Goal: Transaction & Acquisition: Purchase product/service

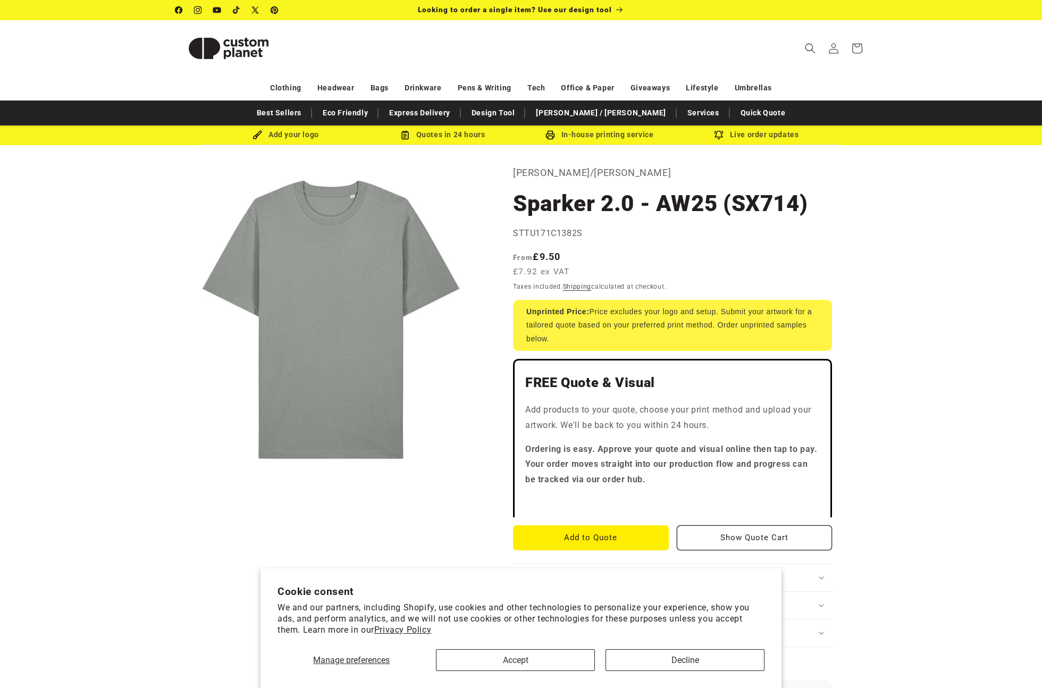
scroll to position [13, 0]
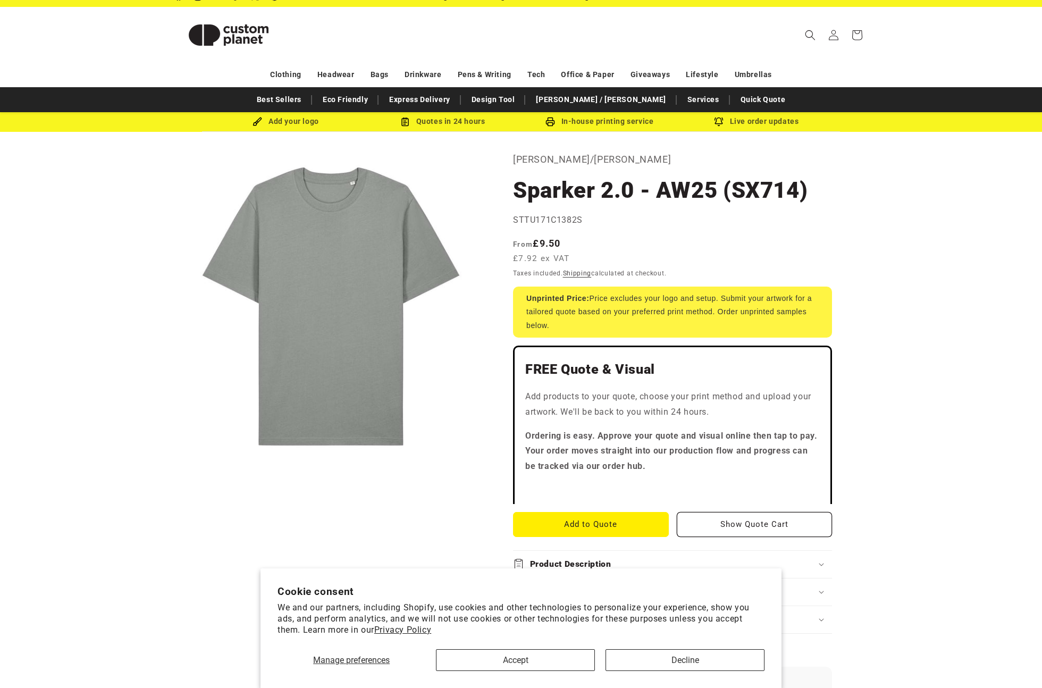
click at [915, 242] on product-info "Skip to product information Open media 1 in modal 1 / of 1 Stanley/Stella Spark…" at bounding box center [521, 658] width 1042 height 1053
click at [175, 462] on button "Open media 1 in modal" at bounding box center [175, 462] width 0 height 0
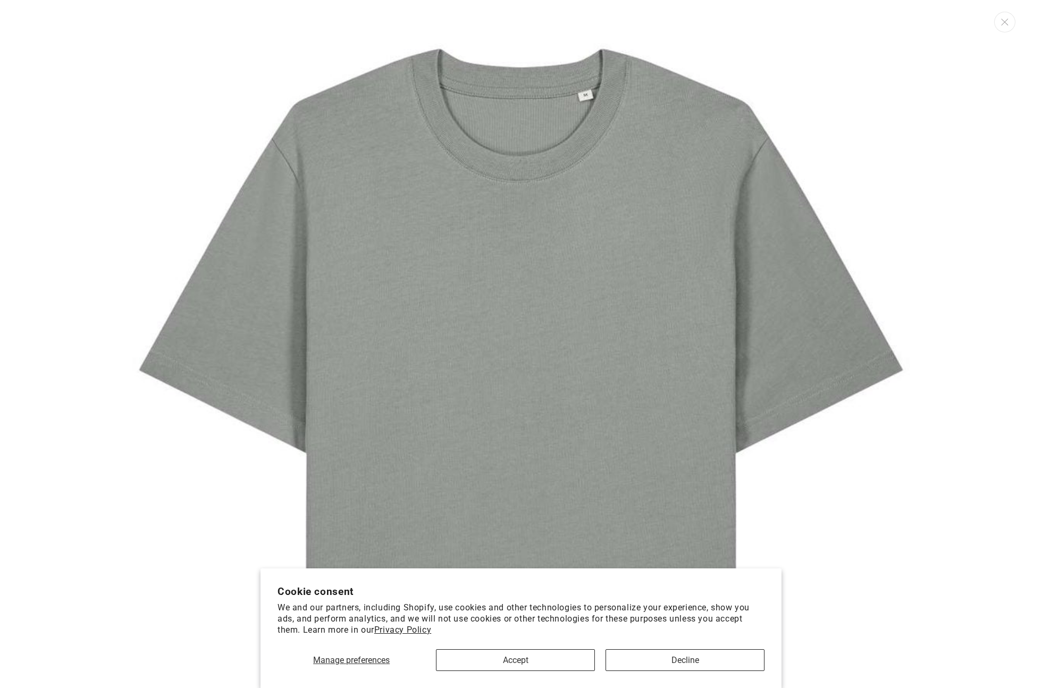
click at [177, 143] on img "Media gallery" at bounding box center [520, 462] width 925 height 925
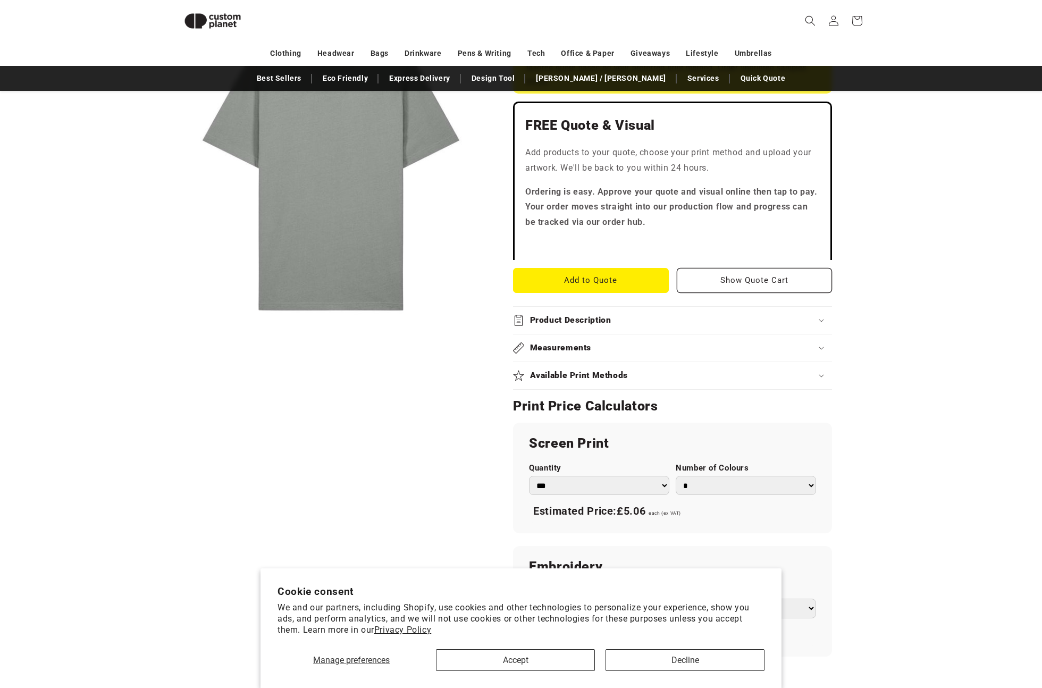
scroll to position [248, 0]
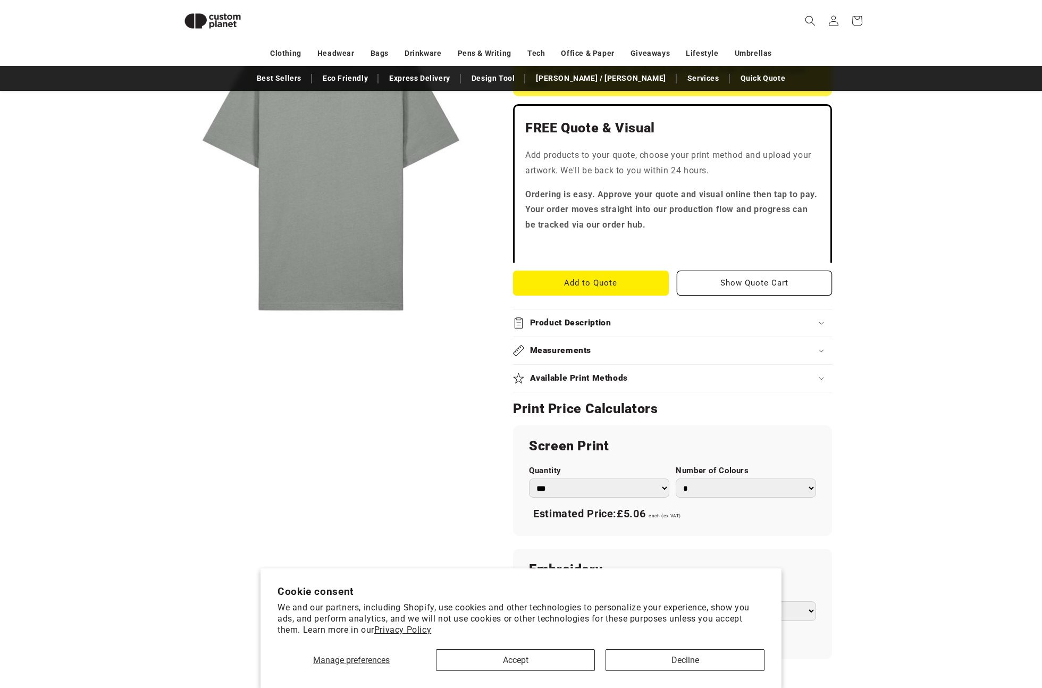
click at [620, 324] on div "Product Description" at bounding box center [672, 322] width 319 height 11
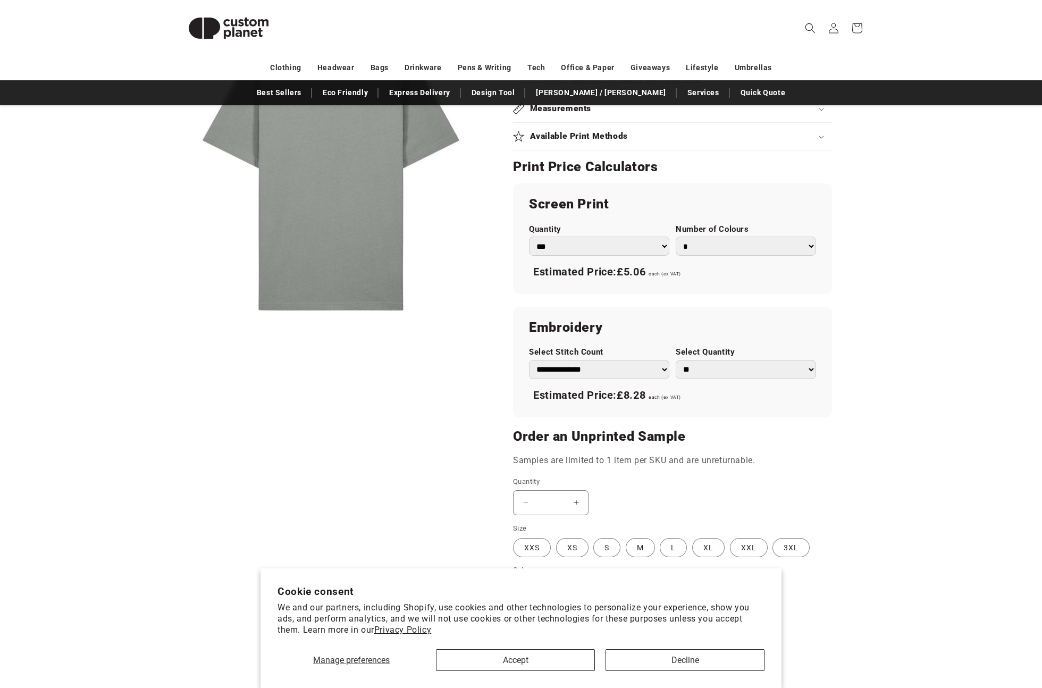
scroll to position [0, 0]
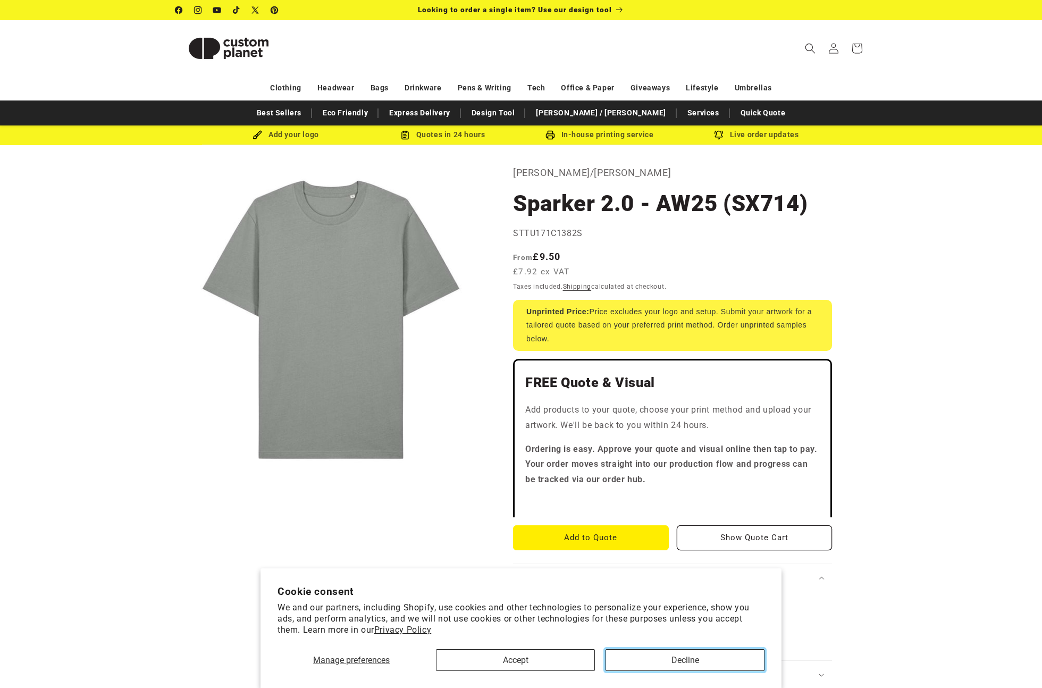
click at [658, 656] on button "Decline" at bounding box center [684, 660] width 159 height 22
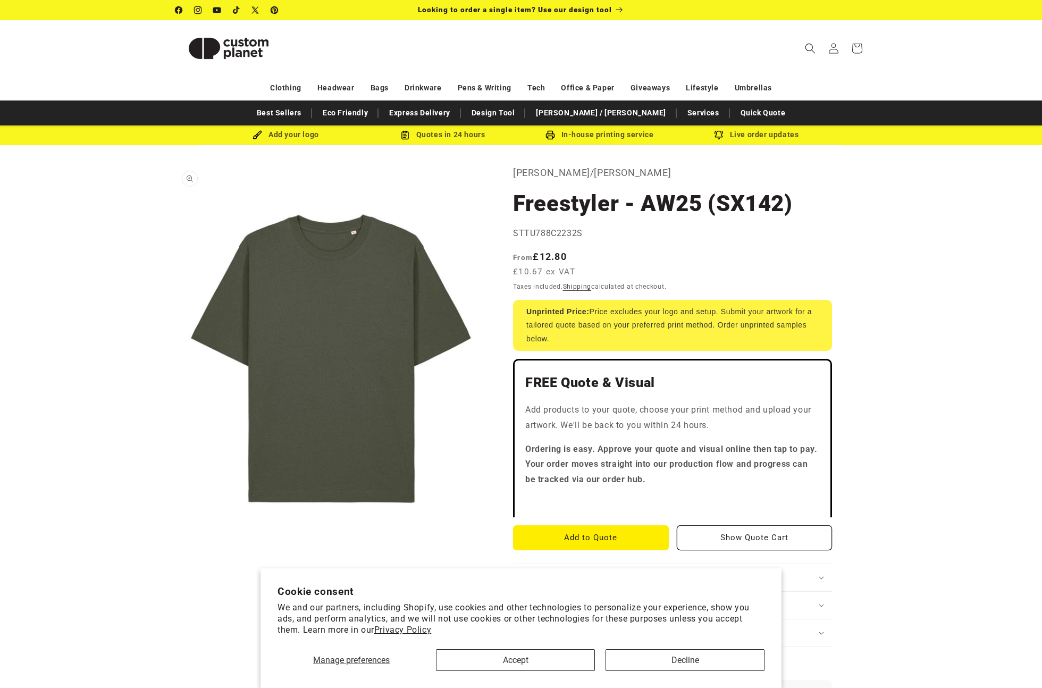
click at [175, 553] on button "Open media 1 in modal" at bounding box center [175, 553] width 0 height 0
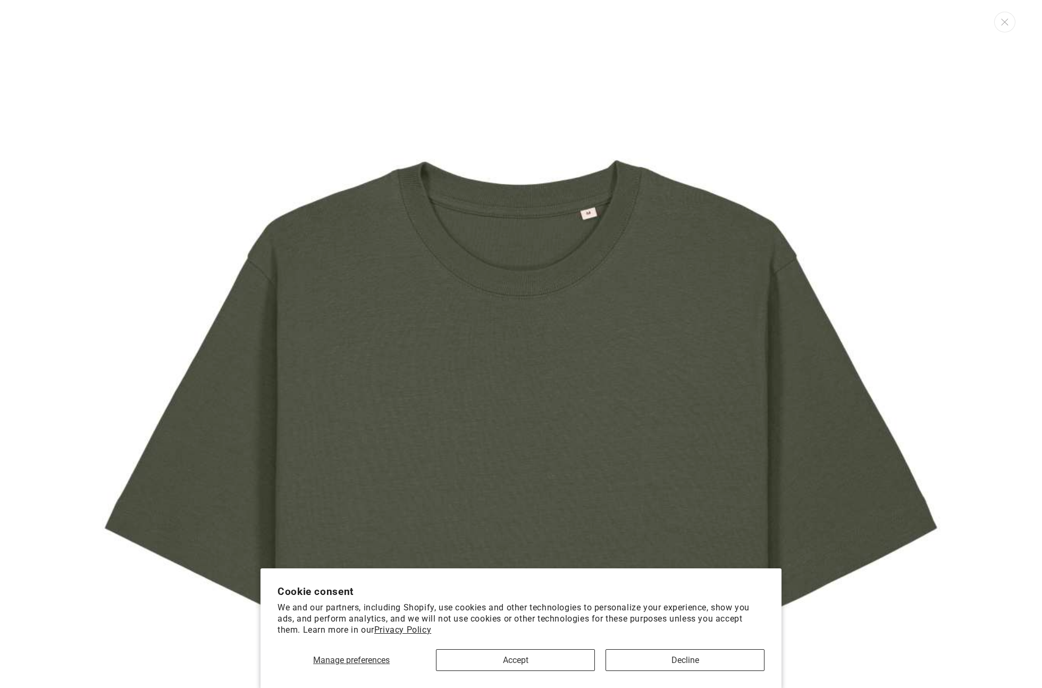
scroll to position [11, 0]
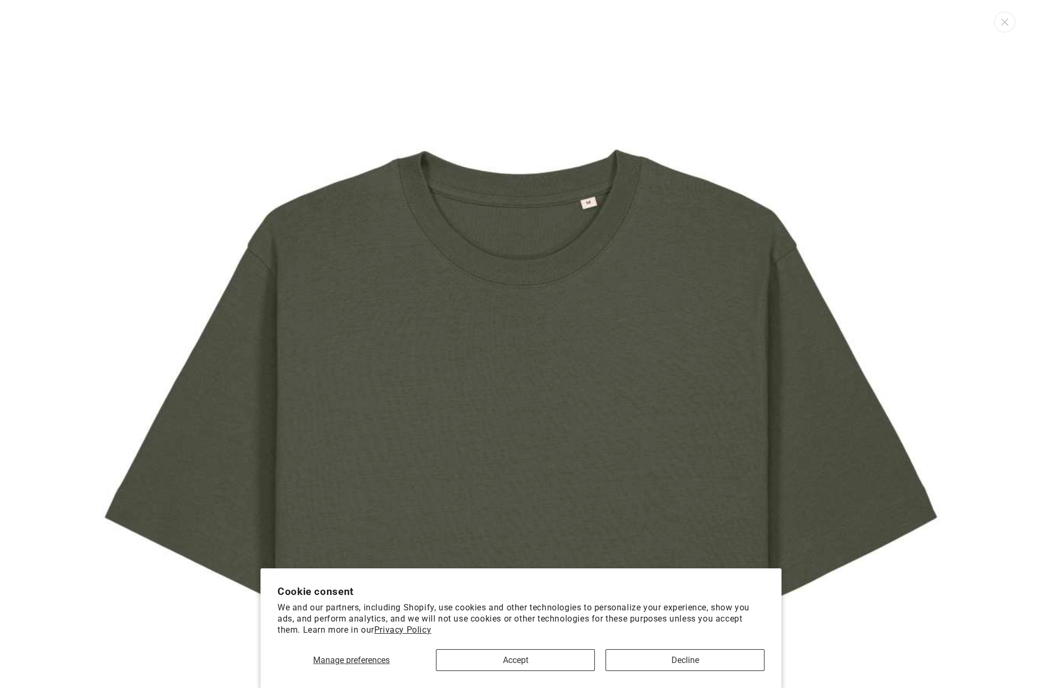
click at [375, 333] on img "Media gallery" at bounding box center [520, 578] width 925 height 1156
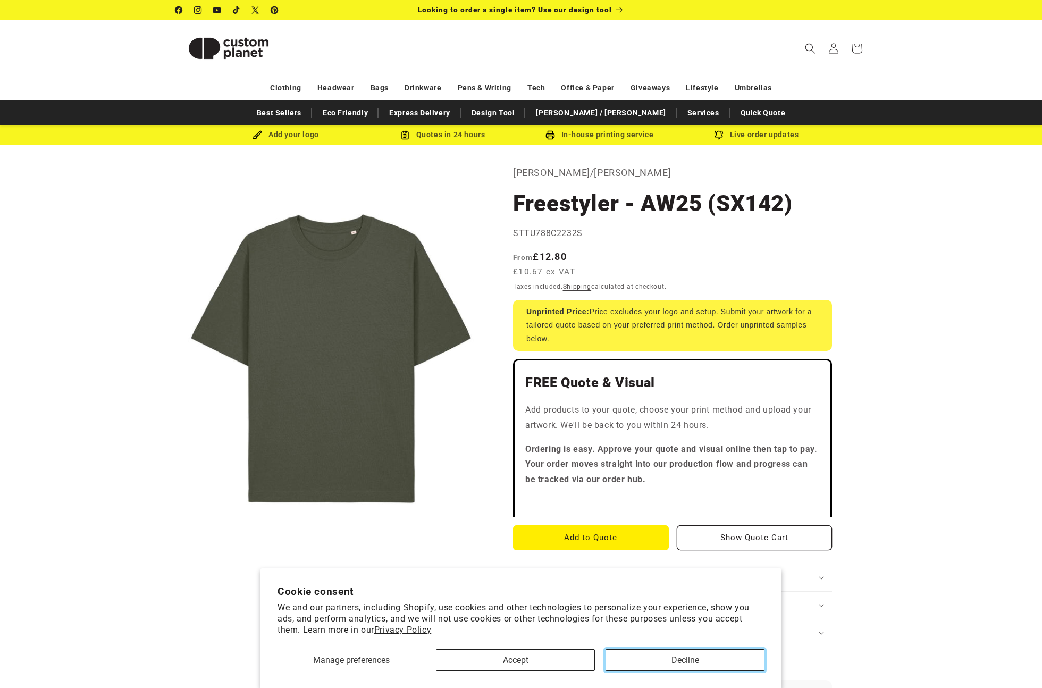
click at [674, 666] on button "Decline" at bounding box center [684, 660] width 159 height 22
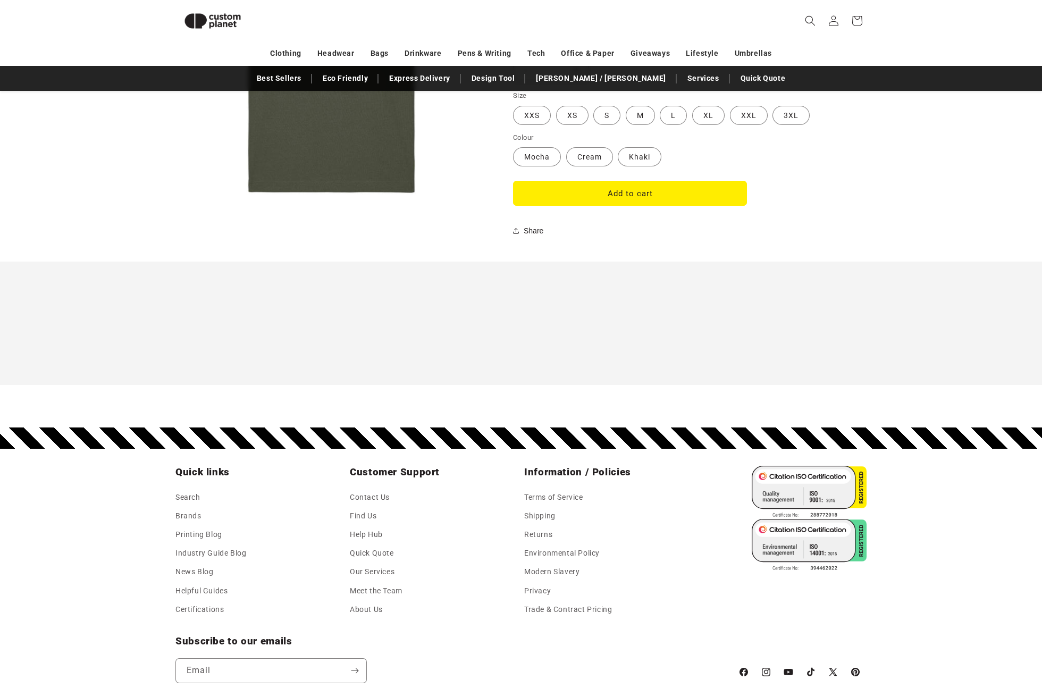
scroll to position [665, 0]
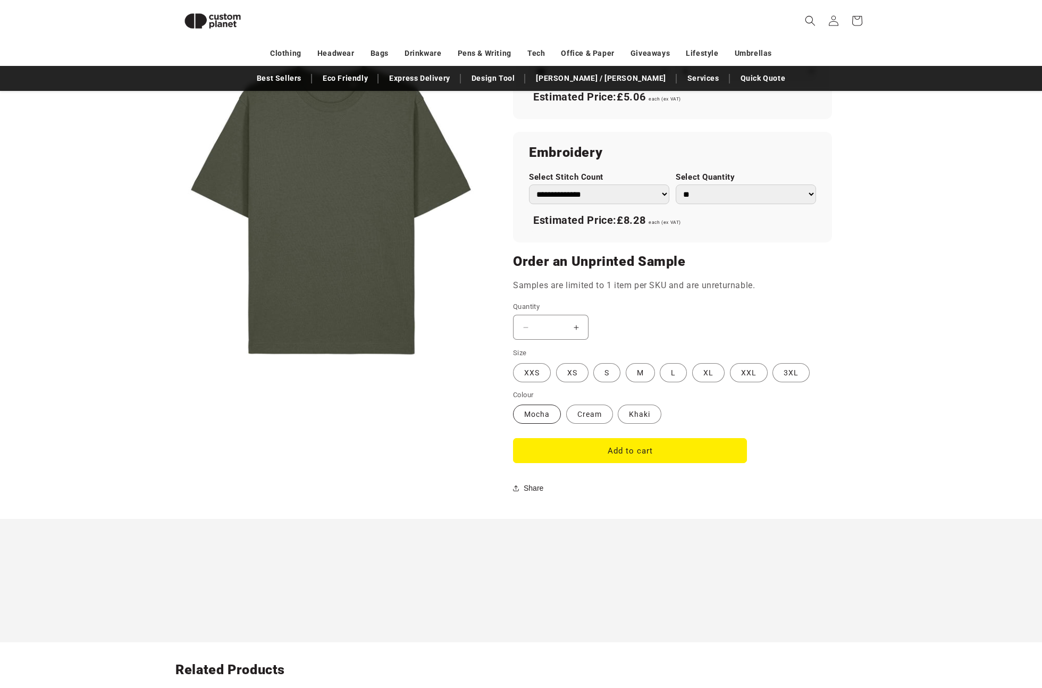
click at [535, 418] on label "Mocha Variant sold out or unavailable" at bounding box center [537, 413] width 48 height 19
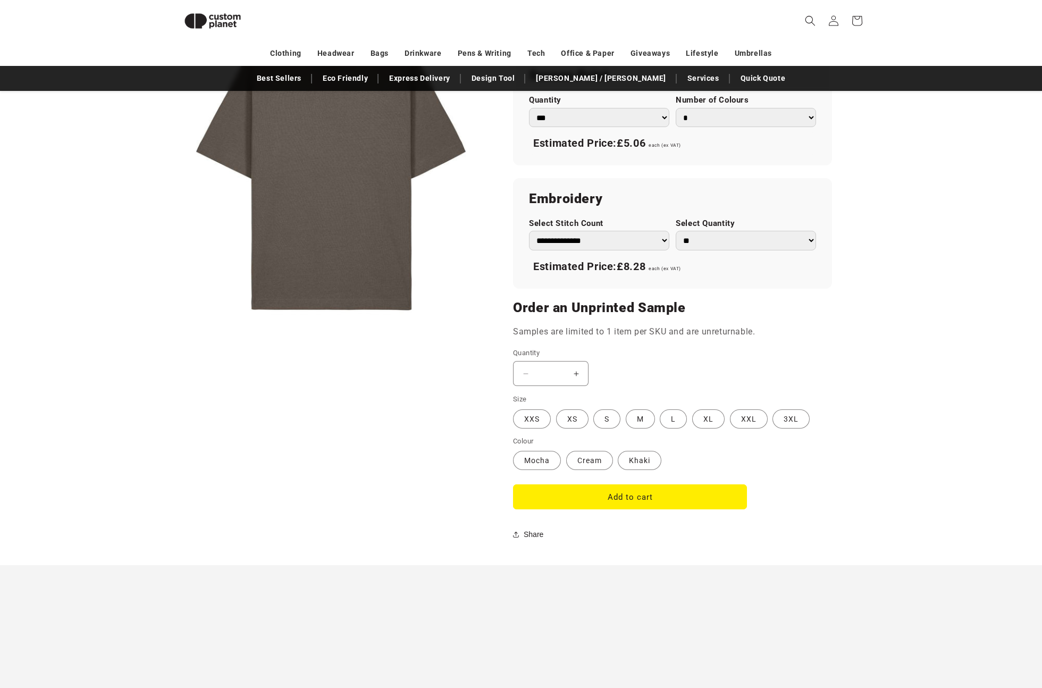
scroll to position [552, 0]
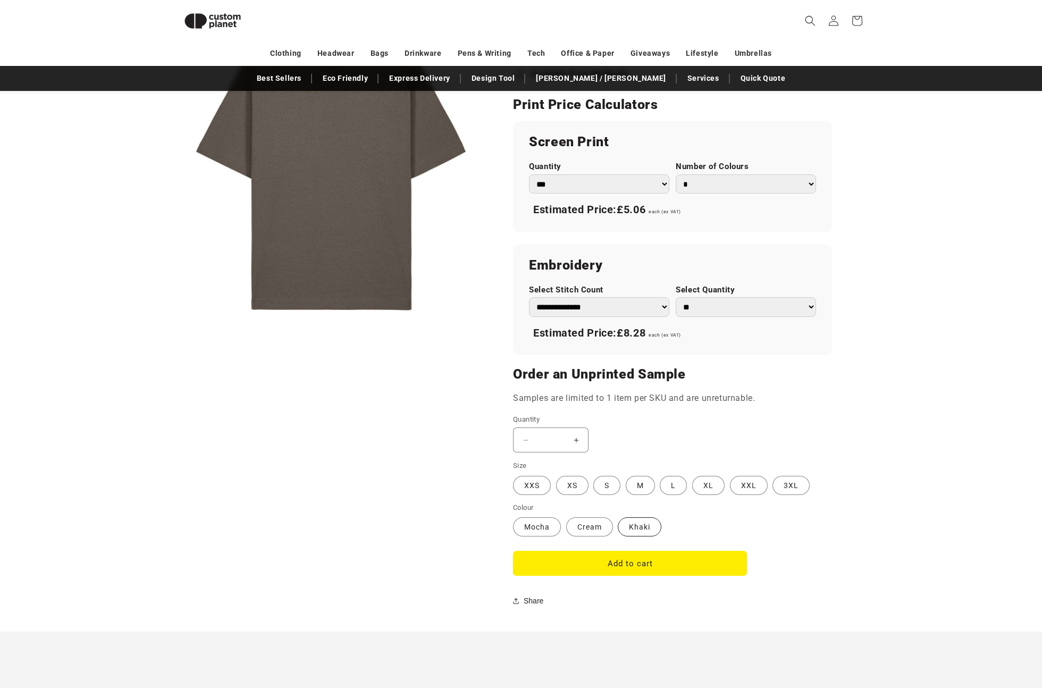
click at [644, 525] on label "Khaki Variant sold out or unavailable" at bounding box center [640, 526] width 44 height 19
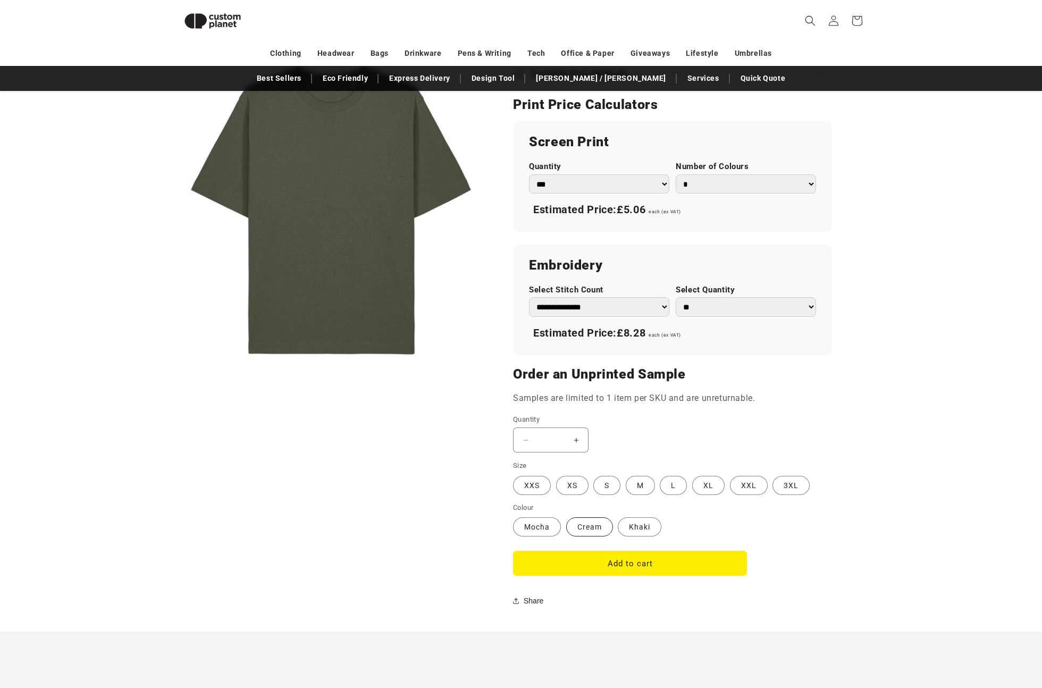
click at [595, 523] on label "Cream Variant sold out or unavailable" at bounding box center [589, 526] width 47 height 19
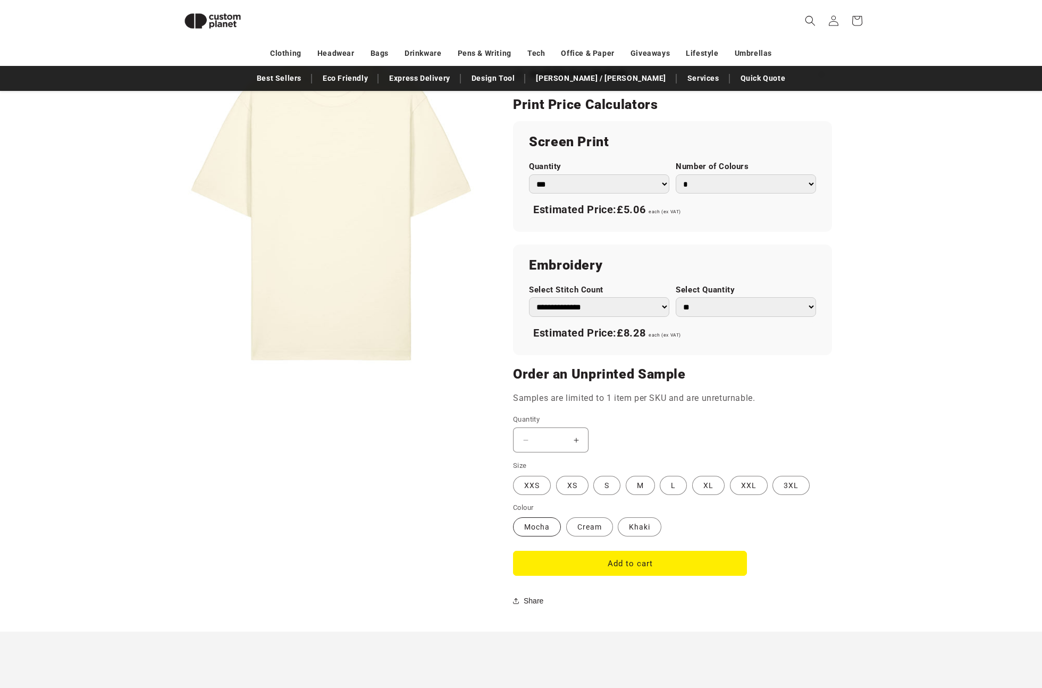
click at [547, 525] on label "Mocha Variant sold out or unavailable" at bounding box center [537, 526] width 48 height 19
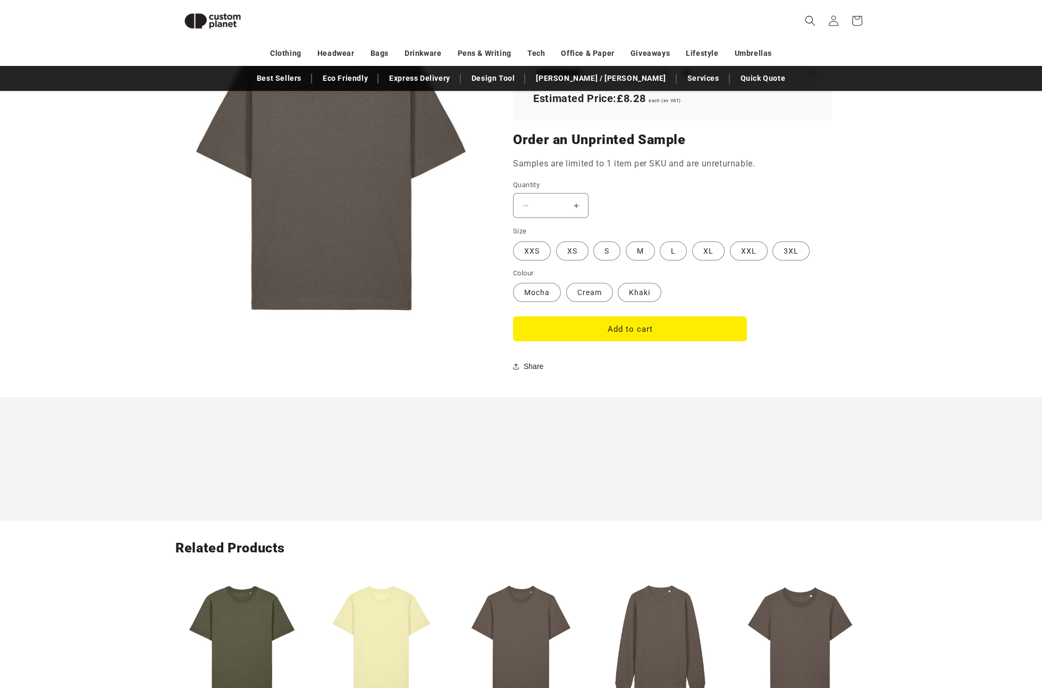
scroll to position [485, 0]
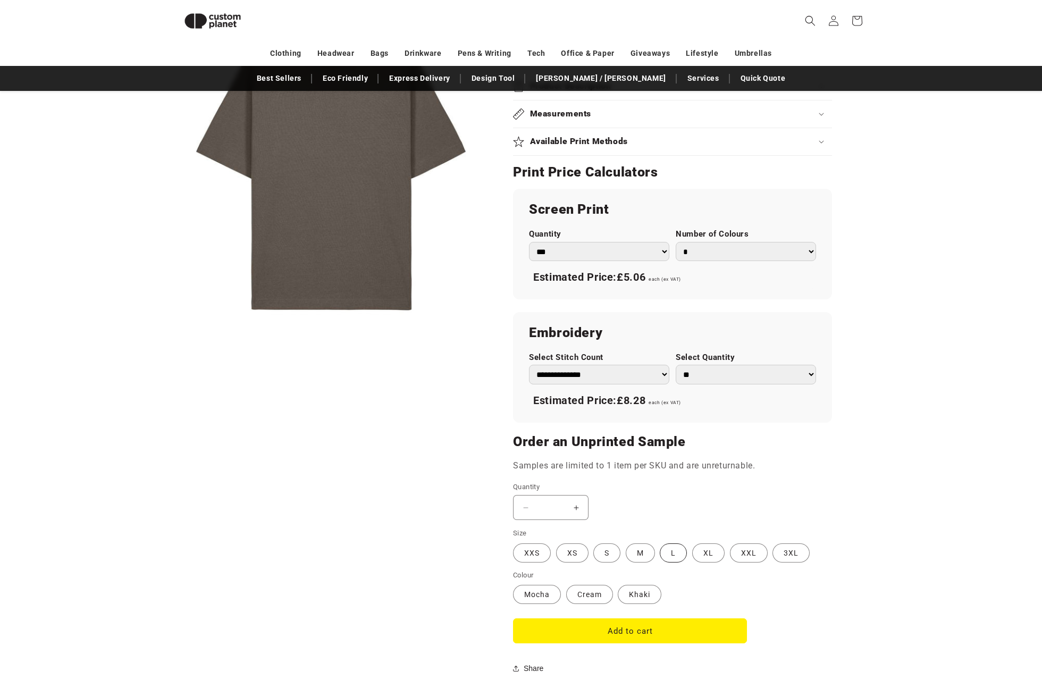
click at [679, 551] on label "L Variant sold out or unavailable" at bounding box center [672, 552] width 27 height 19
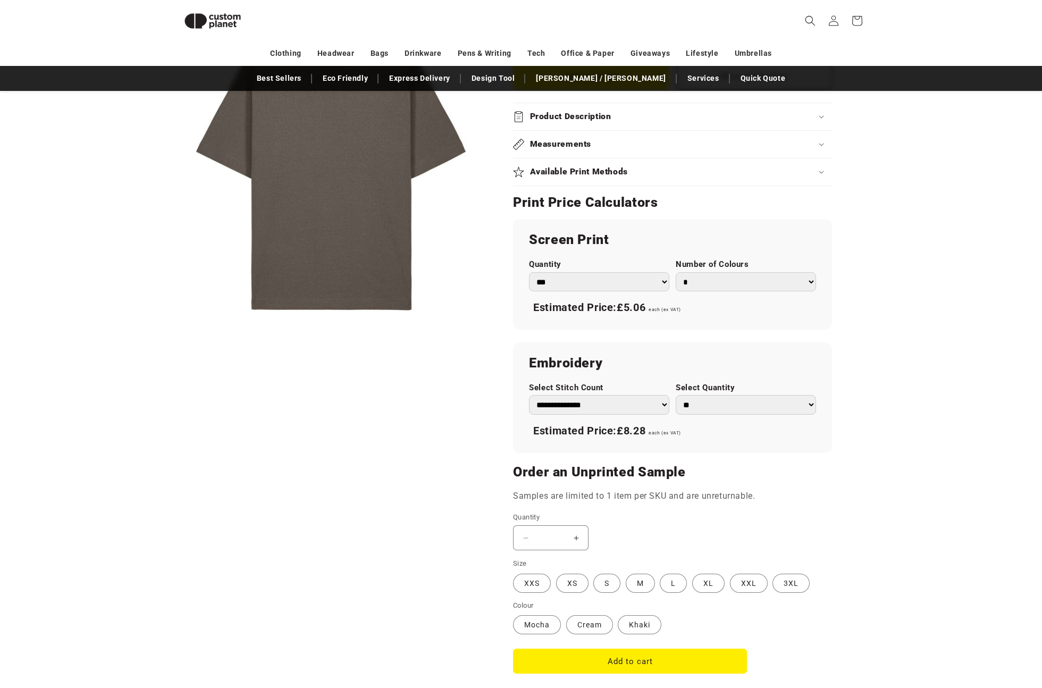
scroll to position [735, 0]
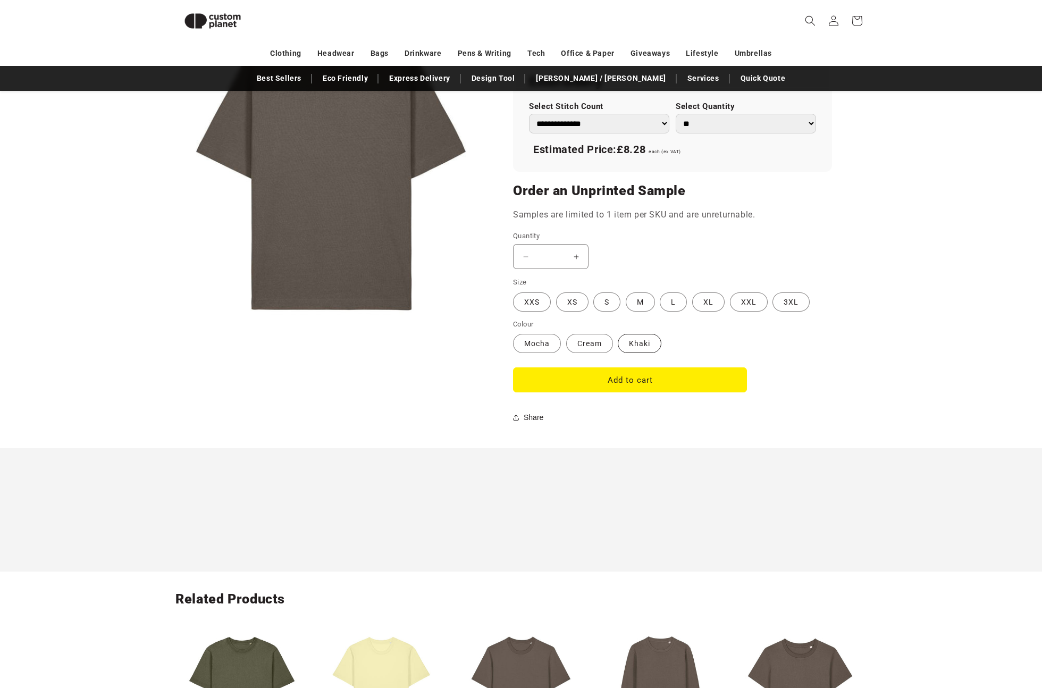
click at [637, 341] on label "Khaki Variant sold out or unavailable" at bounding box center [640, 343] width 44 height 19
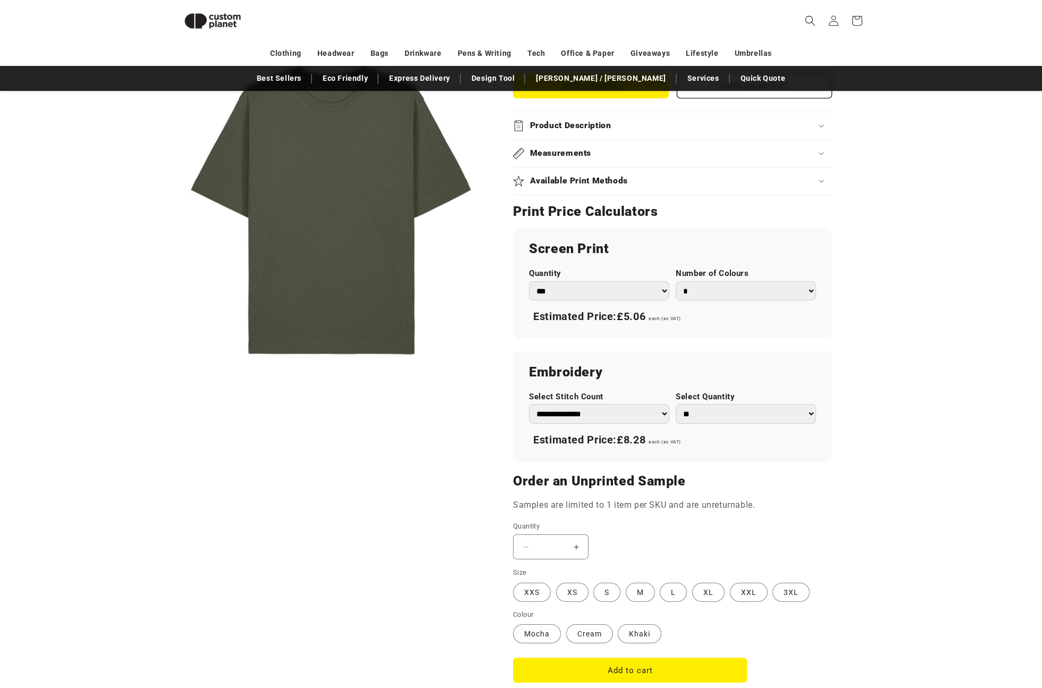
scroll to position [599, 0]
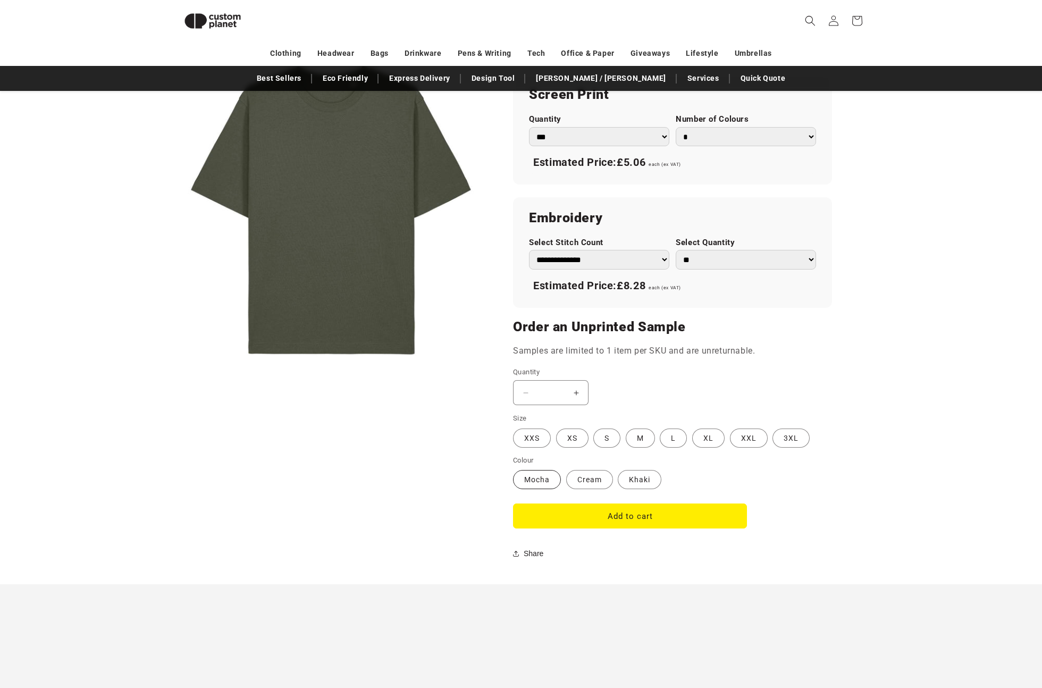
click at [549, 475] on label "Mocha Variant sold out or unavailable" at bounding box center [537, 479] width 48 height 19
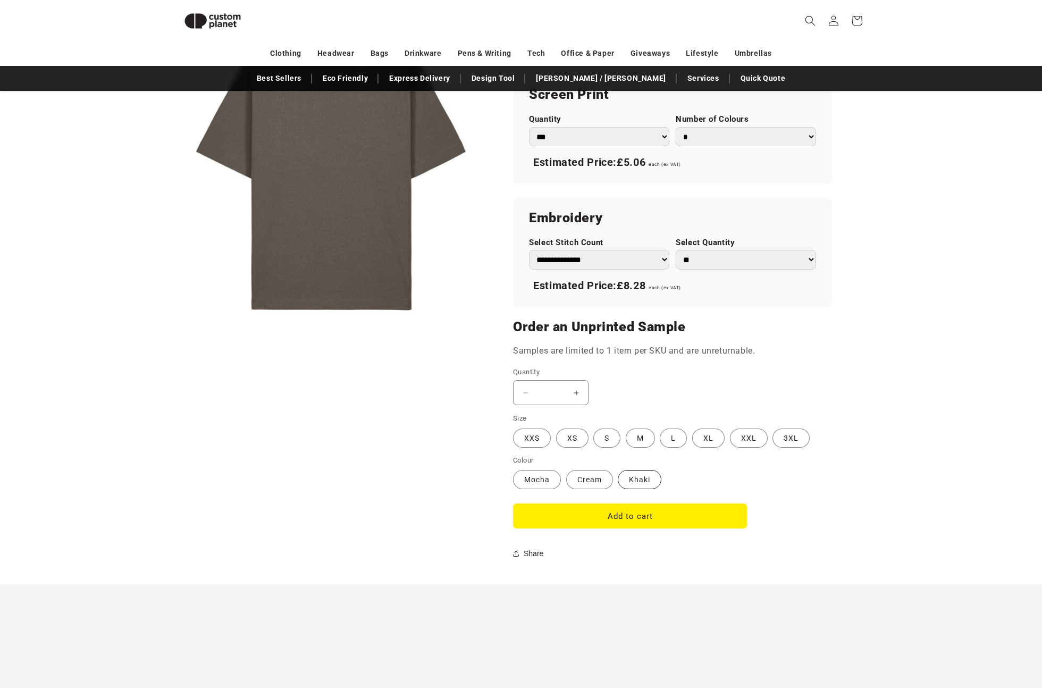
click at [645, 479] on label "Khaki Variant sold out or unavailable" at bounding box center [640, 479] width 44 height 19
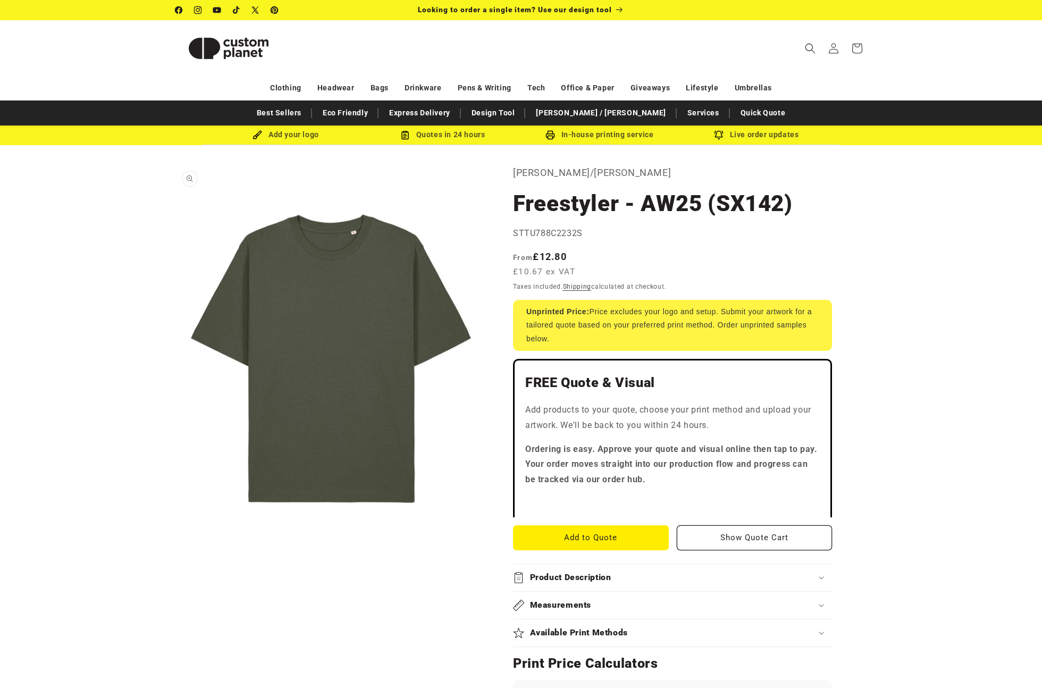
click at [175, 553] on button "Open media 1 in modal" at bounding box center [175, 553] width 0 height 0
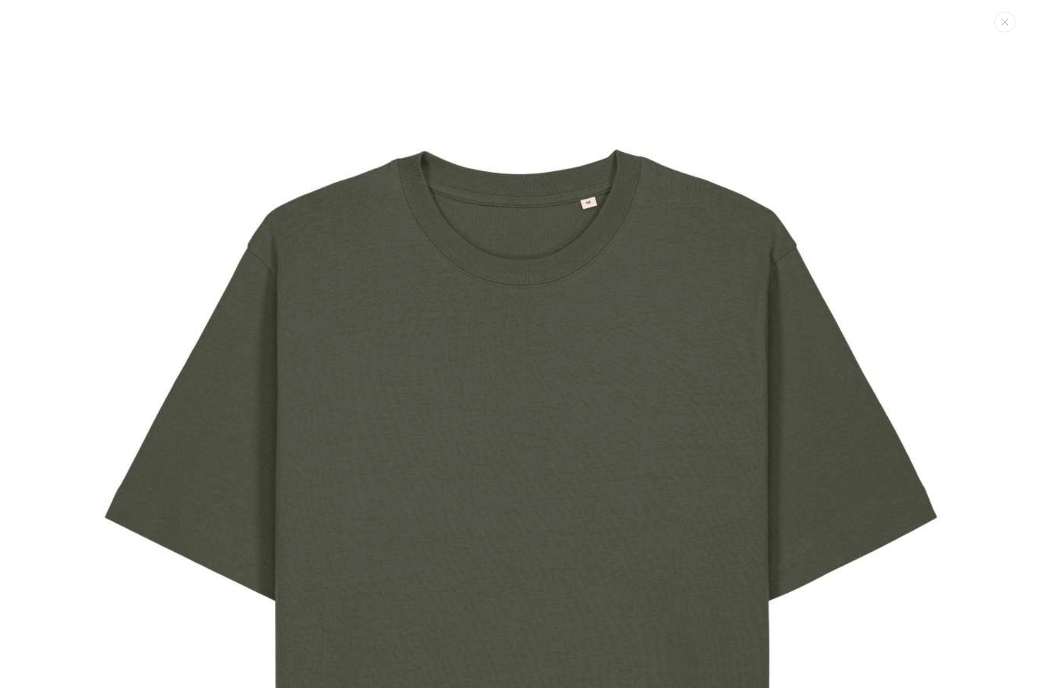
click at [618, 241] on img "Media gallery" at bounding box center [520, 578] width 925 height 1156
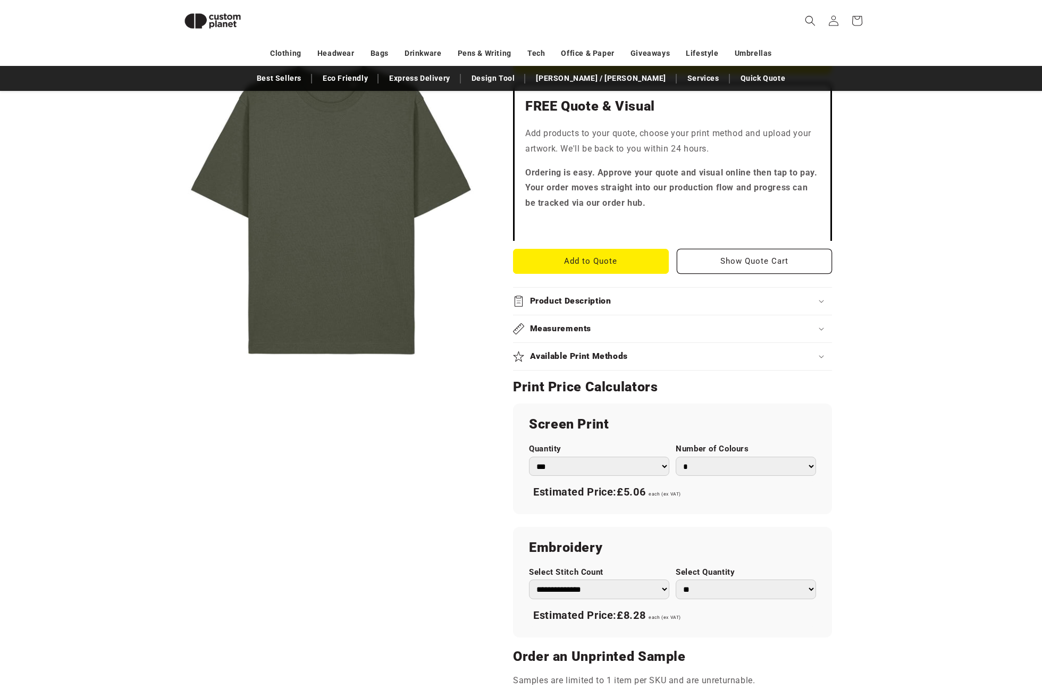
scroll to position [532, 0]
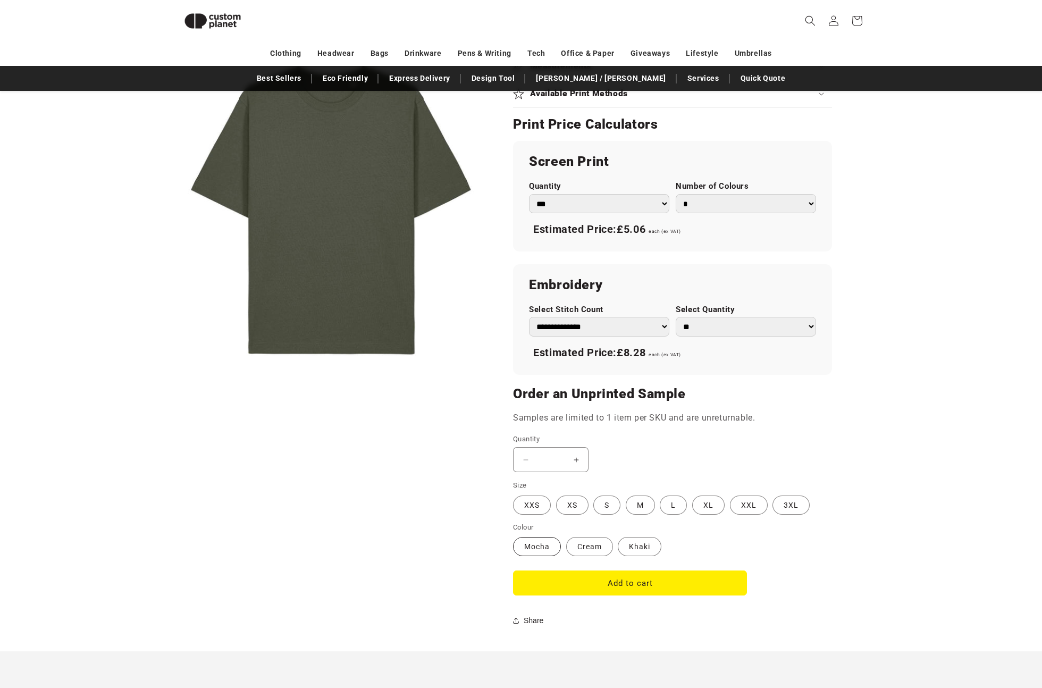
click at [543, 545] on label "Mocha Variant sold out or unavailable" at bounding box center [537, 546] width 48 height 19
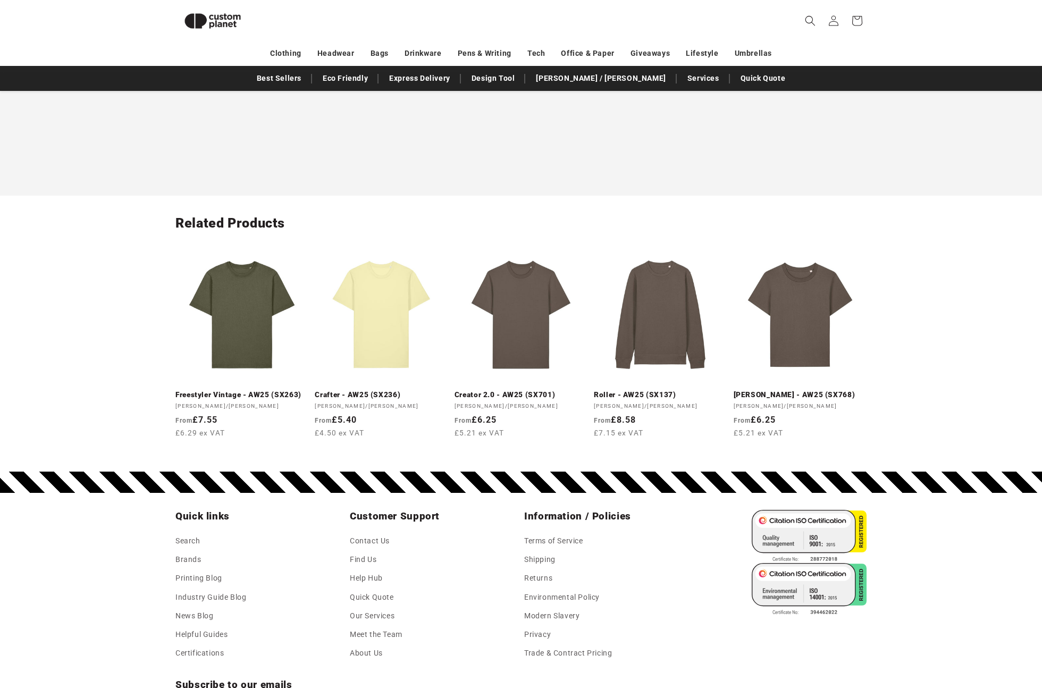
scroll to position [816, 0]
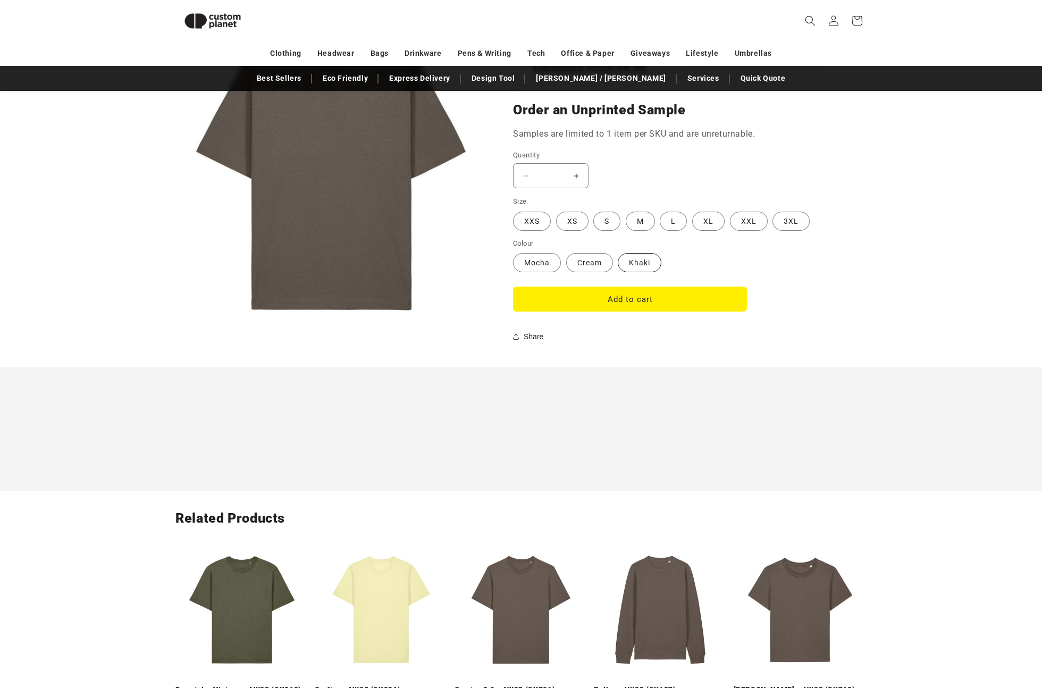
click at [648, 257] on label "Khaki Variant sold out or unavailable" at bounding box center [640, 262] width 44 height 19
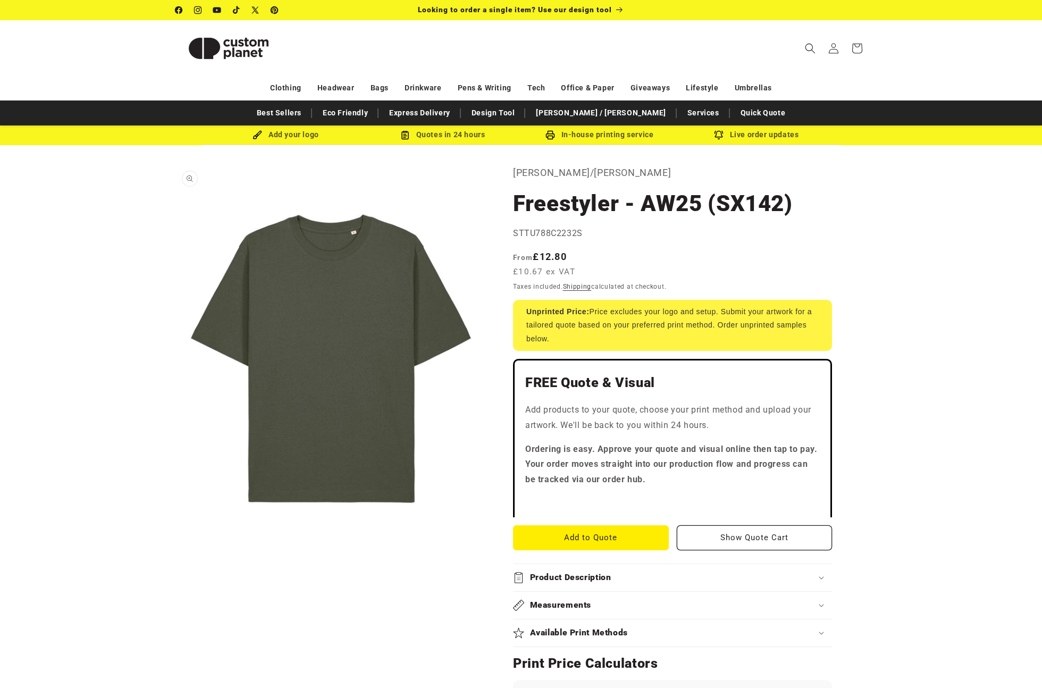
click at [175, 553] on button "Open media 1 in modal" at bounding box center [175, 553] width 0 height 0
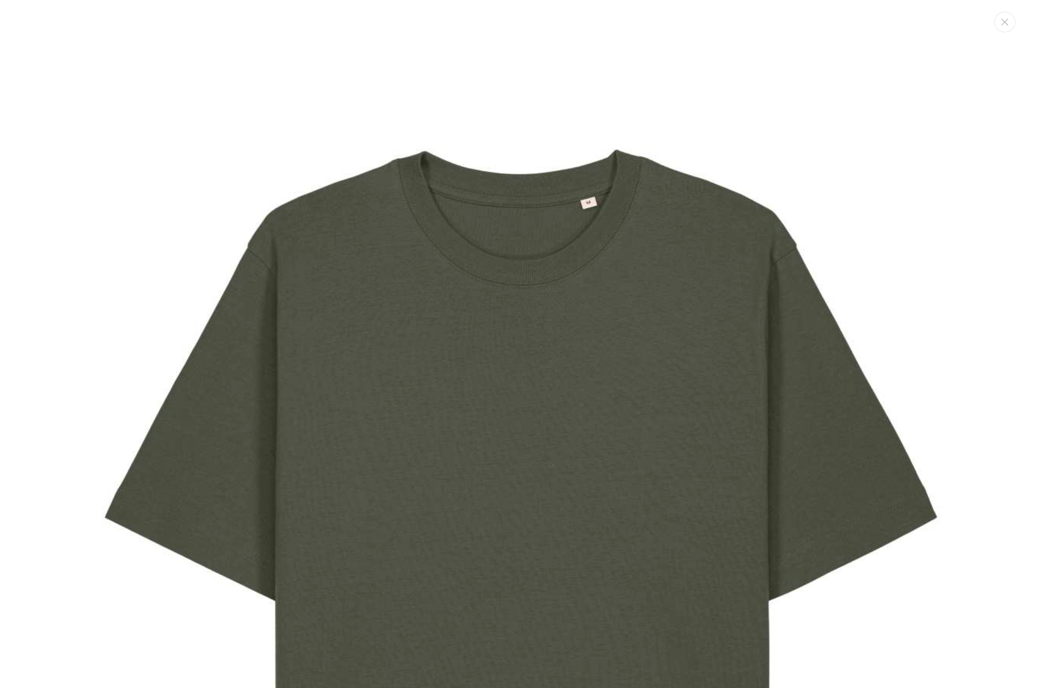
click at [545, 140] on img "Media gallery" at bounding box center [520, 578] width 925 height 1156
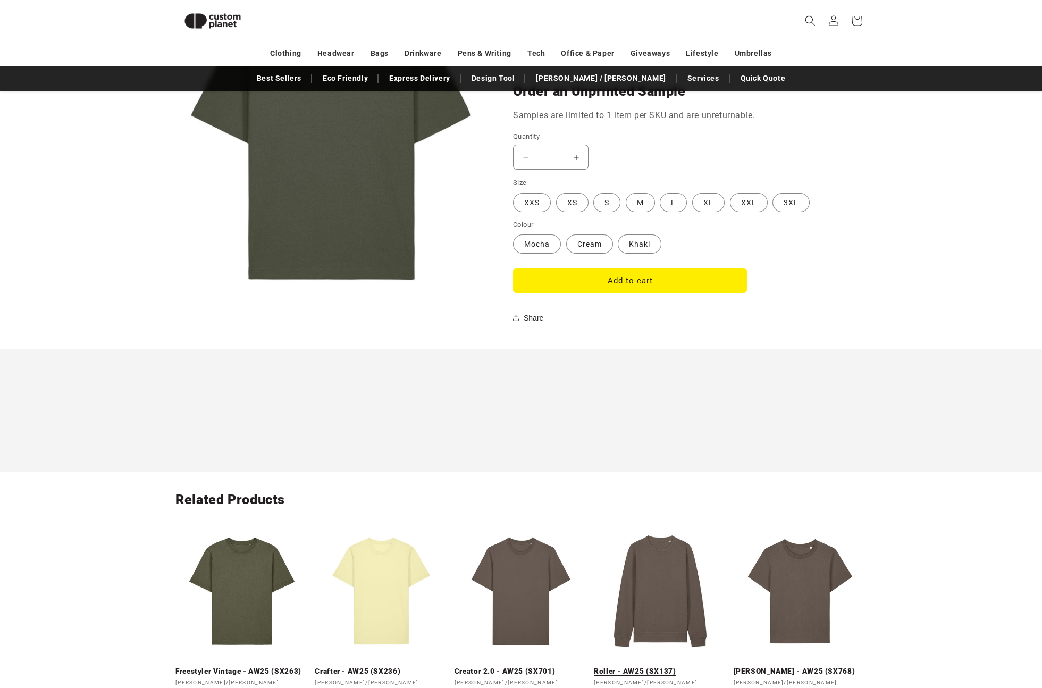
scroll to position [616, 0]
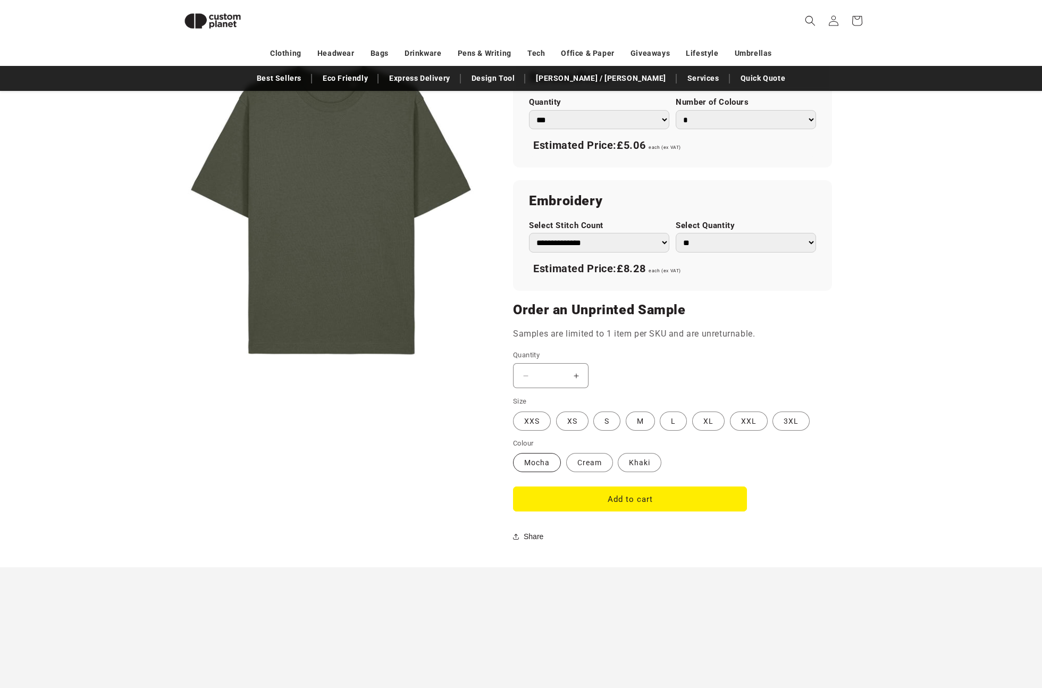
click at [542, 457] on label "Mocha Variant sold out or unavailable" at bounding box center [537, 462] width 48 height 19
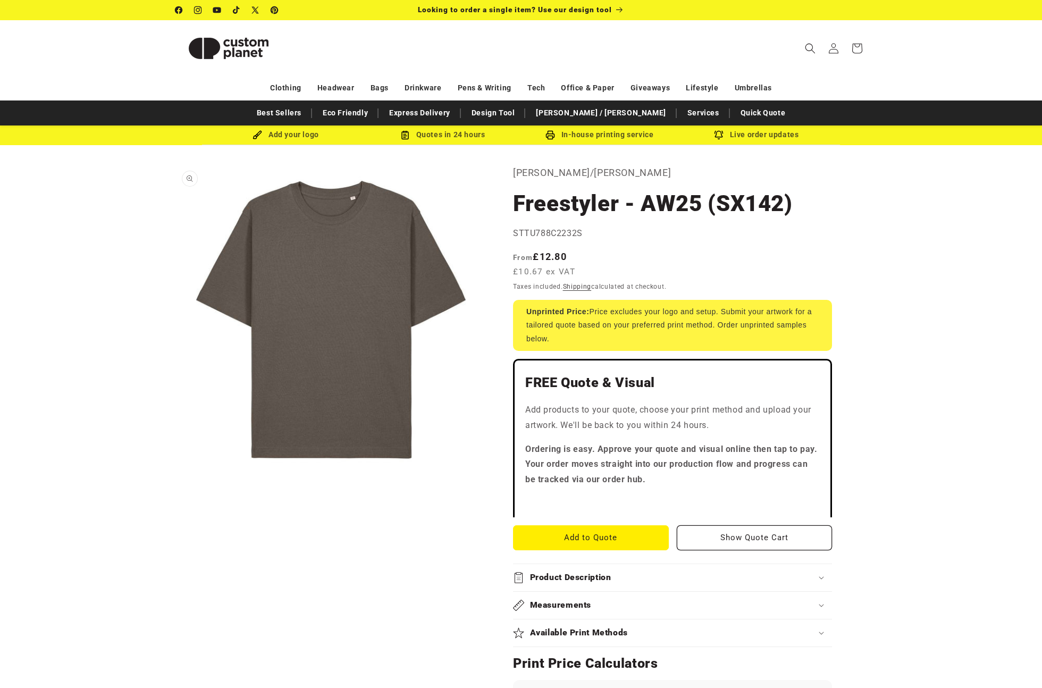
click at [175, 475] on button "Open media 1 in modal" at bounding box center [175, 475] width 0 height 0
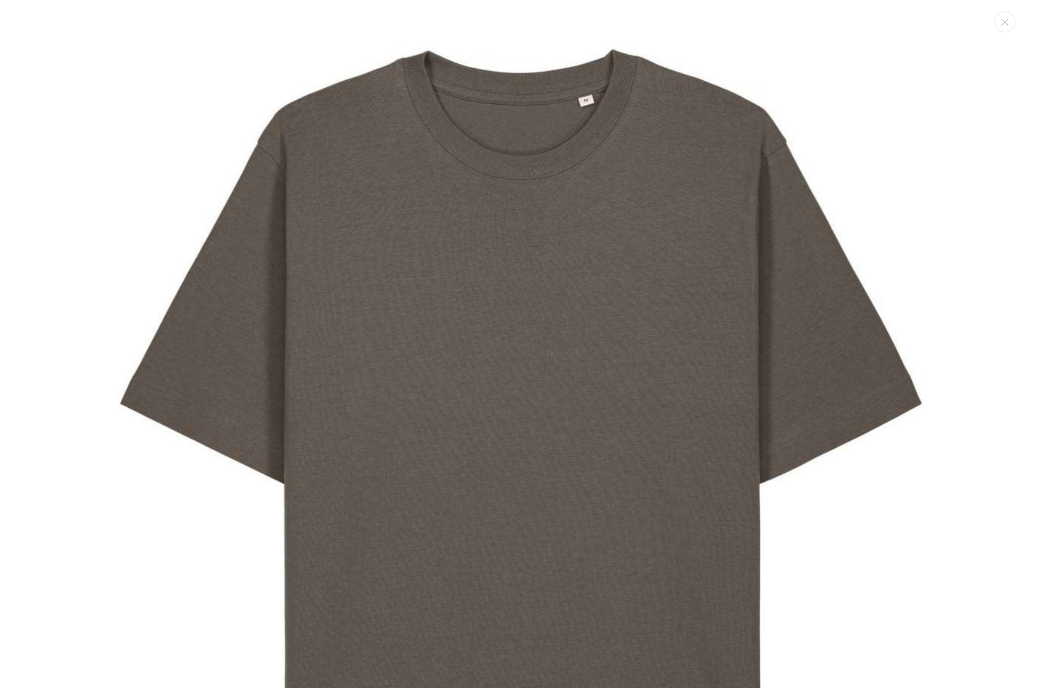
click at [546, 116] on img "Media gallery" at bounding box center [520, 462] width 925 height 925
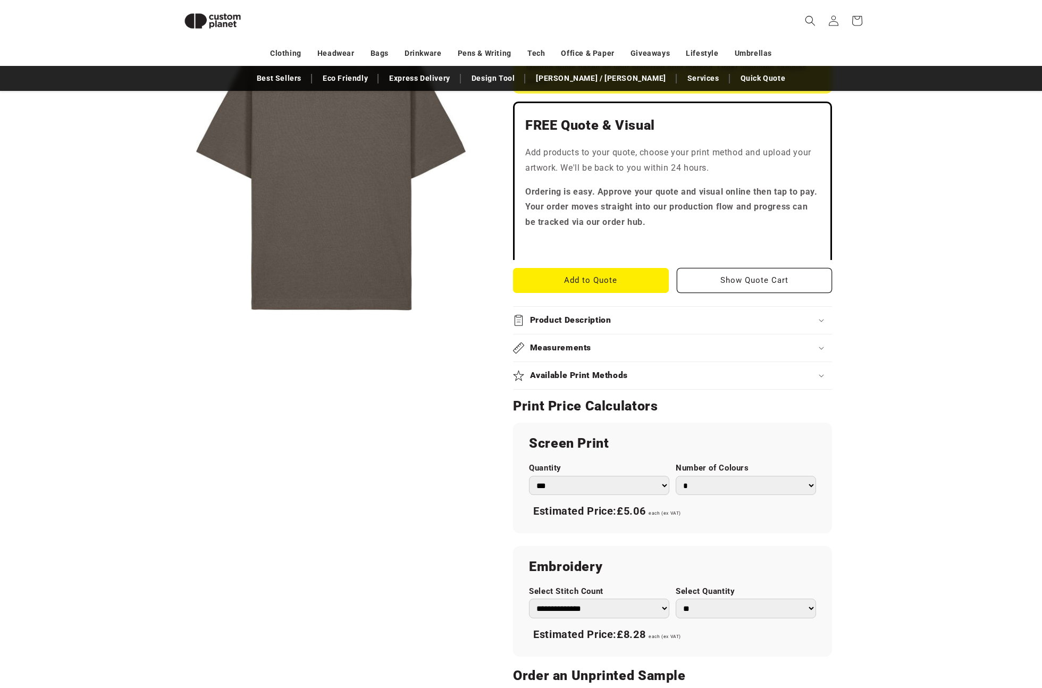
scroll to position [244, 0]
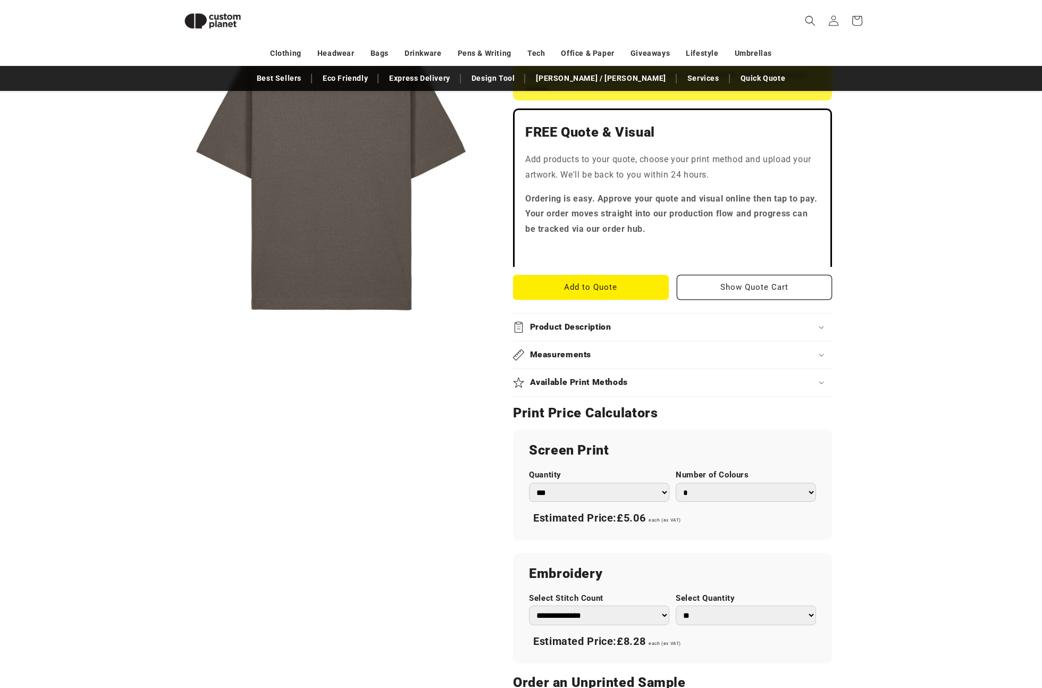
click at [589, 335] on summary "Product Description" at bounding box center [672, 327] width 319 height 27
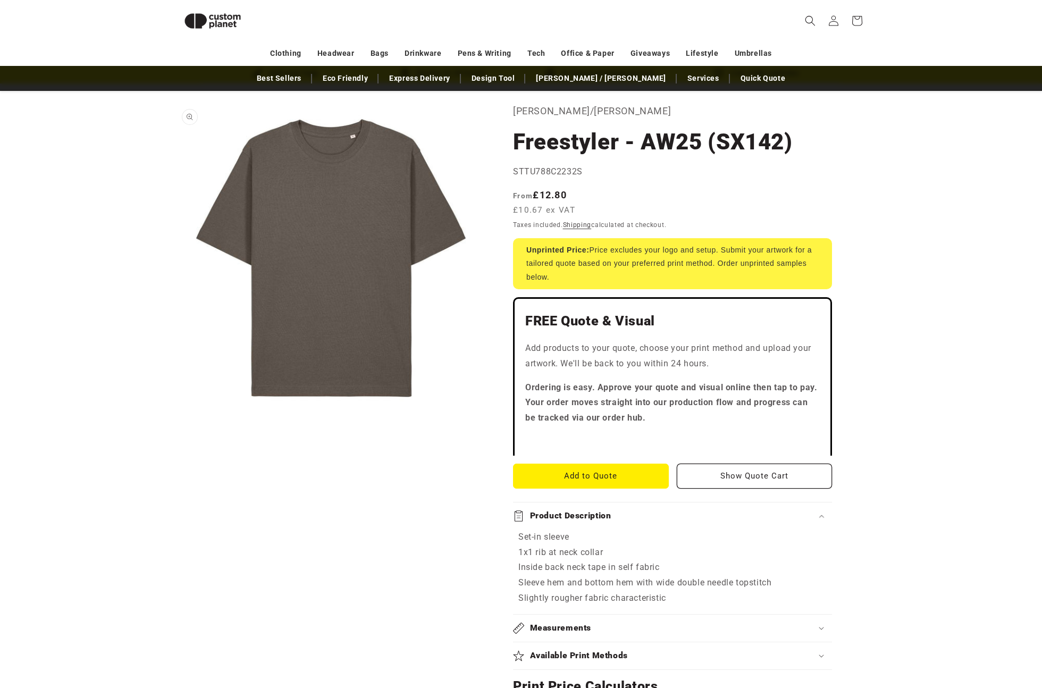
scroll to position [0, 0]
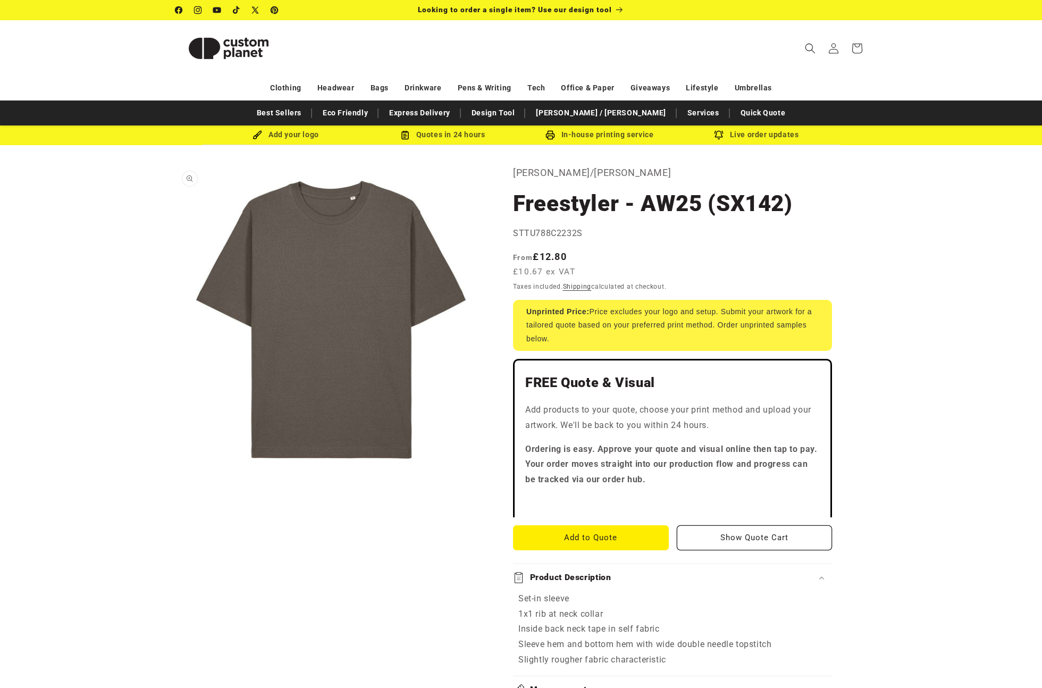
click at [175, 475] on button "Open media 1 in modal" at bounding box center [175, 475] width 0 height 0
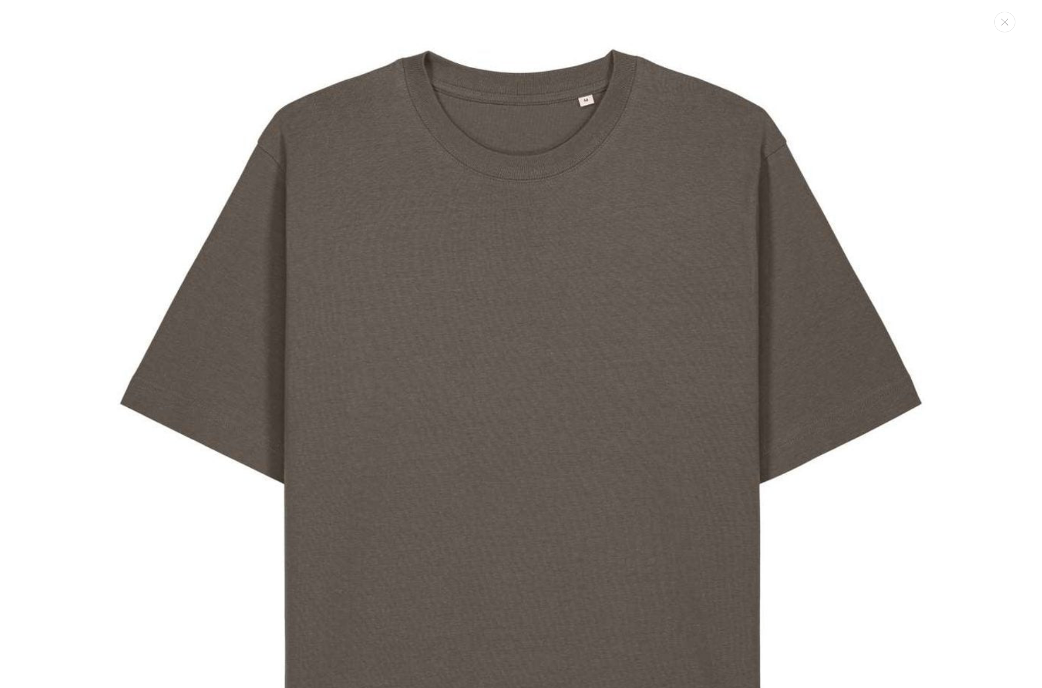
click at [428, 216] on img "Media gallery" at bounding box center [520, 462] width 925 height 925
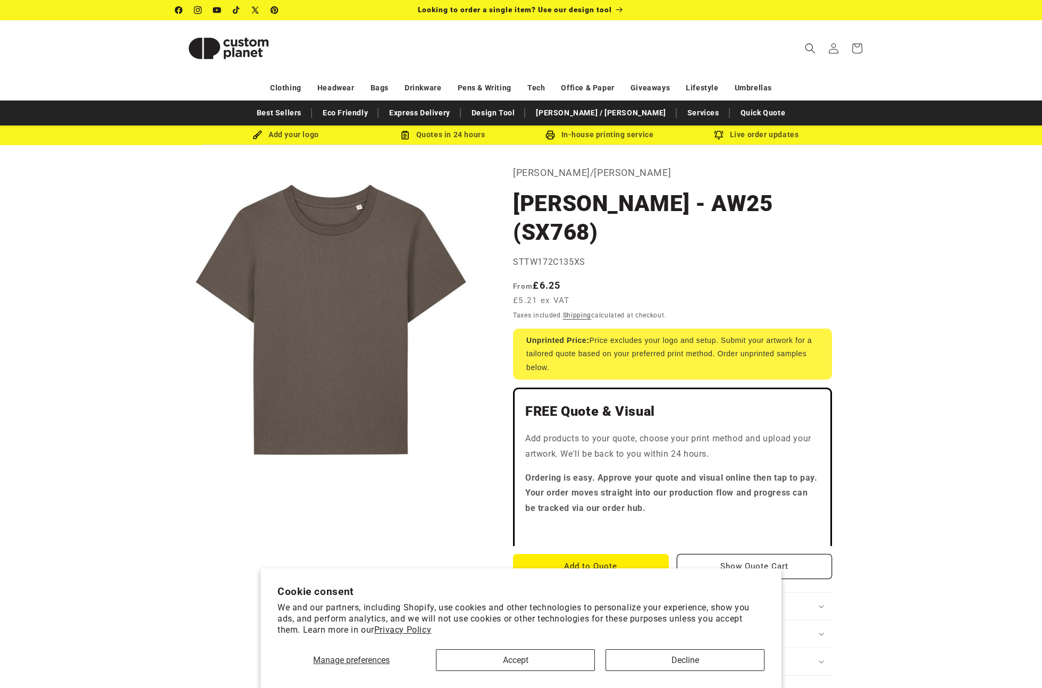
click at [175, 475] on button "Open media 1 in modal" at bounding box center [175, 475] width 0 height 0
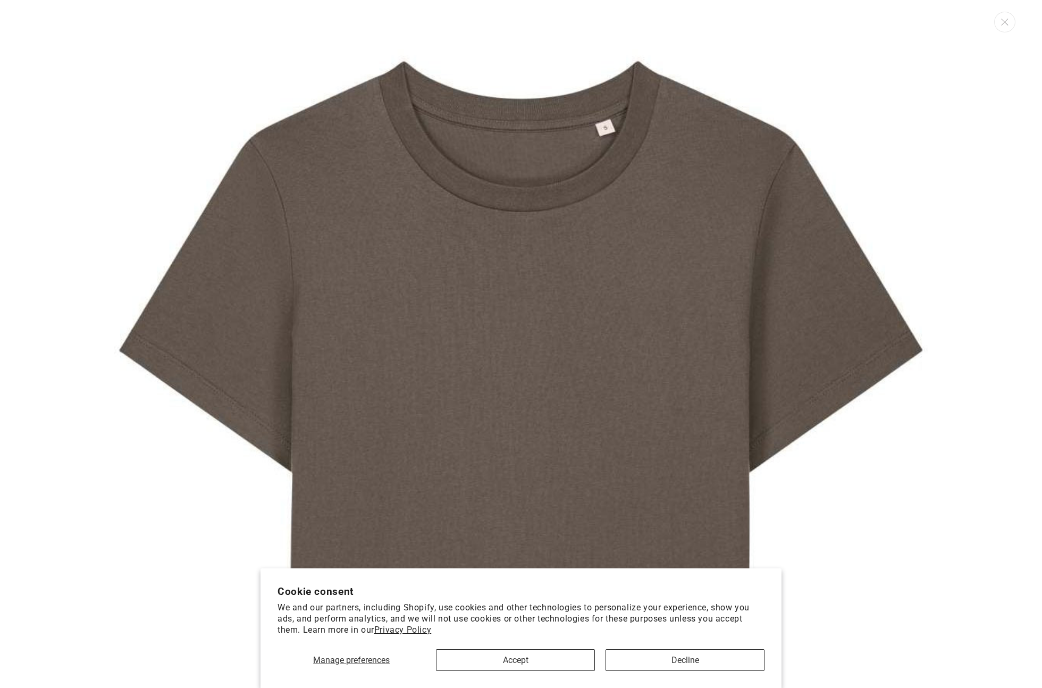
click at [561, 419] on img "Media gallery" at bounding box center [520, 462] width 925 height 925
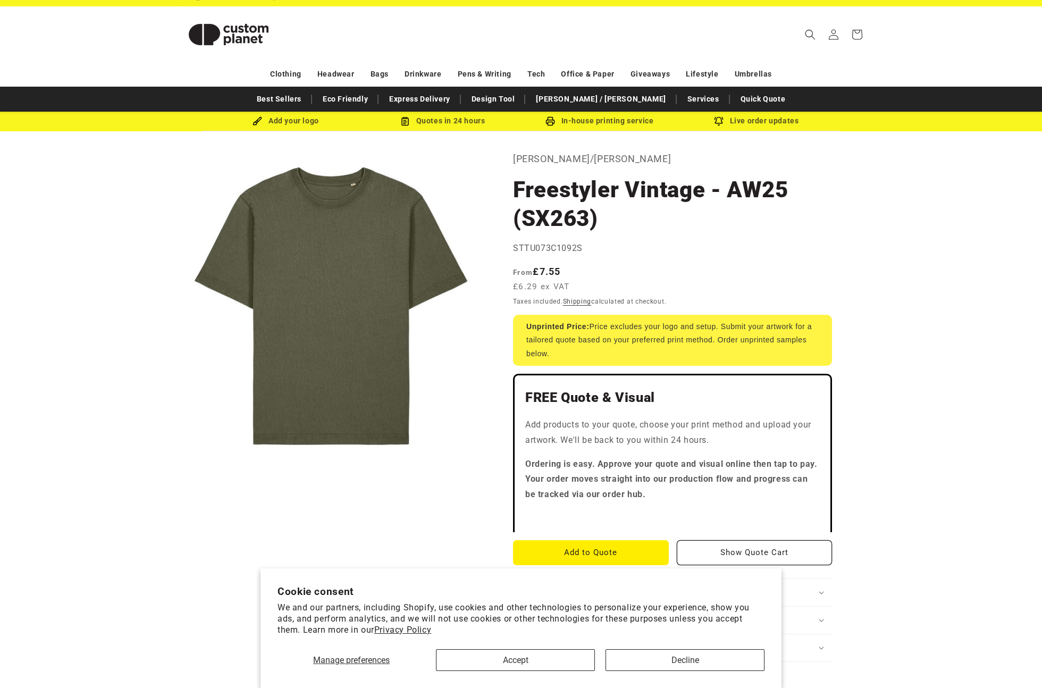
scroll to position [21, 0]
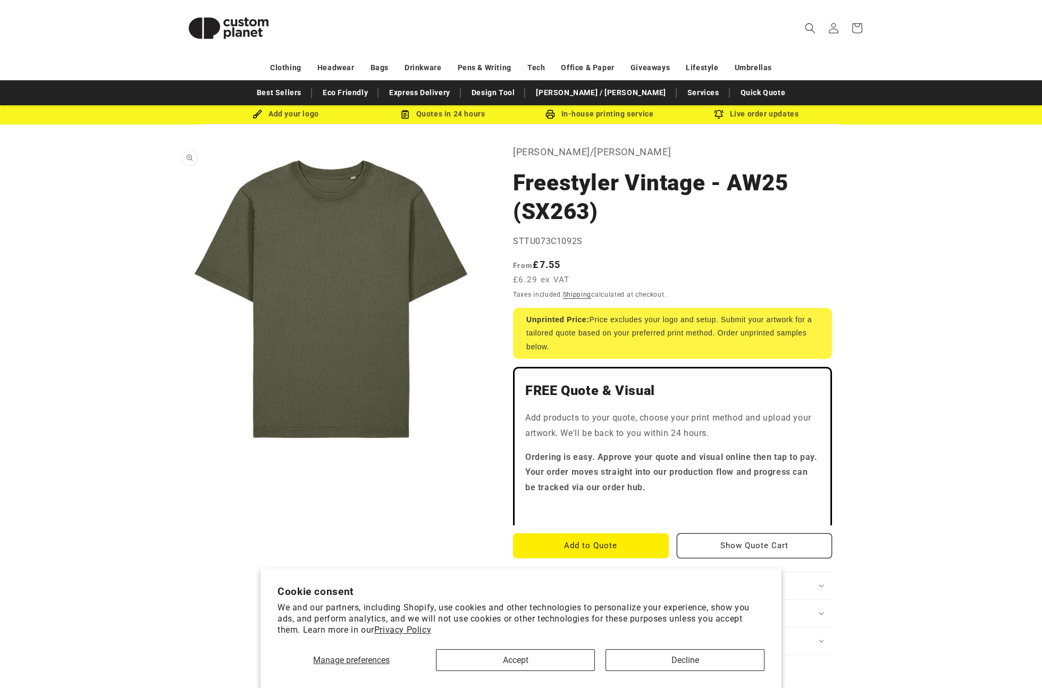
click at [175, 454] on button "Open media 1 in modal" at bounding box center [175, 454] width 0 height 0
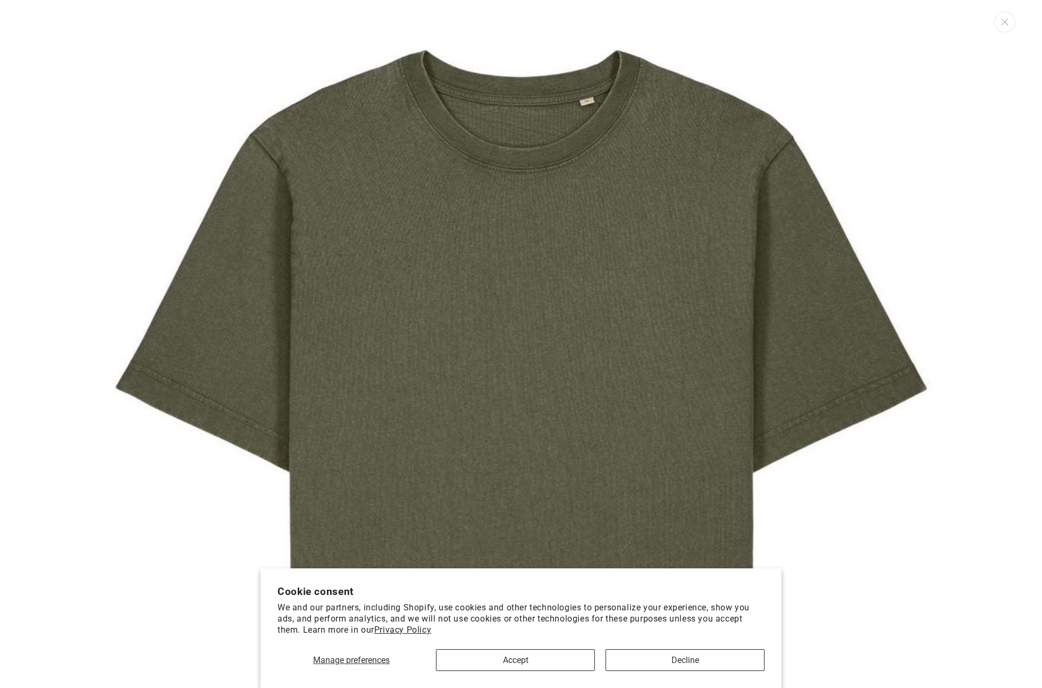
click at [419, 253] on img "Media gallery" at bounding box center [520, 462] width 925 height 925
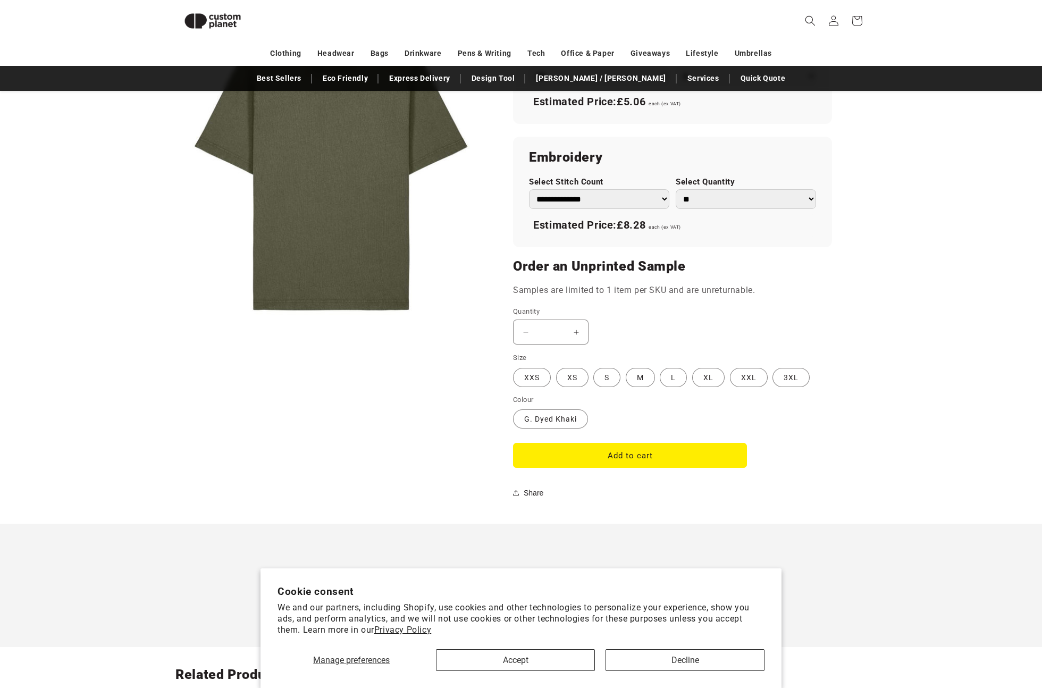
scroll to position [0, 0]
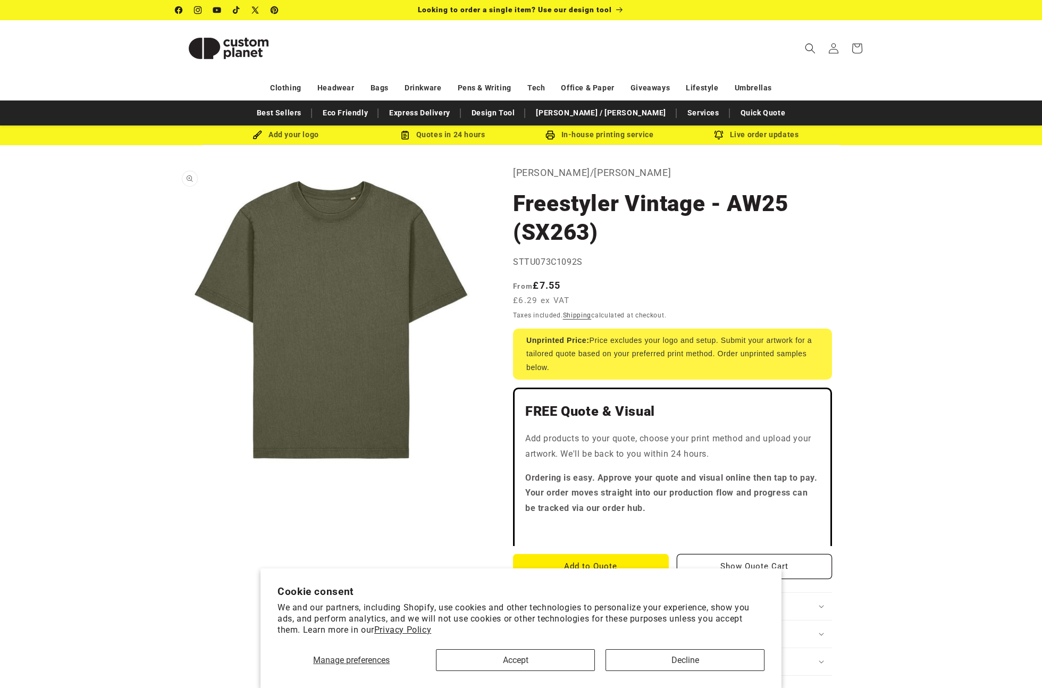
click at [175, 475] on button "Open media 1 in modal" at bounding box center [175, 475] width 0 height 0
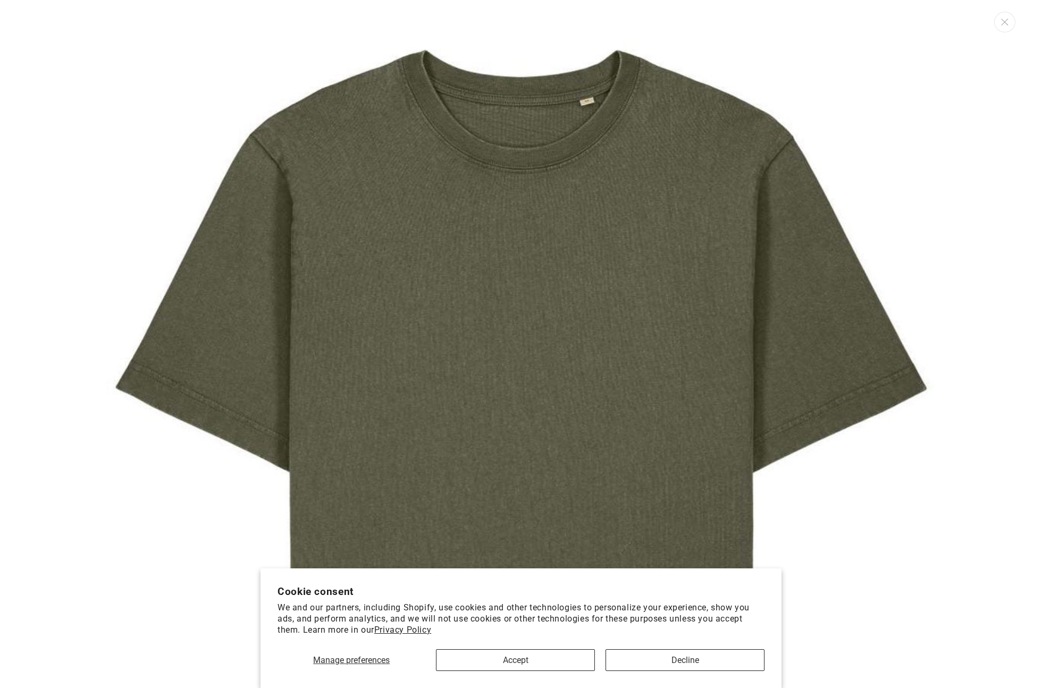
click at [443, 166] on img "Media gallery" at bounding box center [520, 462] width 925 height 925
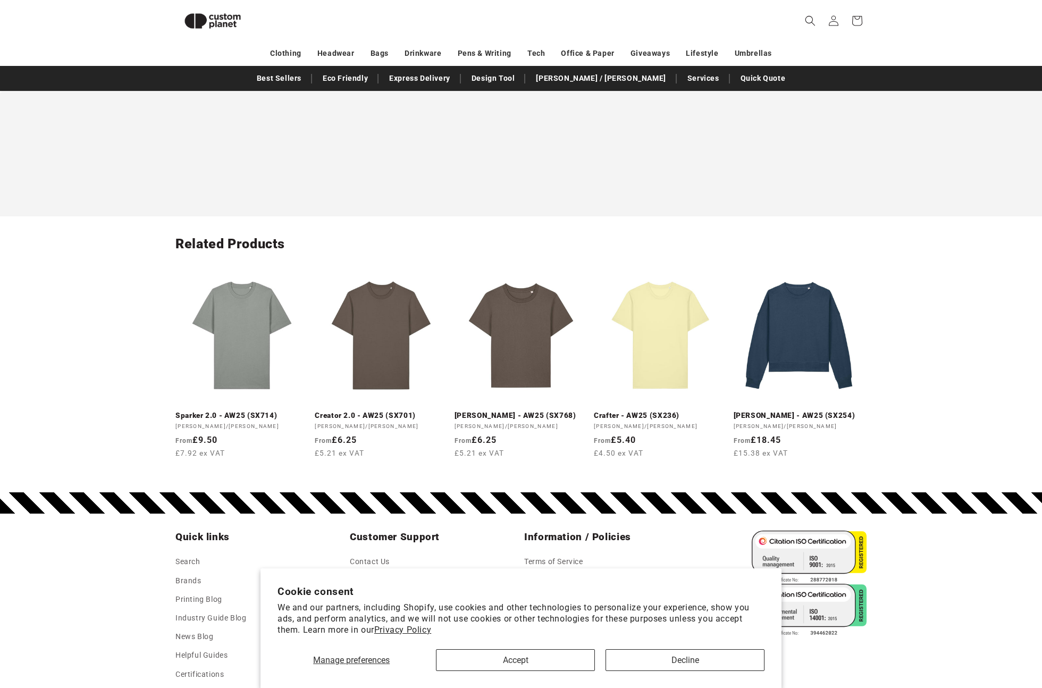
scroll to position [746, 0]
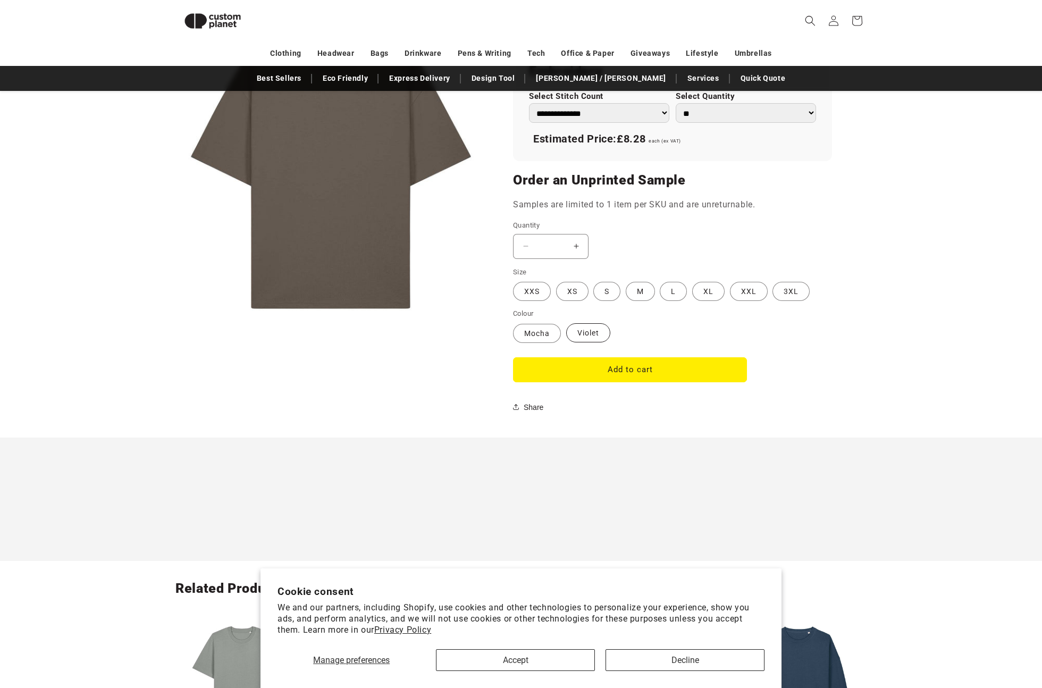
click at [595, 326] on label "[PERSON_NAME] sold out or unavailable" at bounding box center [588, 332] width 44 height 19
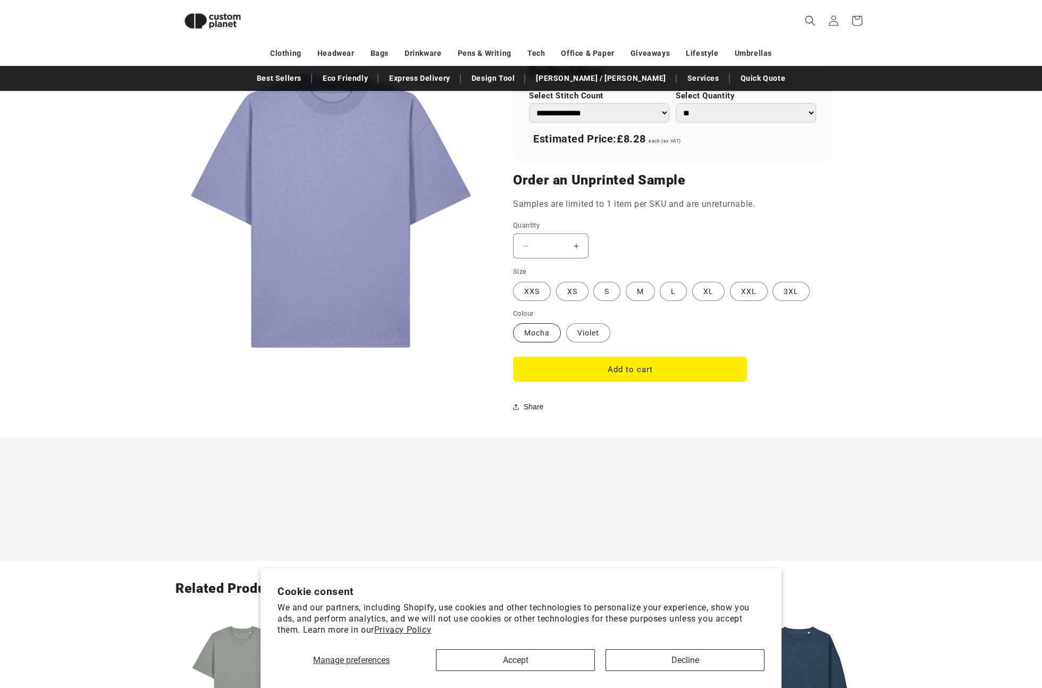
click at [546, 331] on label "[PERSON_NAME] sold out or unavailable" at bounding box center [537, 332] width 48 height 19
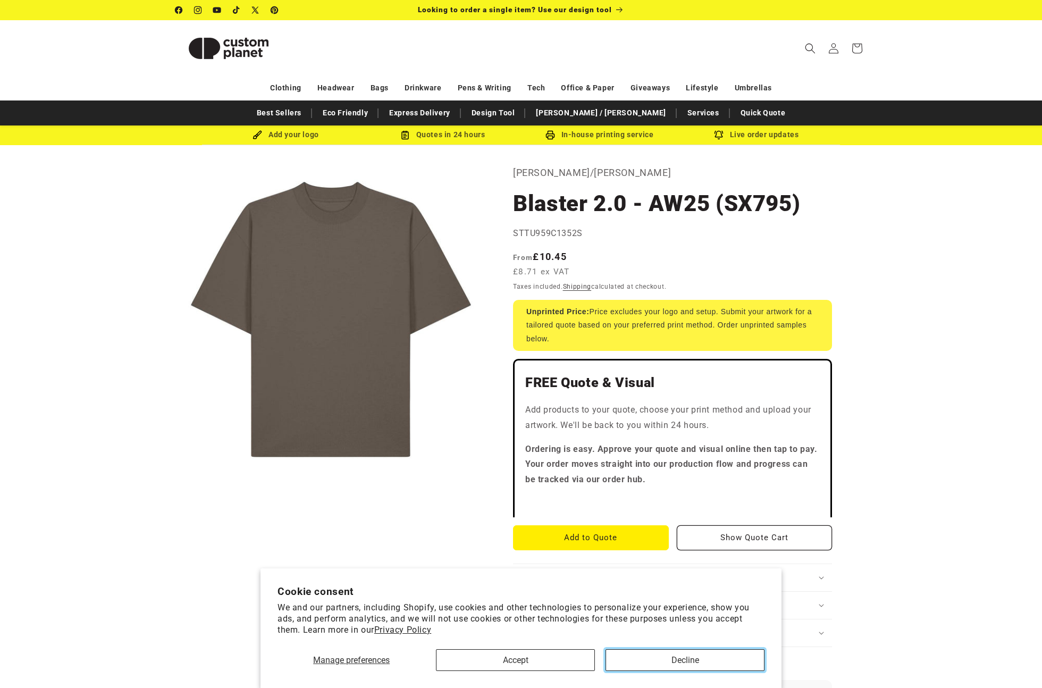
click at [688, 662] on button "Decline" at bounding box center [684, 660] width 159 height 22
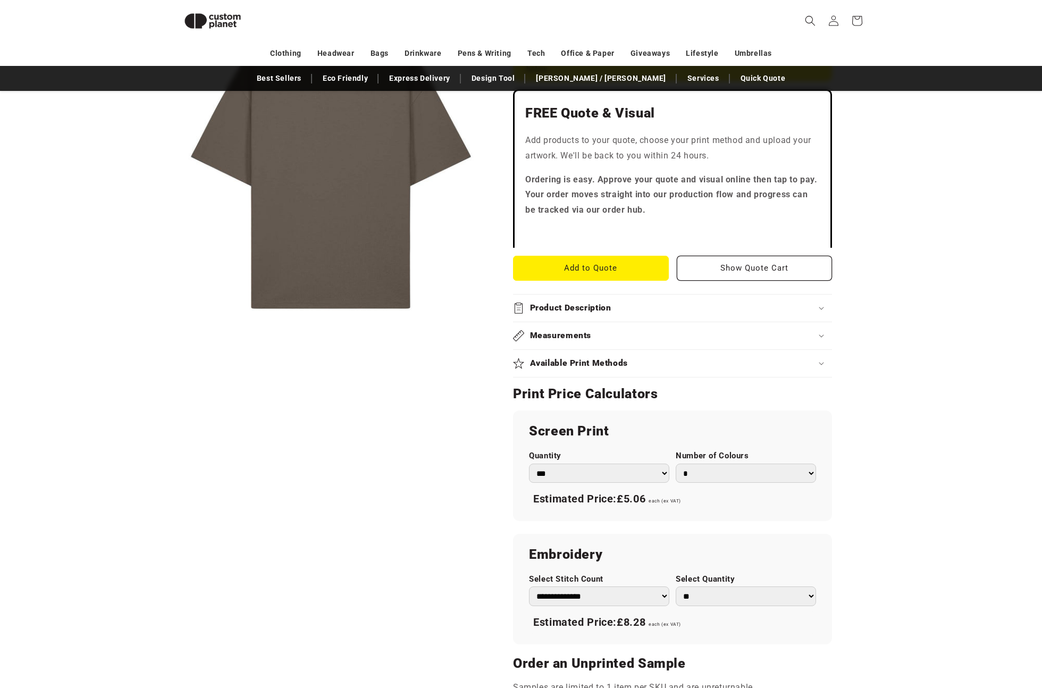
scroll to position [263, 0]
click at [560, 315] on summary "Product Description" at bounding box center [672, 308] width 319 height 27
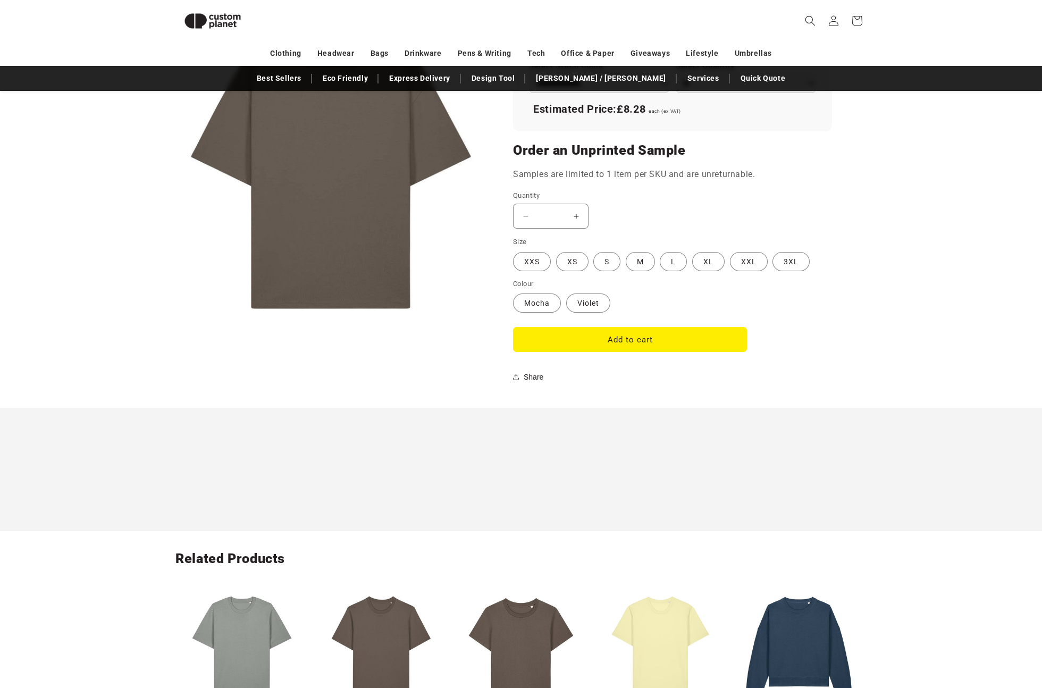
scroll to position [0, 0]
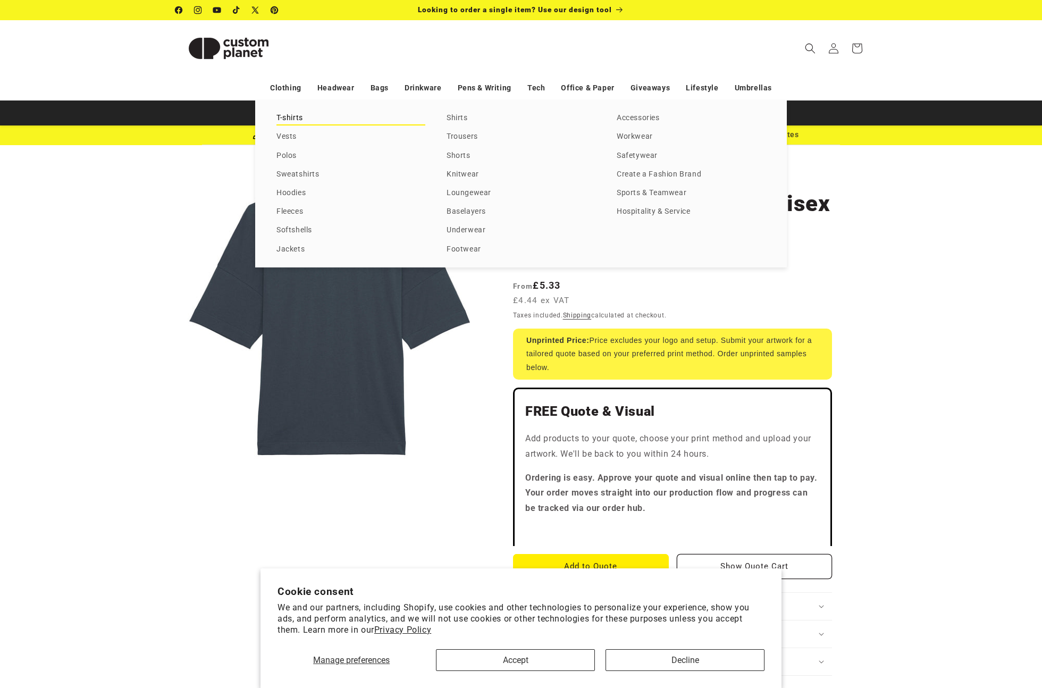
click at [287, 119] on link "T-shirts" at bounding box center [350, 118] width 149 height 14
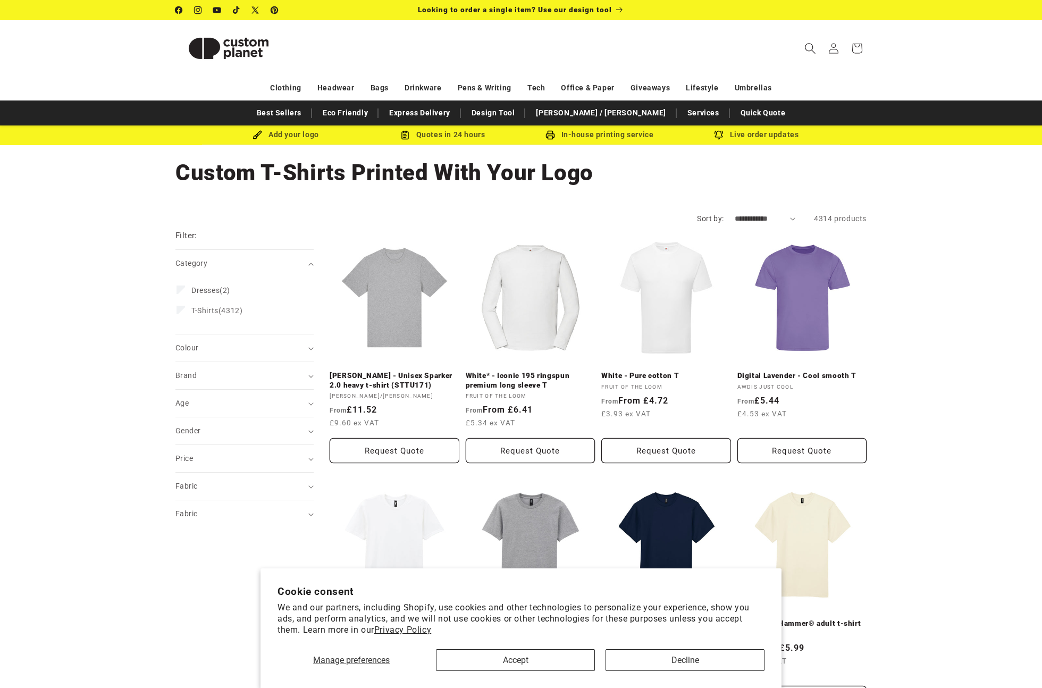
click at [801, 47] on span "Search" at bounding box center [809, 48] width 23 height 23
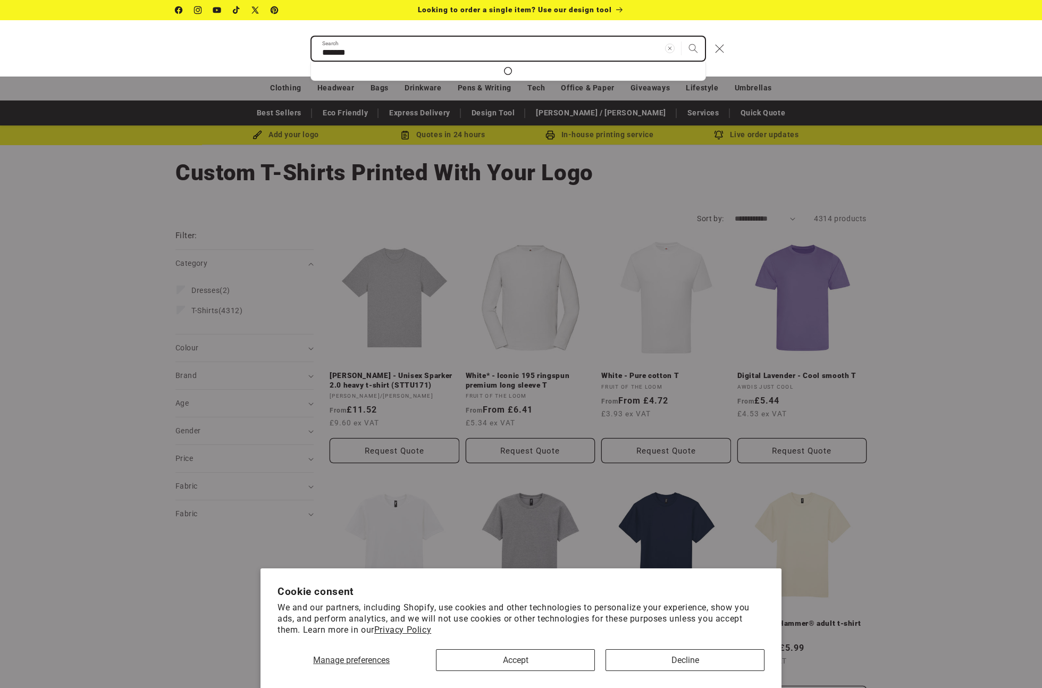
type input "*******"
click at [681, 37] on button "Search" at bounding box center [692, 48] width 23 height 23
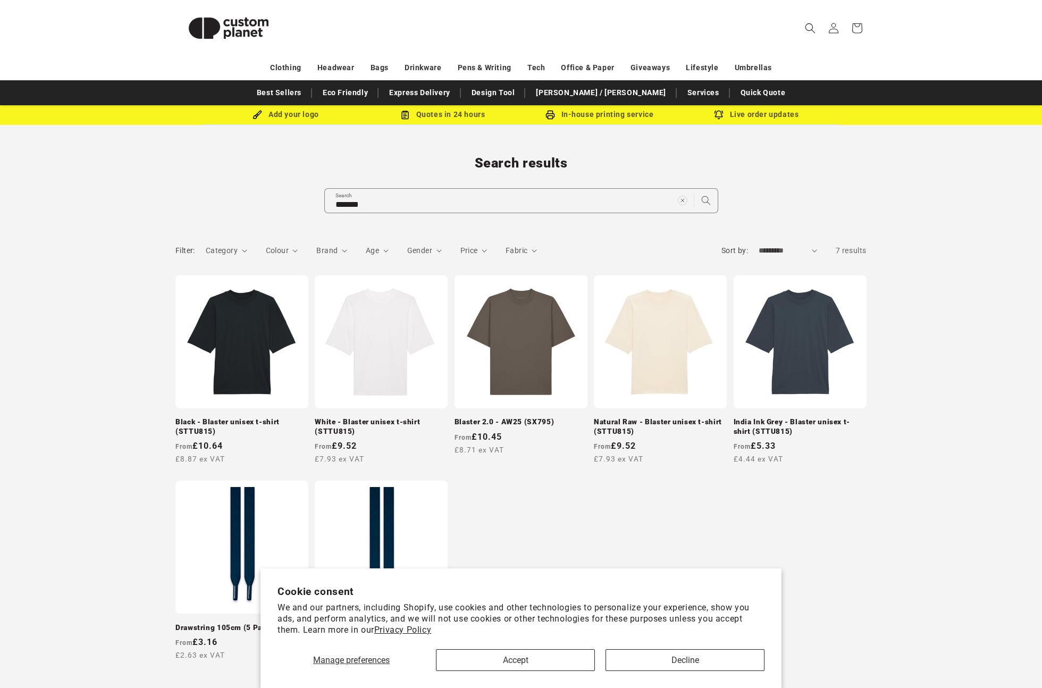
scroll to position [59, 0]
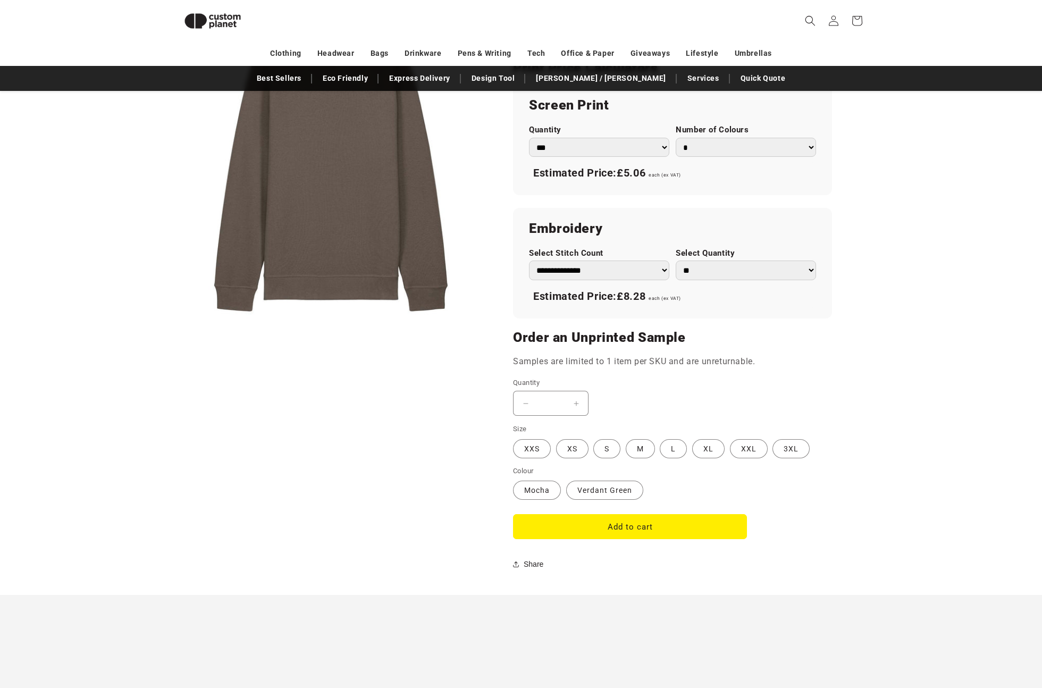
scroll to position [309, 0]
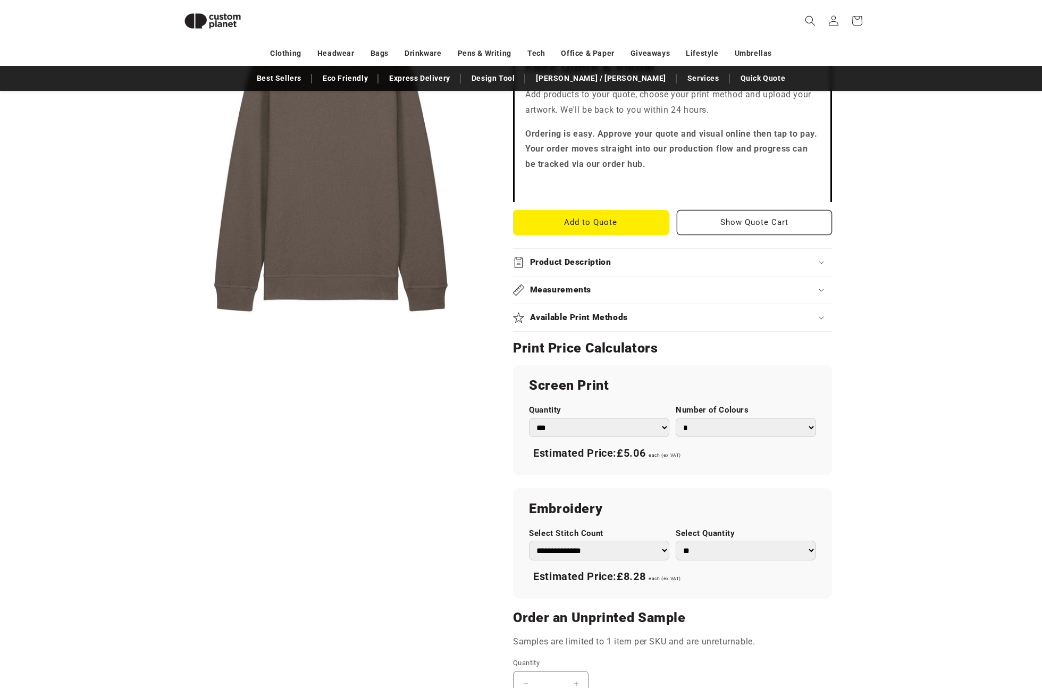
click at [582, 268] on summary "Product Description" at bounding box center [672, 262] width 319 height 27
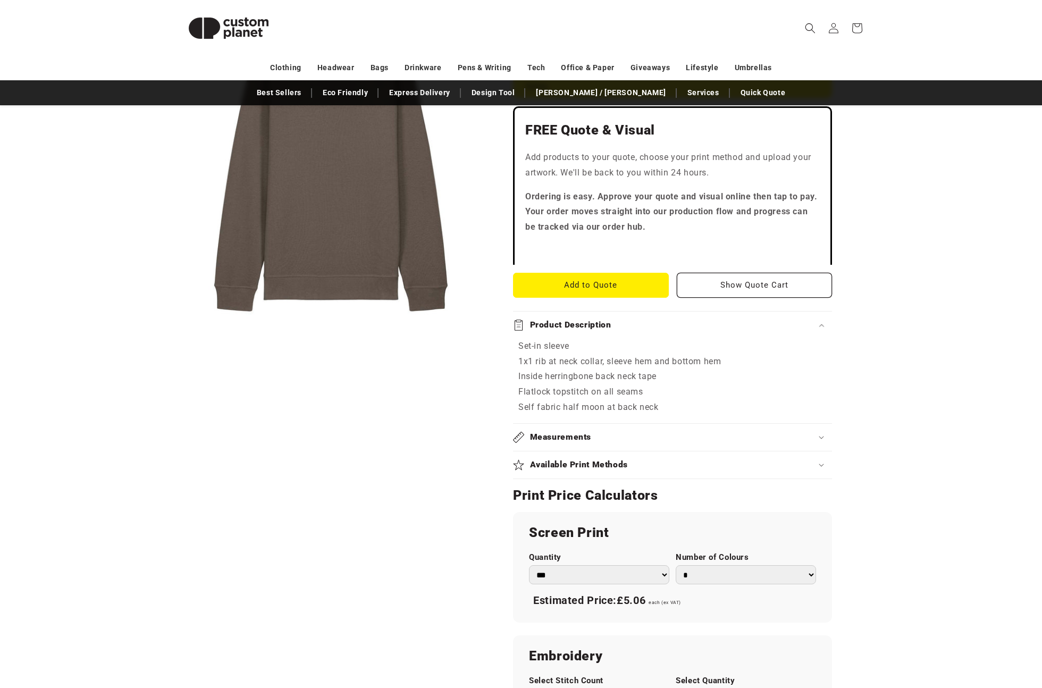
scroll to position [0, 0]
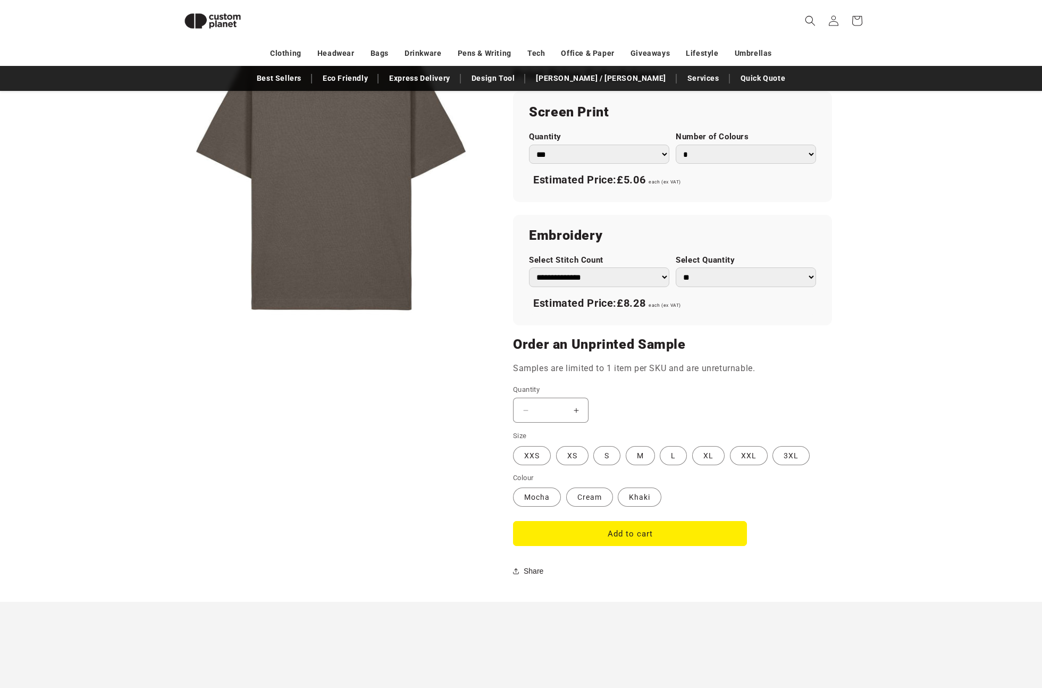
scroll to position [589, 0]
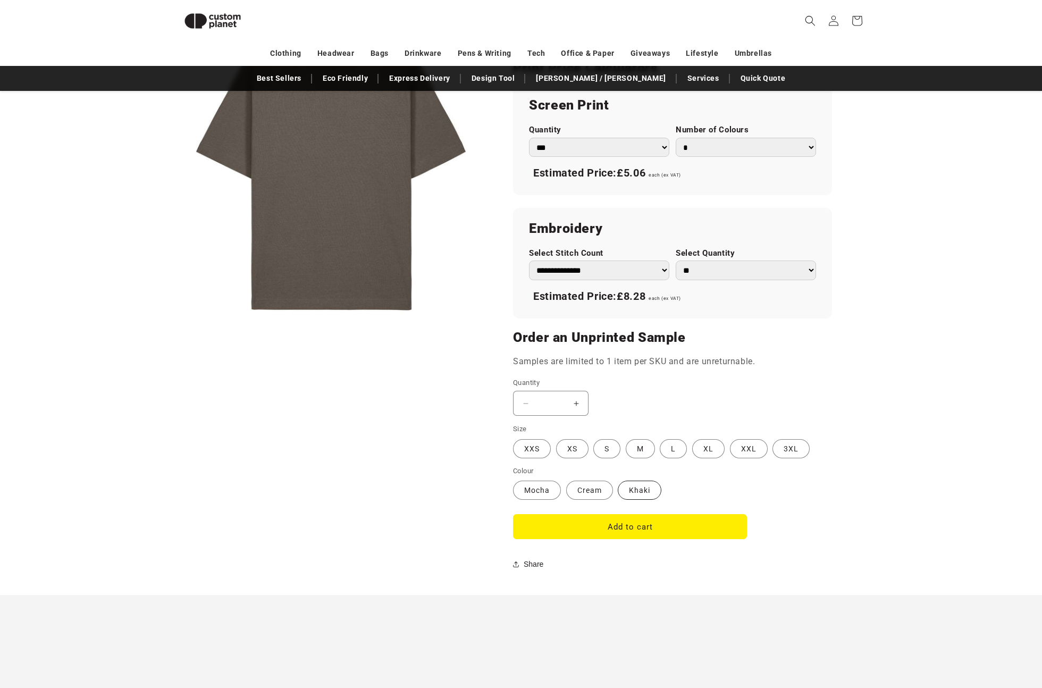
click at [636, 495] on label "Khaki Variant sold out or unavailable" at bounding box center [640, 489] width 44 height 19
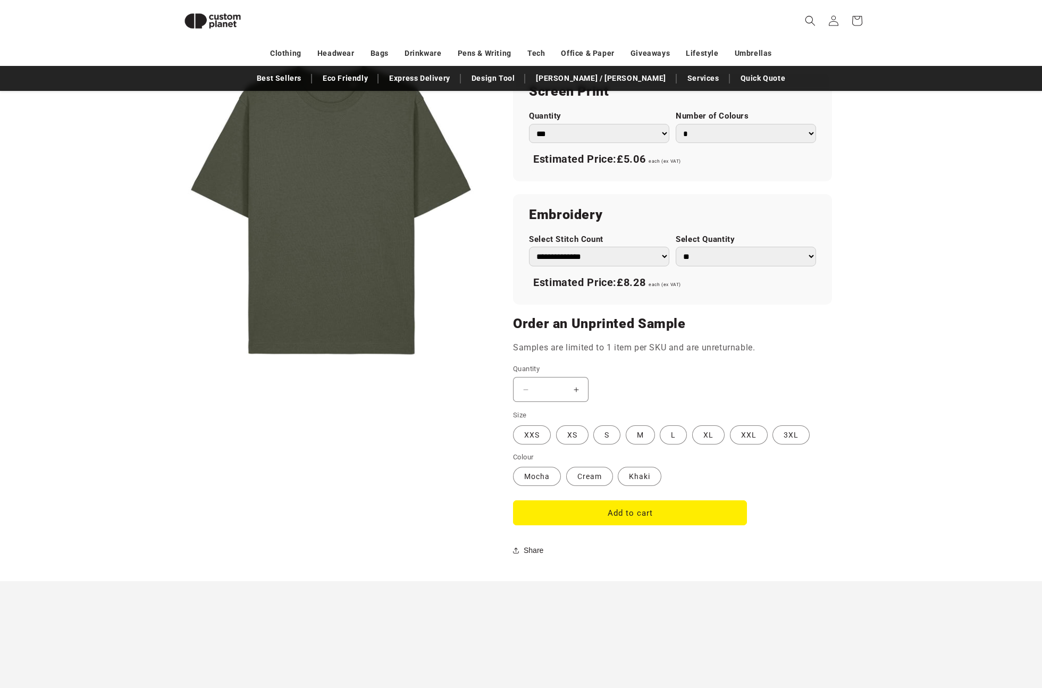
scroll to position [226, 0]
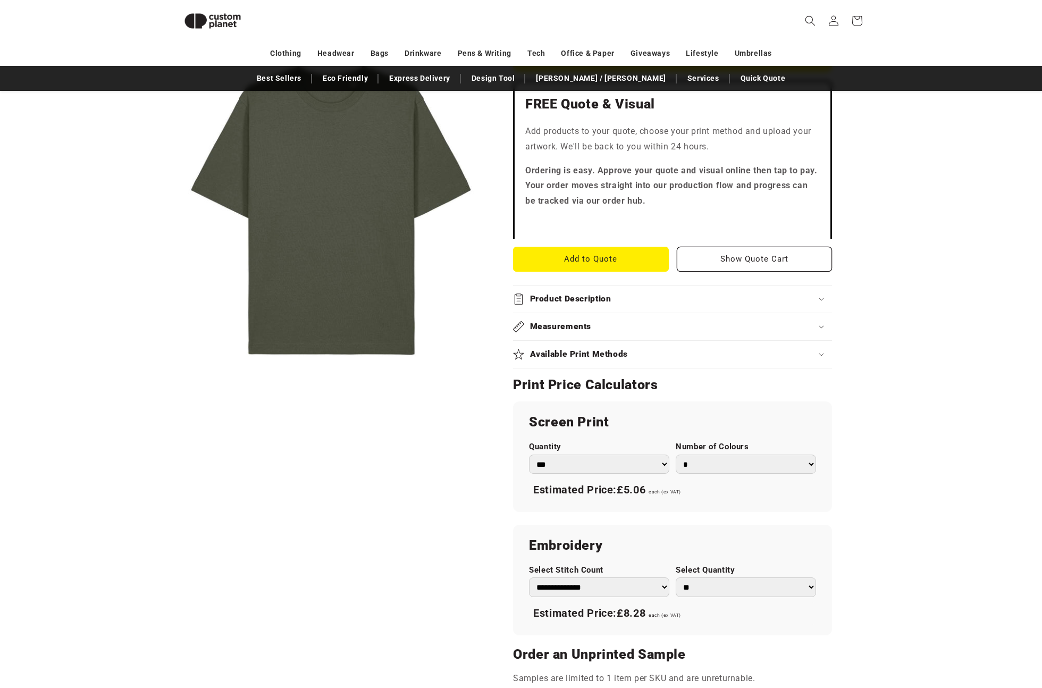
scroll to position [510, 0]
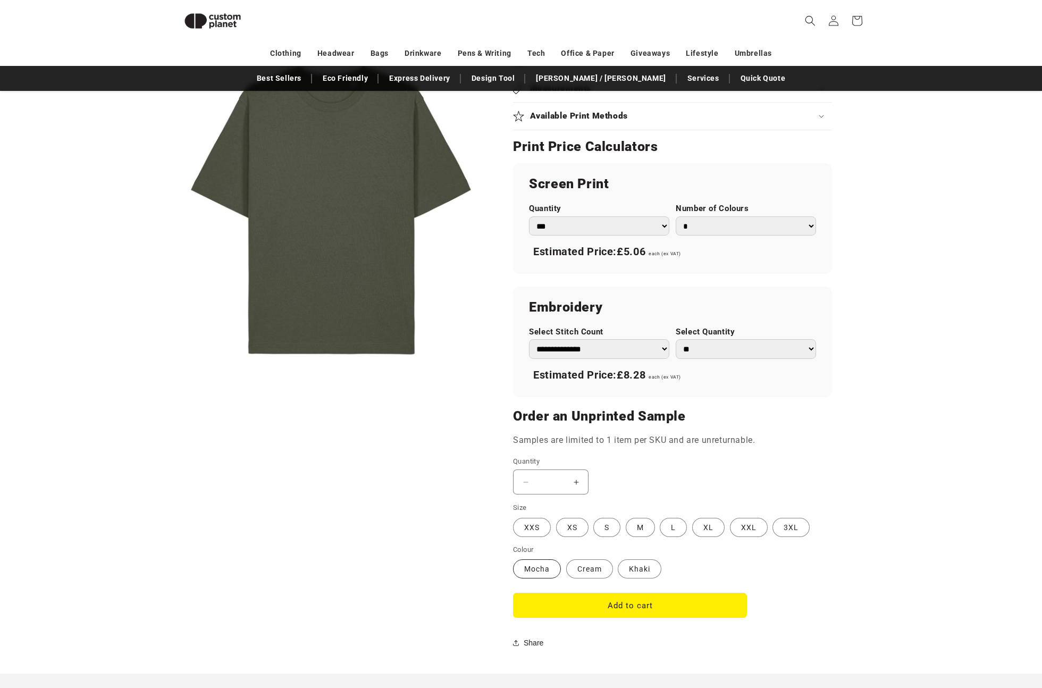
click at [547, 563] on label "[PERSON_NAME] sold out or unavailable" at bounding box center [537, 568] width 48 height 19
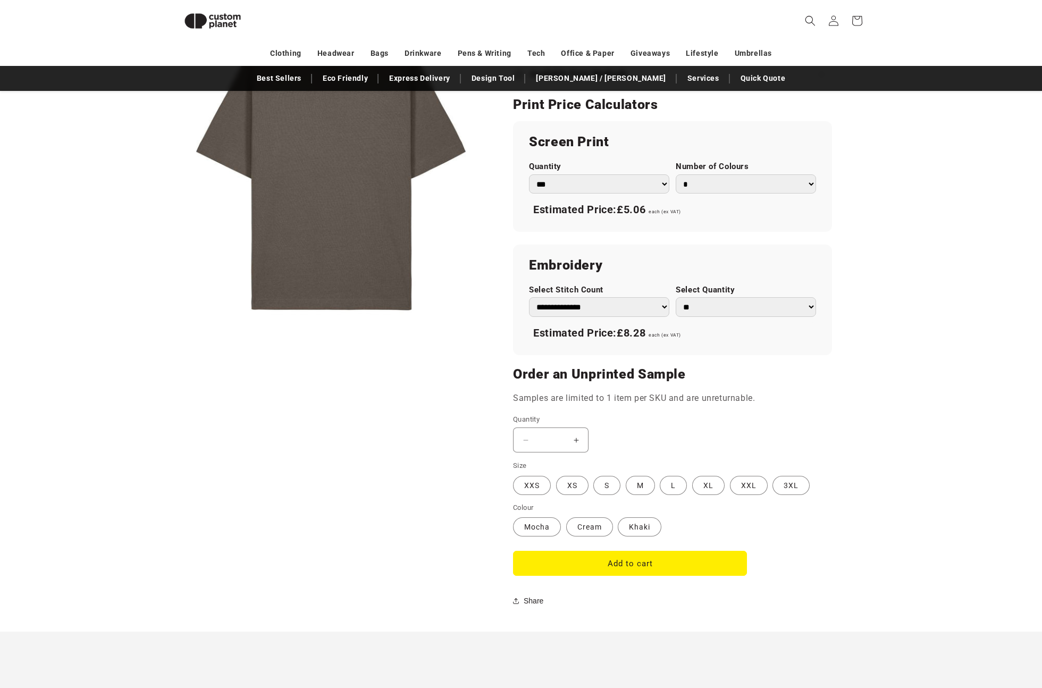
scroll to position [670, 0]
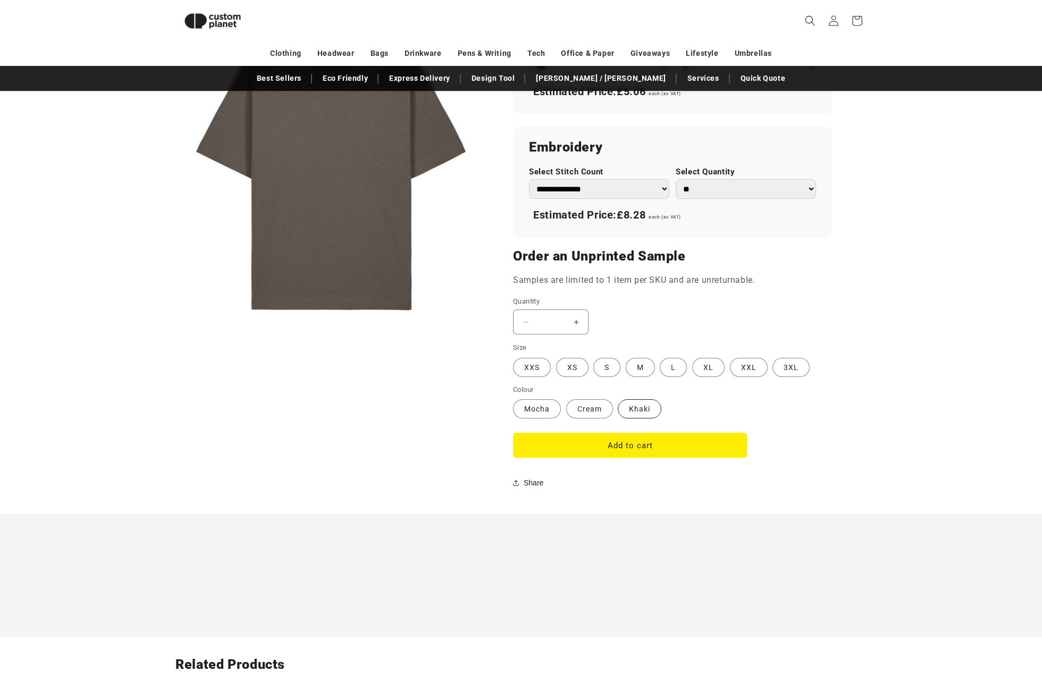
click at [641, 416] on label "Khaki Variant sold out or unavailable" at bounding box center [640, 408] width 44 height 19
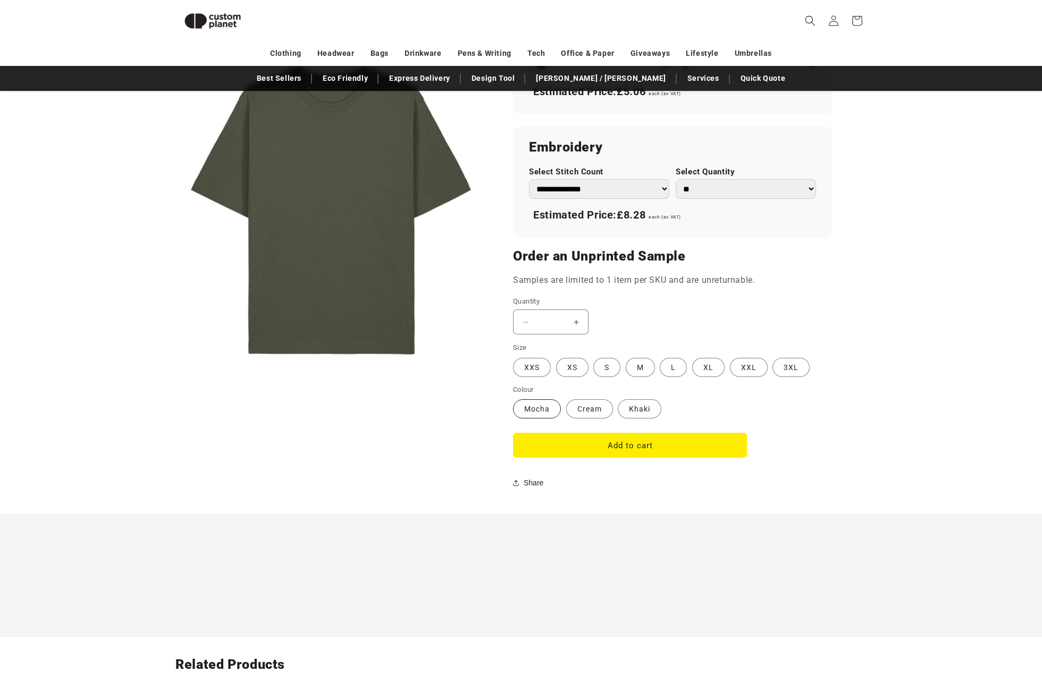
click at [538, 409] on label "[PERSON_NAME] sold out or unavailable" at bounding box center [537, 408] width 48 height 19
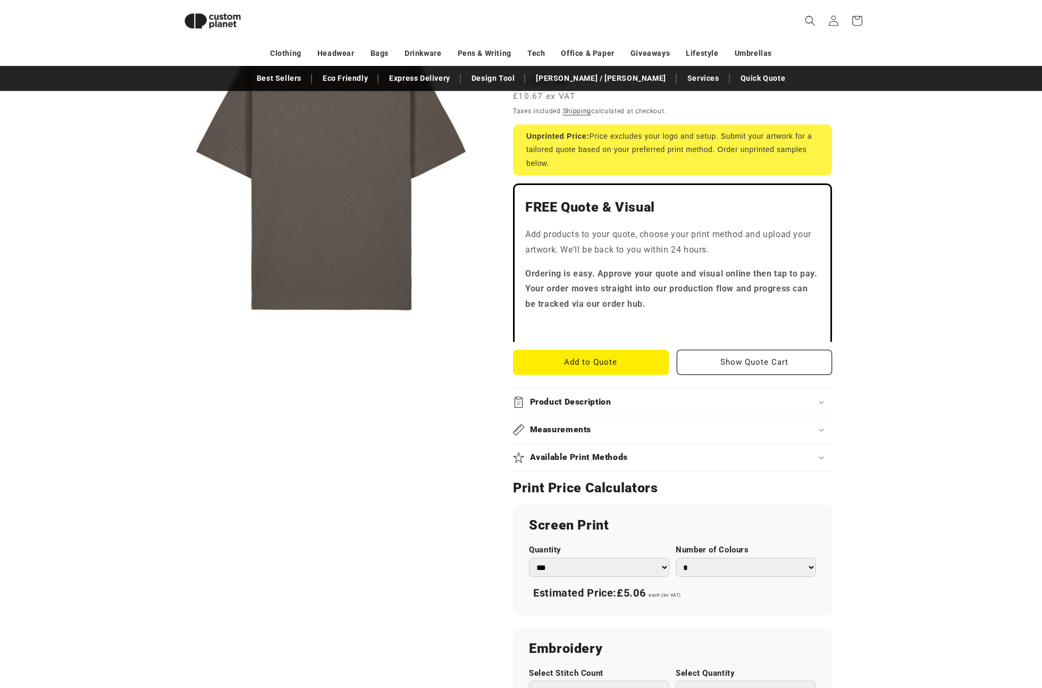
scroll to position [155, 0]
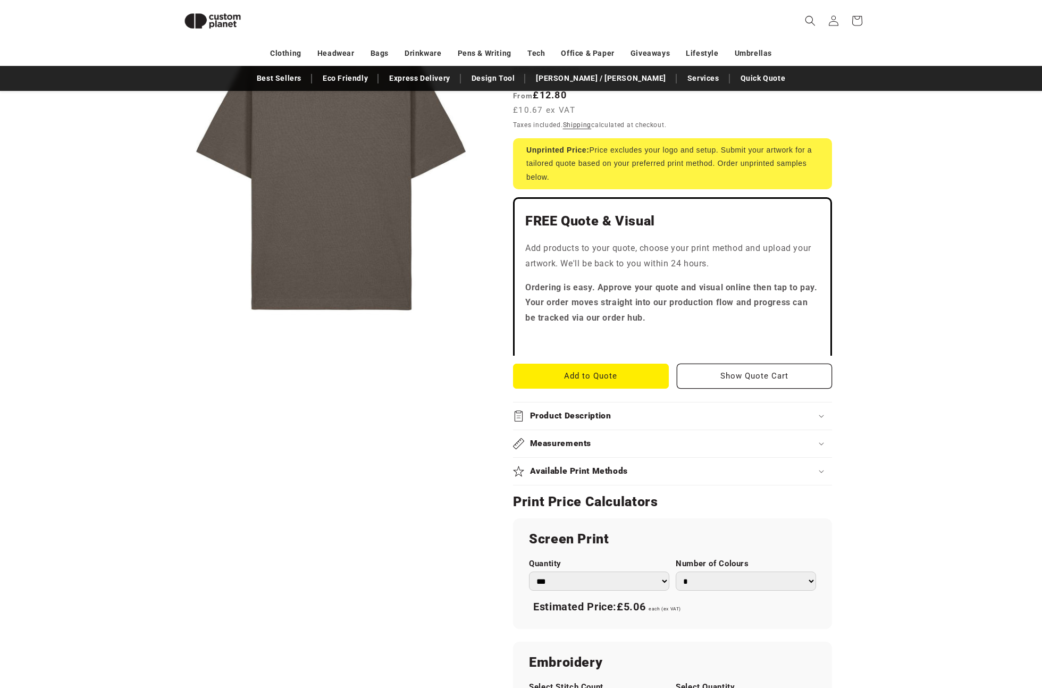
click at [899, 234] on product-info "Skip to product information Open media 1 in modal 1 / of 1 [PERSON_NAME]/[PERSO…" at bounding box center [521, 502] width 1042 height 1053
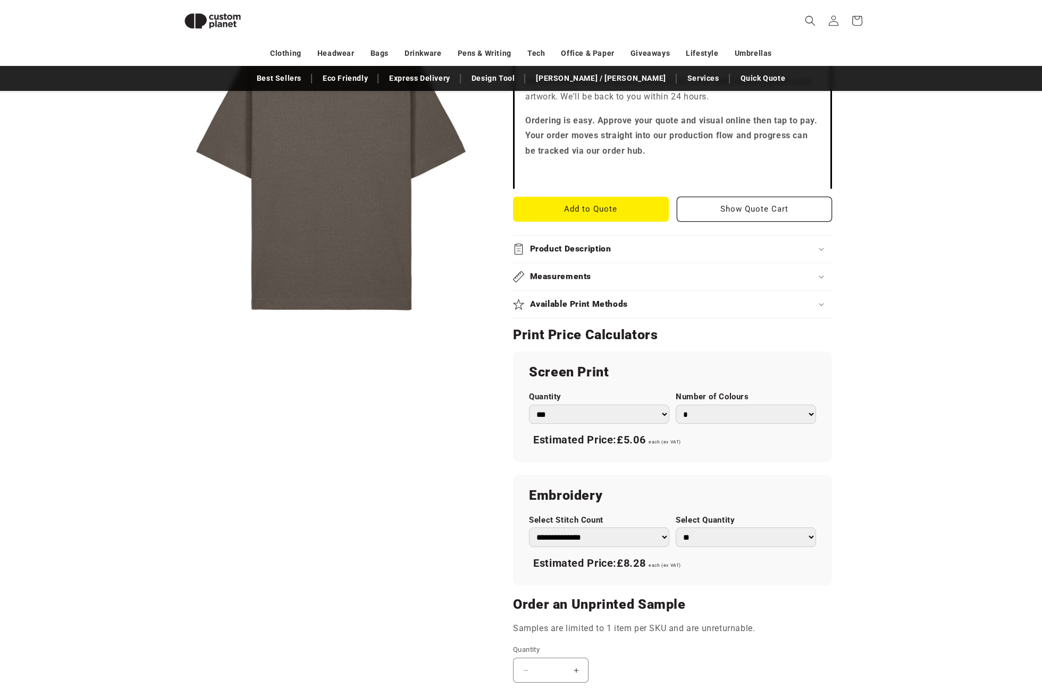
scroll to position [506, 0]
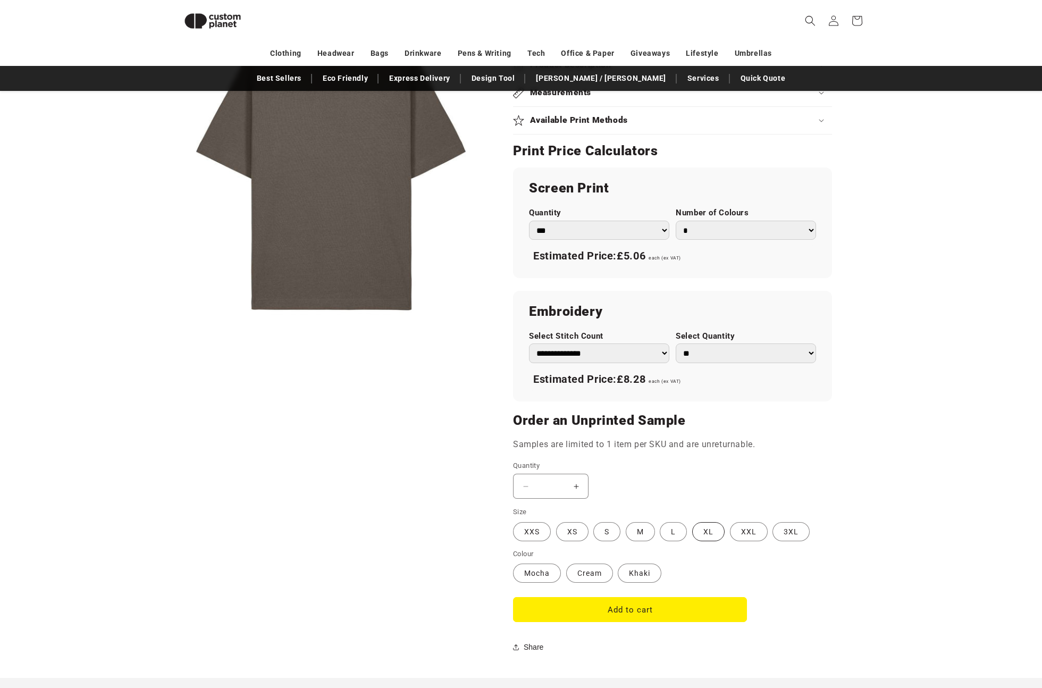
click at [704, 532] on label "XL Variant sold out or unavailable" at bounding box center [708, 531] width 32 height 19
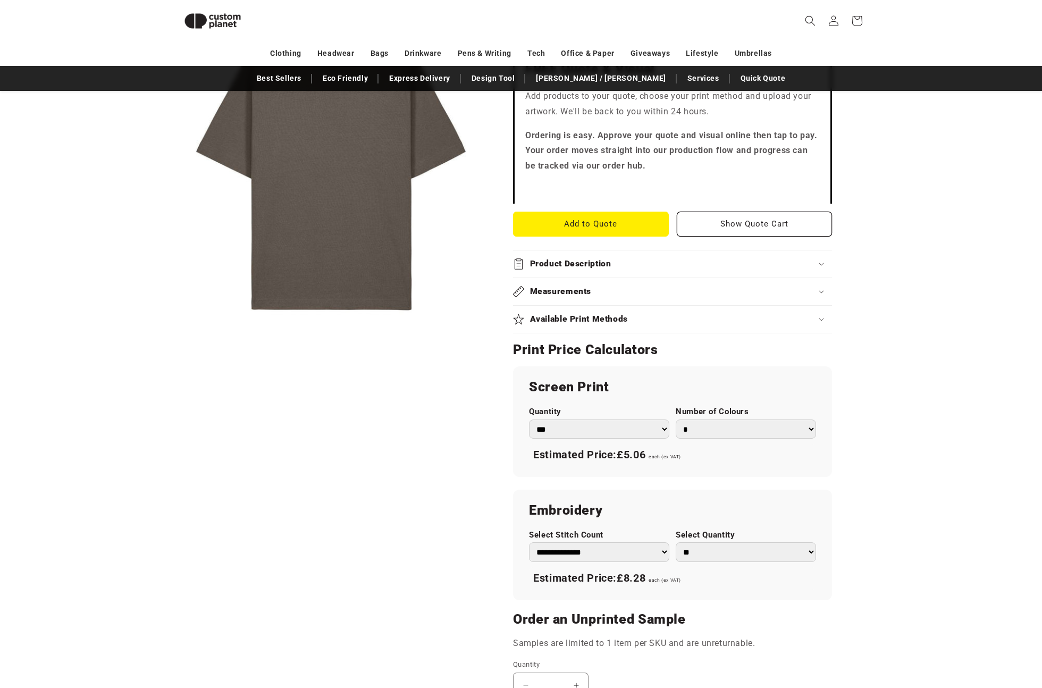
scroll to position [366, 0]
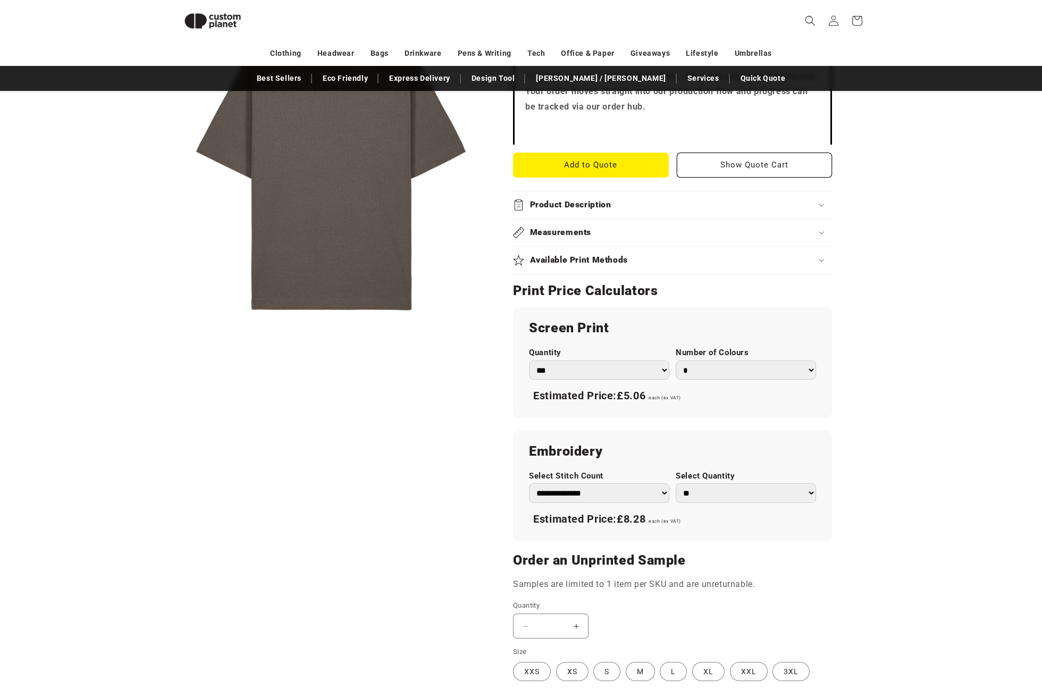
click at [652, 367] on select "*** *** *** **** **** **** ***** *****" at bounding box center [599, 370] width 140 height 20
click at [739, 368] on select "* * * * * * *" at bounding box center [745, 370] width 140 height 20
click at [720, 374] on select "* * * * * * *" at bounding box center [745, 370] width 140 height 20
click at [738, 370] on select "* * * * * * *" at bounding box center [745, 370] width 140 height 20
click at [675, 360] on select "* * * * * * *" at bounding box center [745, 370] width 140 height 20
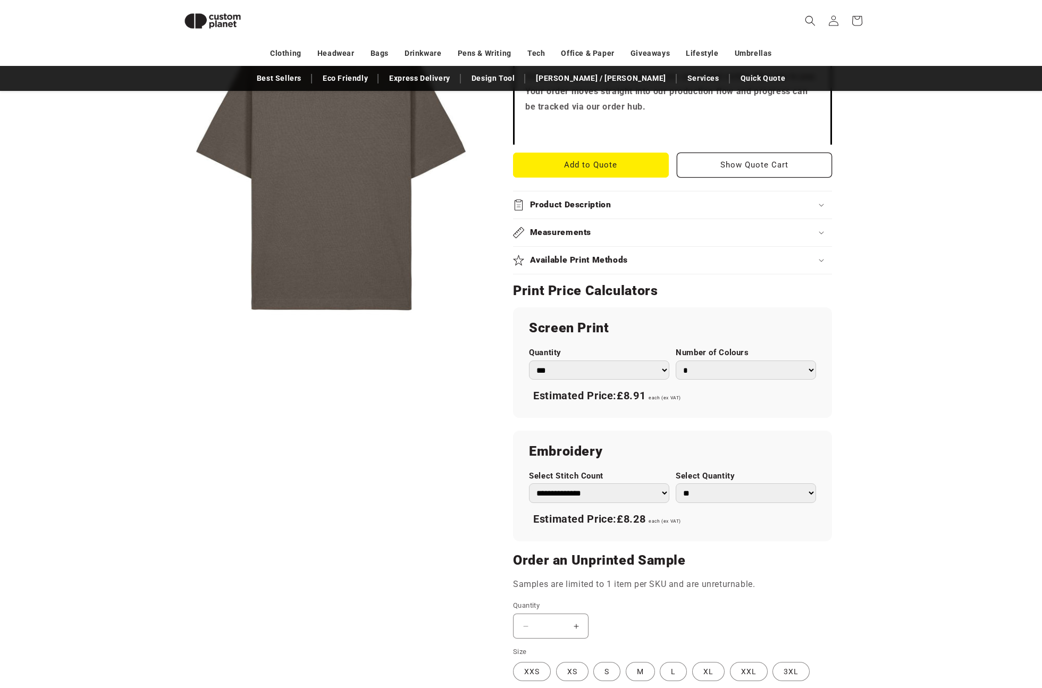
click at [746, 364] on select "* * * * * * *" at bounding box center [745, 370] width 140 height 20
select select "*"
click at [675, 360] on select "* * * * * * *" at bounding box center [745, 370] width 140 height 20
click at [902, 403] on product-info "Skip to product information Open media 1 in modal 1 / of 1 Stanley/Stella Frees…" at bounding box center [521, 291] width 1042 height 1053
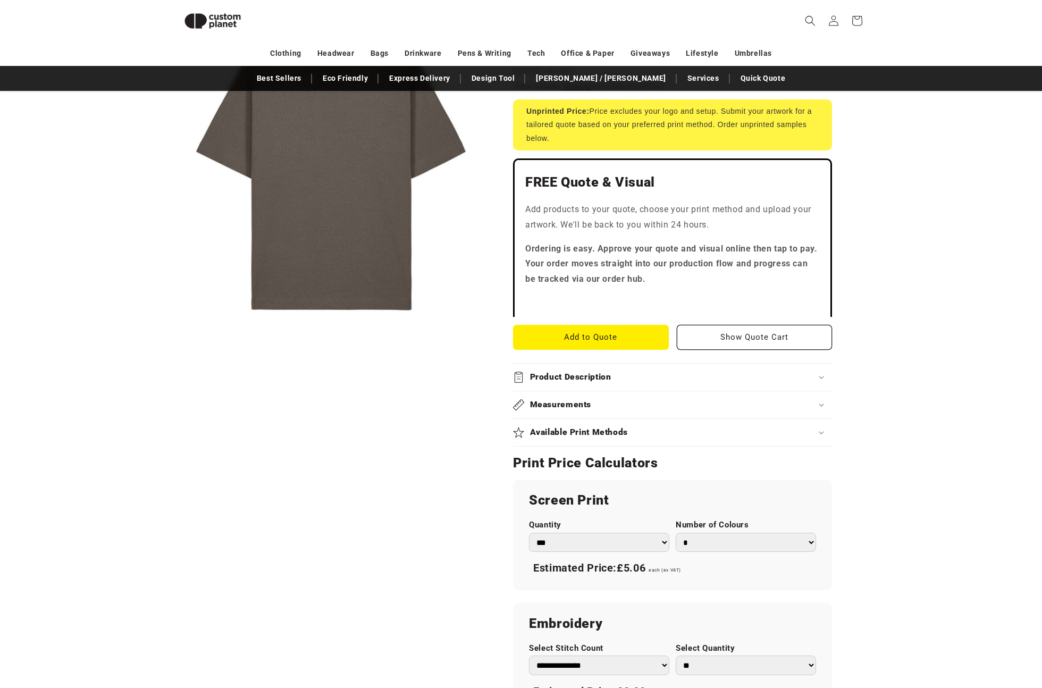
scroll to position [207, 0]
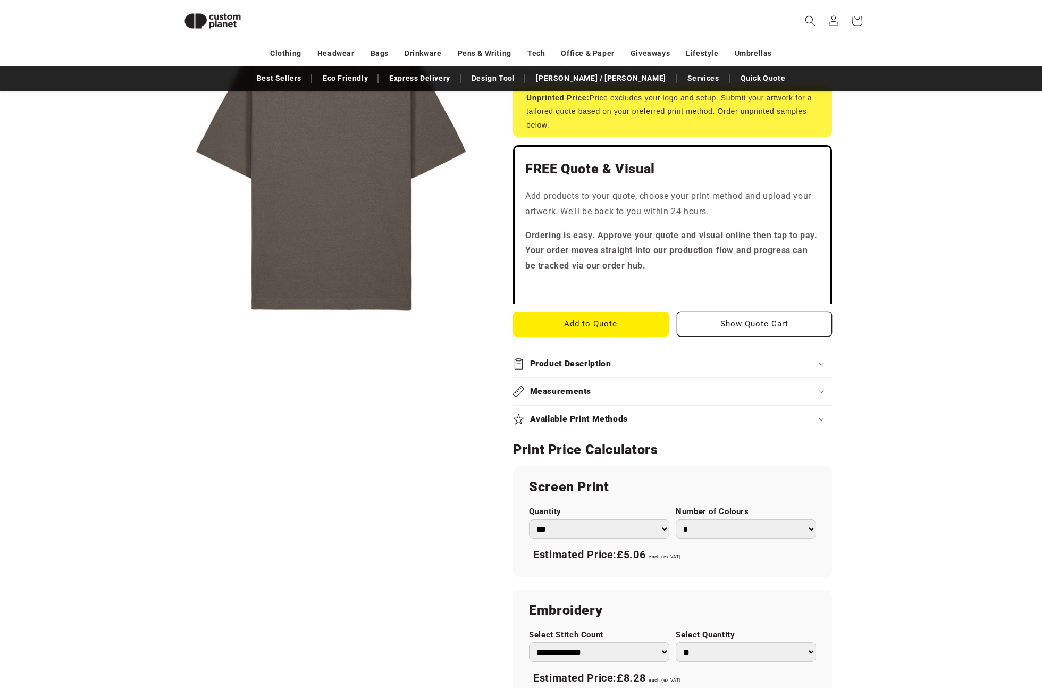
click at [629, 424] on div "Available Print Methods" at bounding box center [672, 418] width 319 height 11
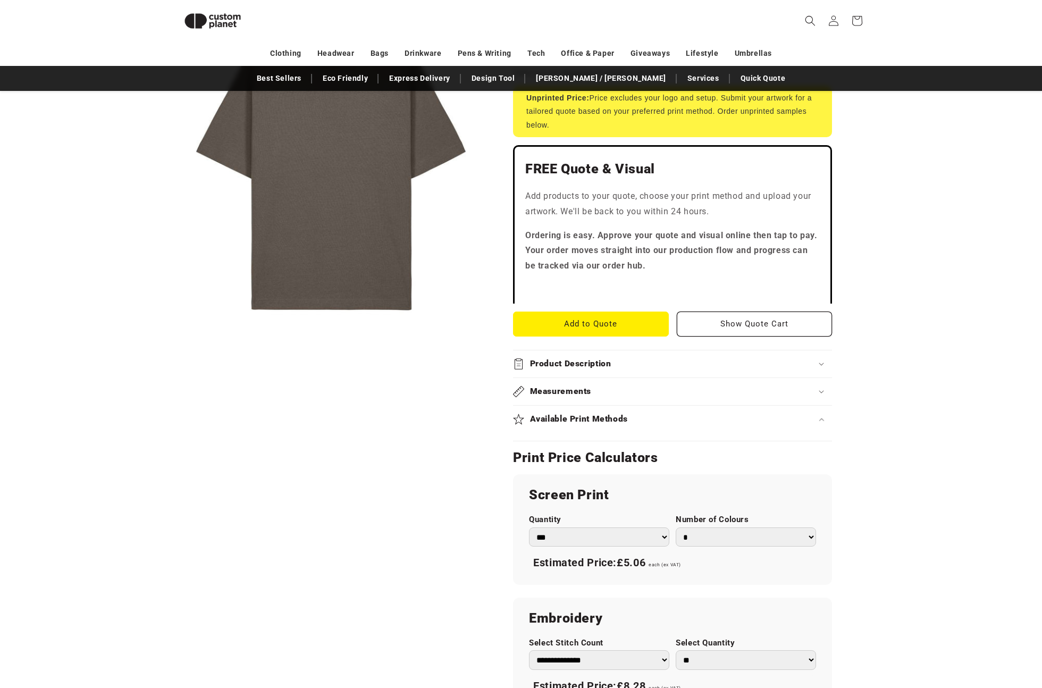
click at [629, 424] on div "Available Print Methods" at bounding box center [672, 418] width 319 height 11
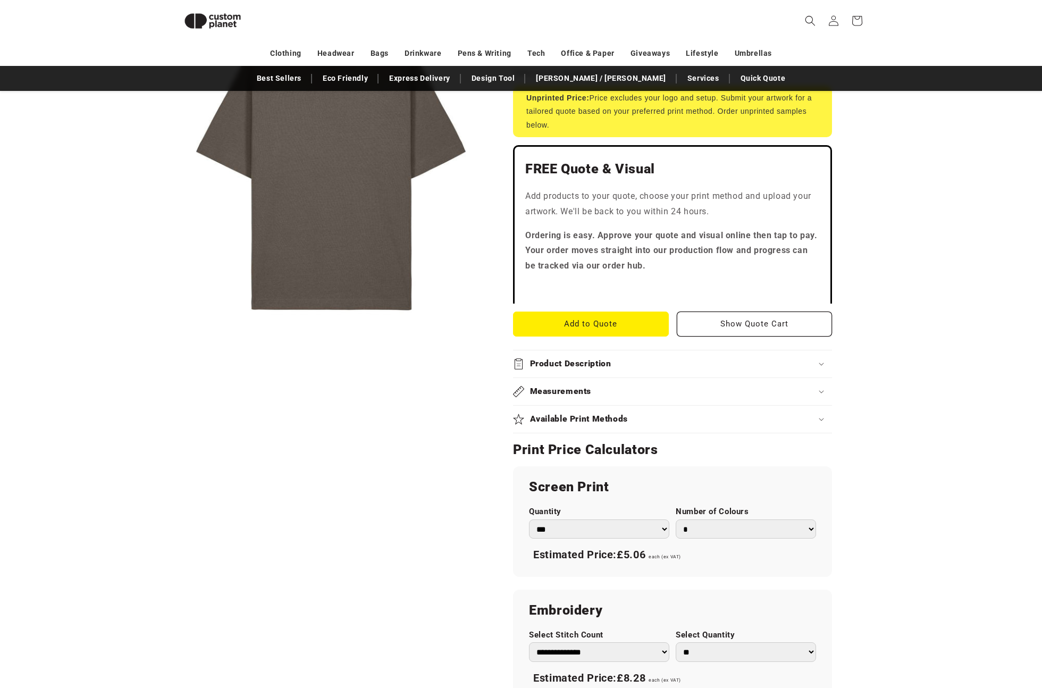
click at [629, 424] on div "Available Print Methods" at bounding box center [672, 418] width 319 height 11
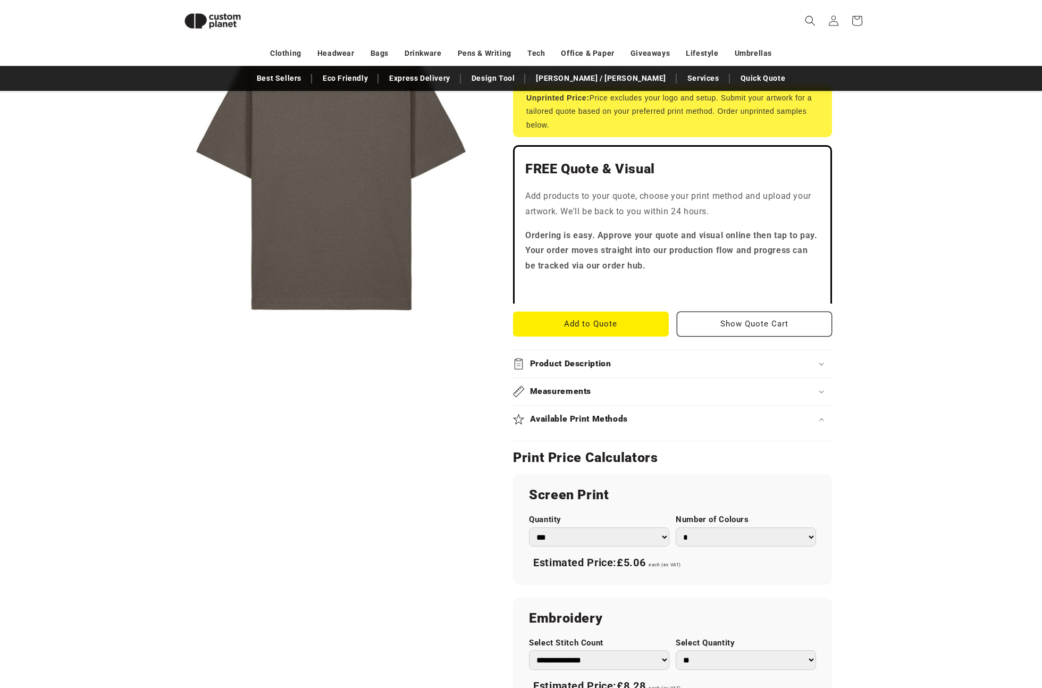
click at [629, 424] on div "Available Print Methods" at bounding box center [672, 418] width 319 height 11
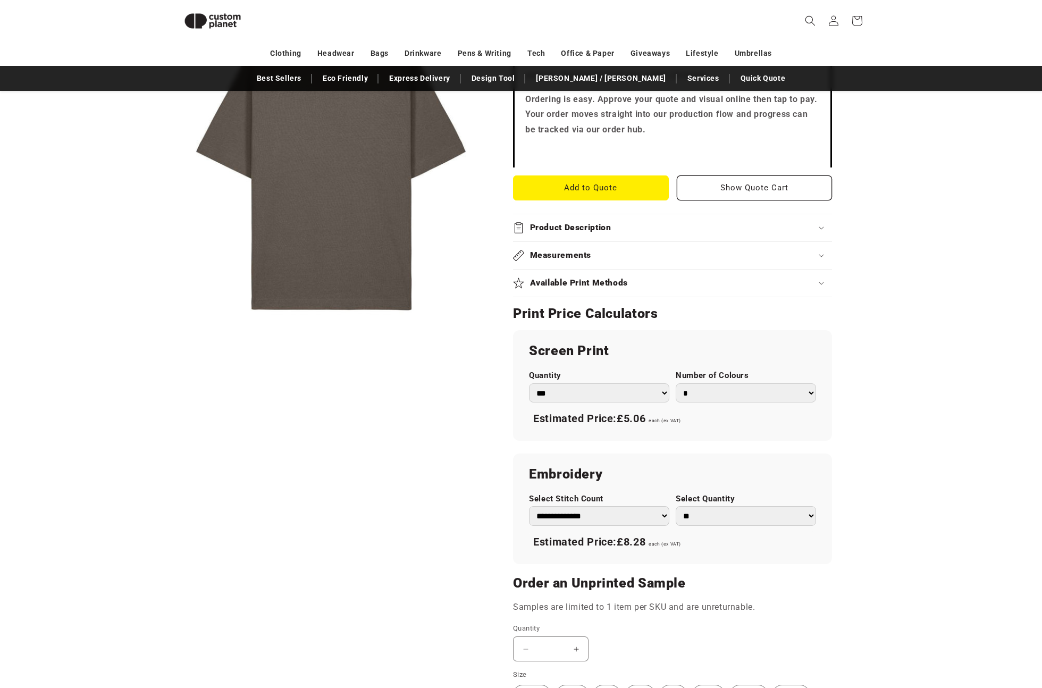
scroll to position [372, 0]
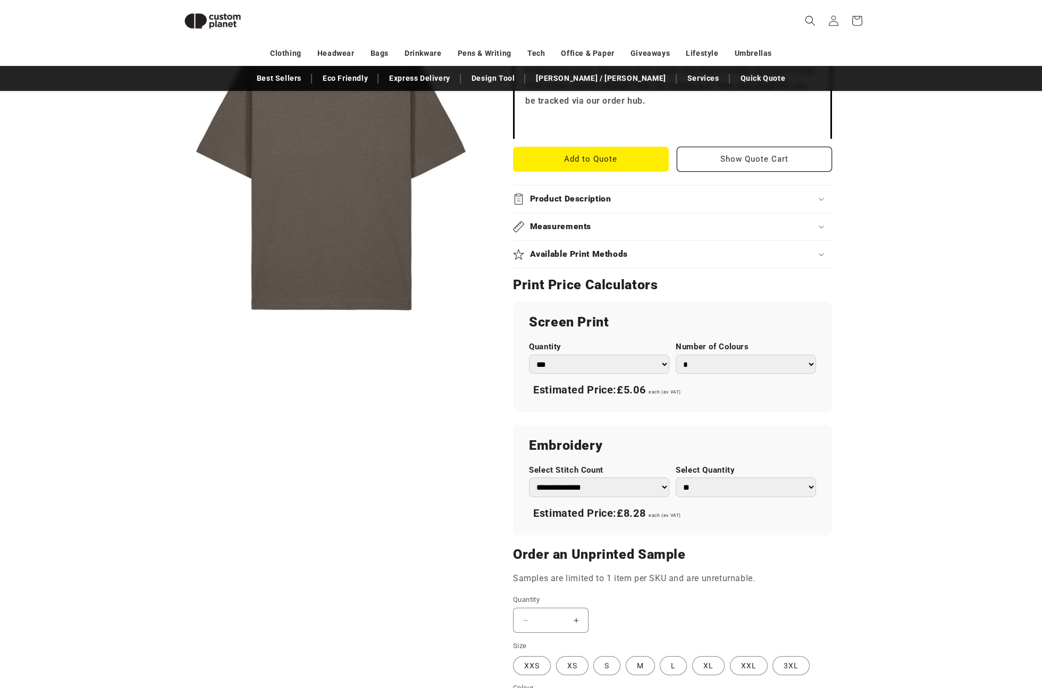
click at [729, 484] on select "** ** *** *** *** **** **** ****" at bounding box center [745, 487] width 140 height 20
click at [675, 477] on select "** ** *** *** *** **** **** ****" at bounding box center [745, 487] width 140 height 20
click at [917, 410] on product-info "Skip to product information Open media 1 in modal 1 / of 1 Stanley/Stella Frees…" at bounding box center [521, 285] width 1042 height 1053
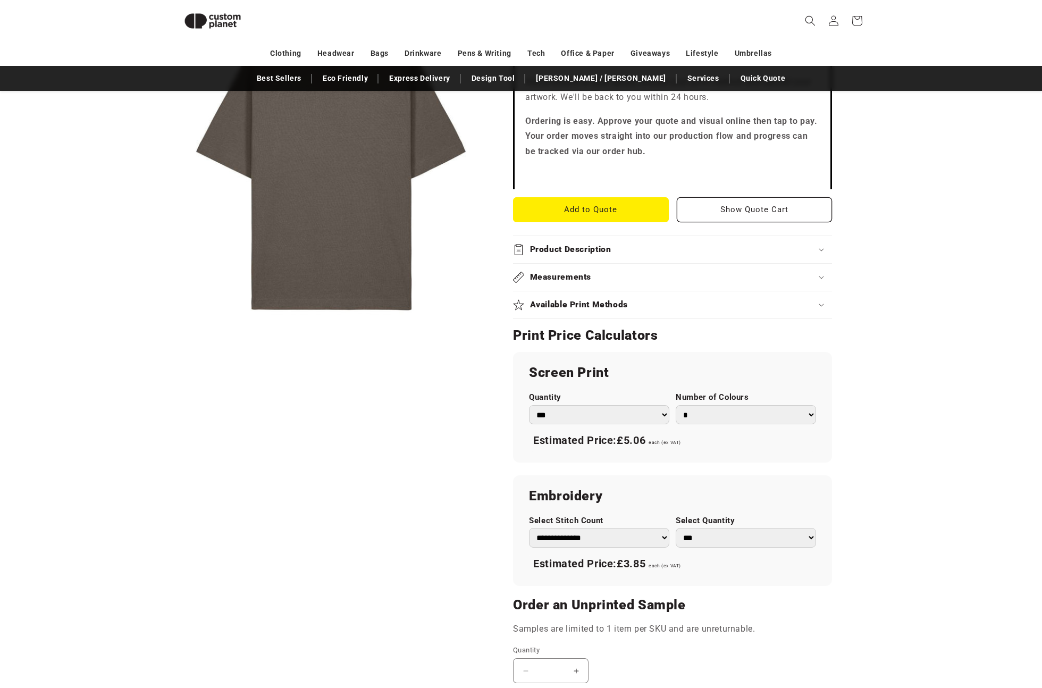
scroll to position [433, 0]
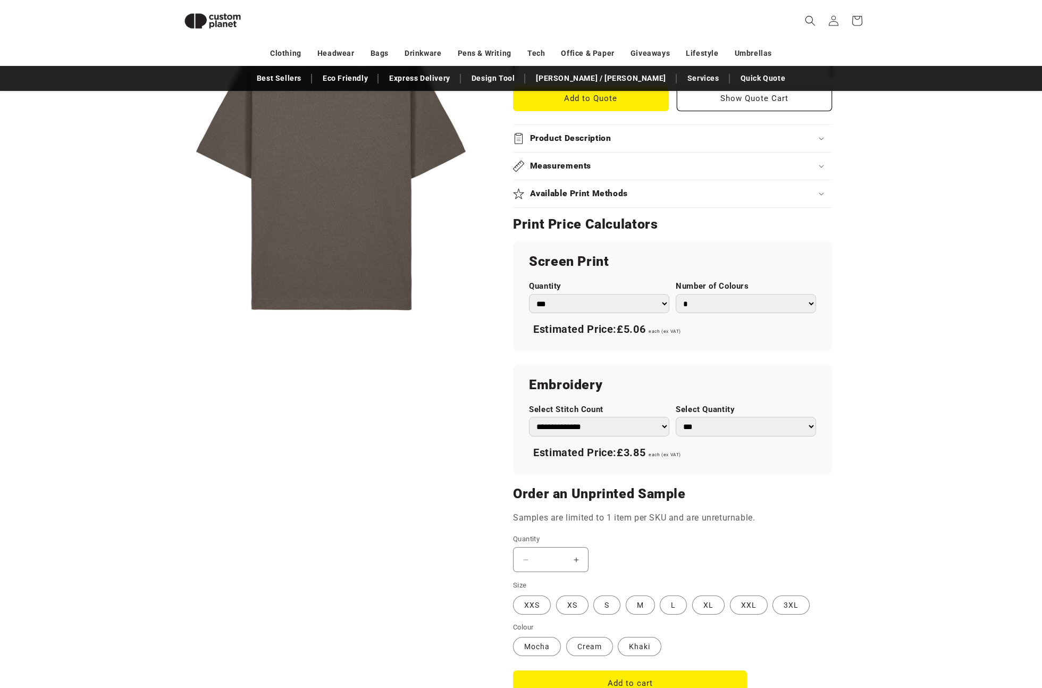
click at [779, 430] on select "** ** *** *** *** **** **** ****" at bounding box center [745, 427] width 140 height 20
click at [675, 417] on select "** ** *** *** *** **** **** ****" at bounding box center [745, 427] width 140 height 20
click at [772, 430] on select "** ** *** *** *** **** **** ****" at bounding box center [745, 427] width 140 height 20
select select "**"
click at [675, 417] on select "** ** *** *** *** **** **** ****" at bounding box center [745, 427] width 140 height 20
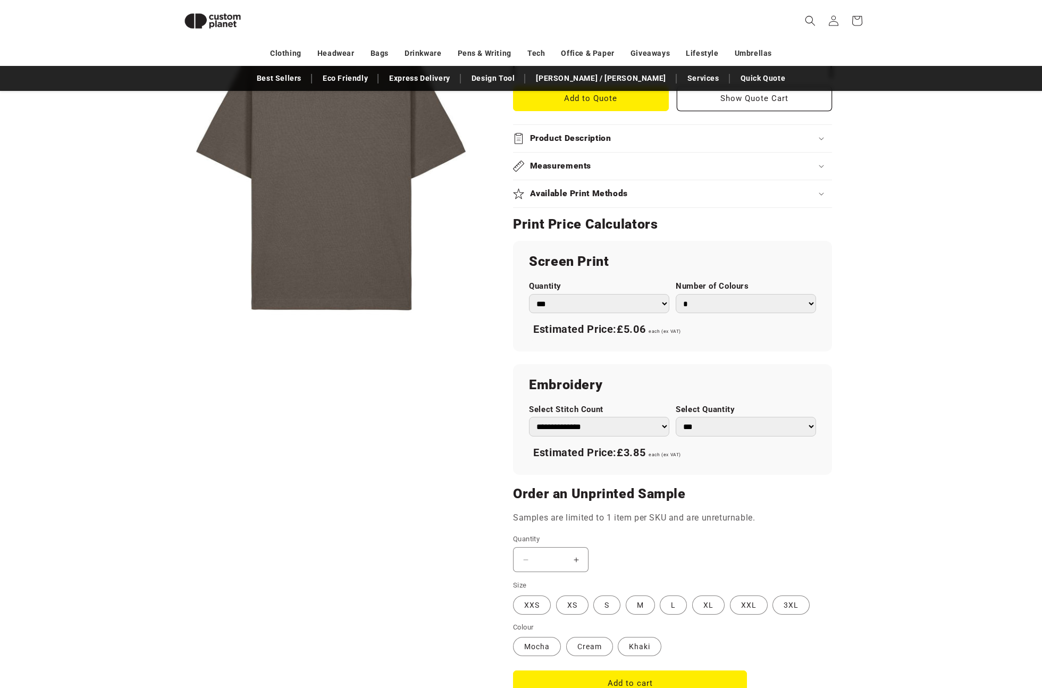
click at [965, 357] on product-info "Skip to product information Open media 1 in modal 1 / of 1 Stanley/Stella Frees…" at bounding box center [521, 224] width 1042 height 1053
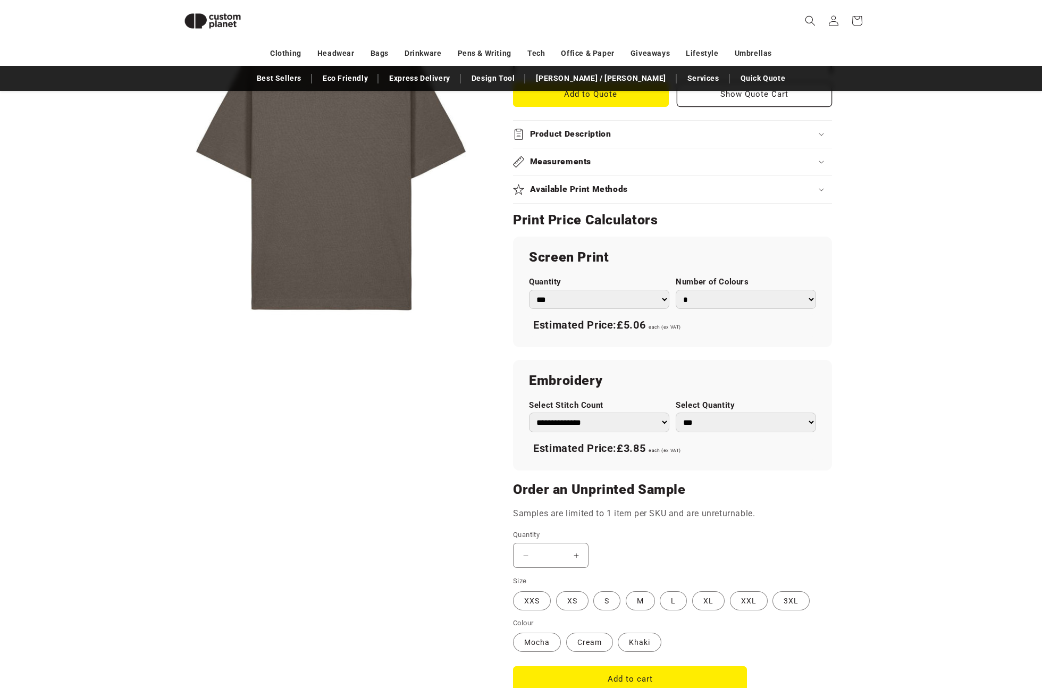
scroll to position [398, 0]
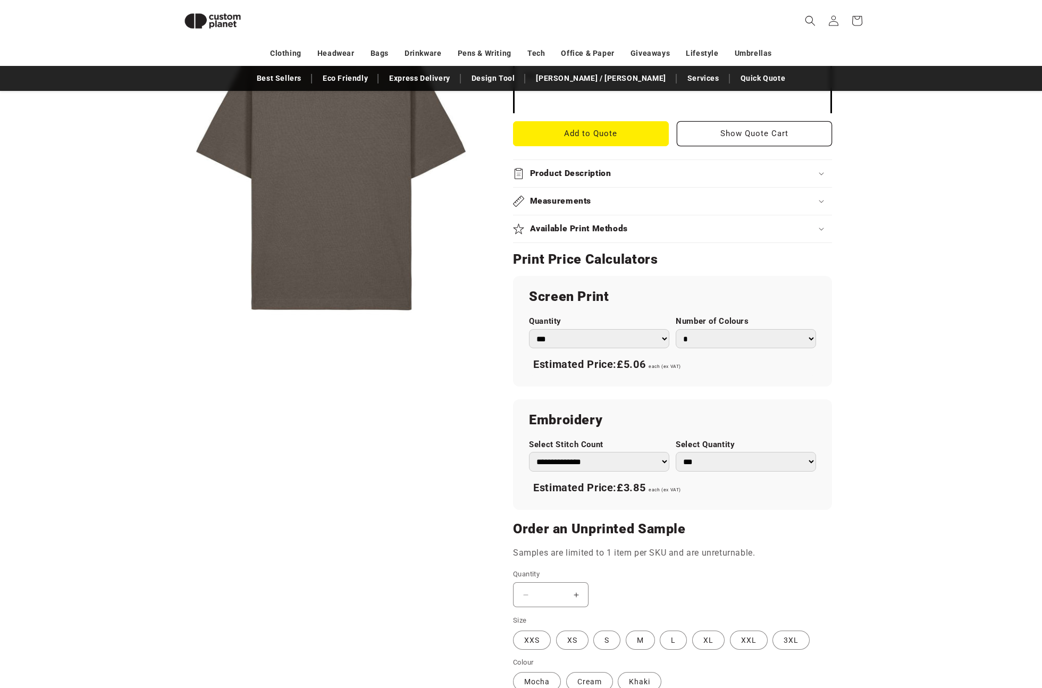
click at [658, 462] on select "**********" at bounding box center [599, 462] width 140 height 20
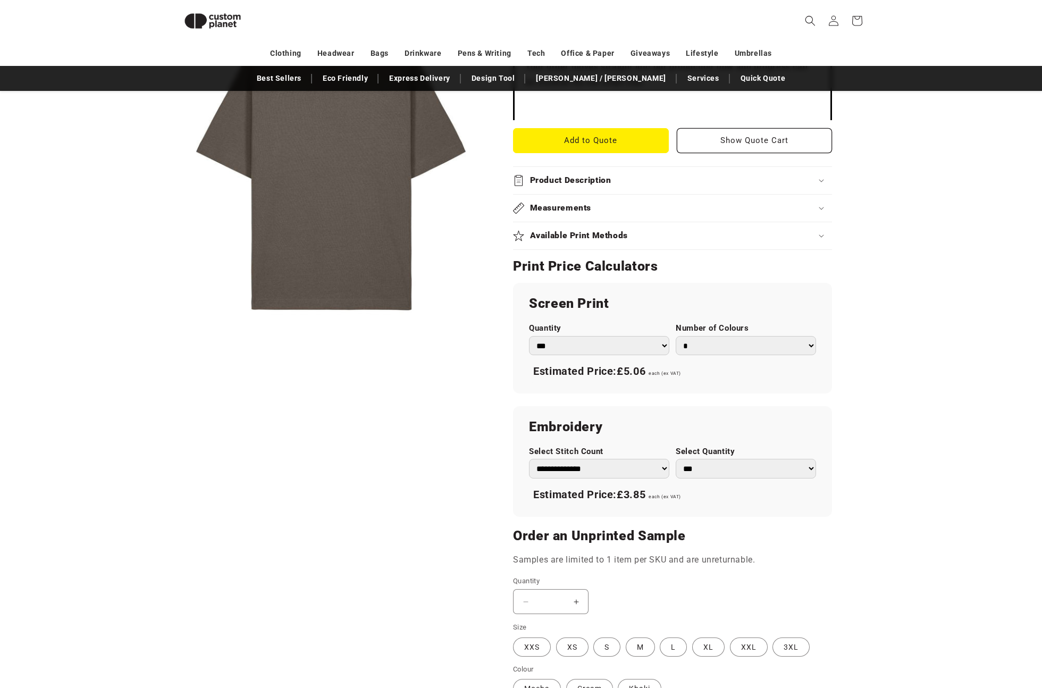
click at [879, 427] on div "Skip to product information Open media 1 in modal 1 / of 1 Stanley/Stella Frees…" at bounding box center [521, 266] width 744 height 1015
click at [629, 465] on select "**********" at bounding box center [599, 469] width 140 height 20
click at [529, 459] on select "**********" at bounding box center [599, 469] width 140 height 20
click at [635, 471] on select "**********" at bounding box center [599, 469] width 140 height 20
select select "*"
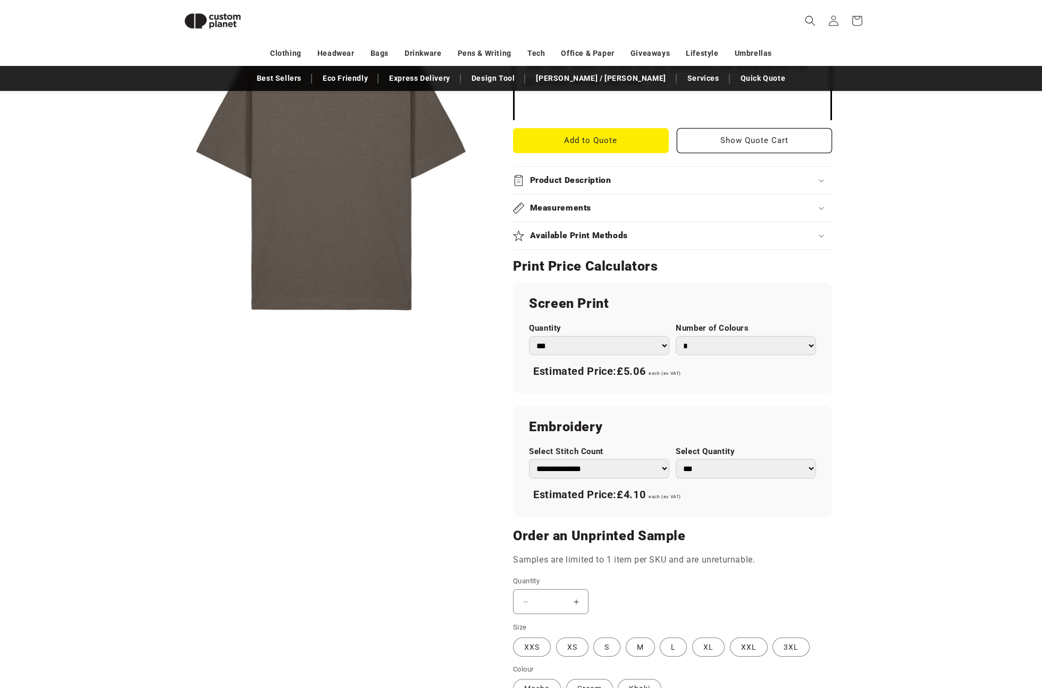
click at [529, 459] on select "**********" at bounding box center [599, 469] width 140 height 20
click at [946, 396] on product-info "Skip to product information Open media 1 in modal 1 / of 1 Stanley/Stella Frees…" at bounding box center [521, 266] width 1042 height 1053
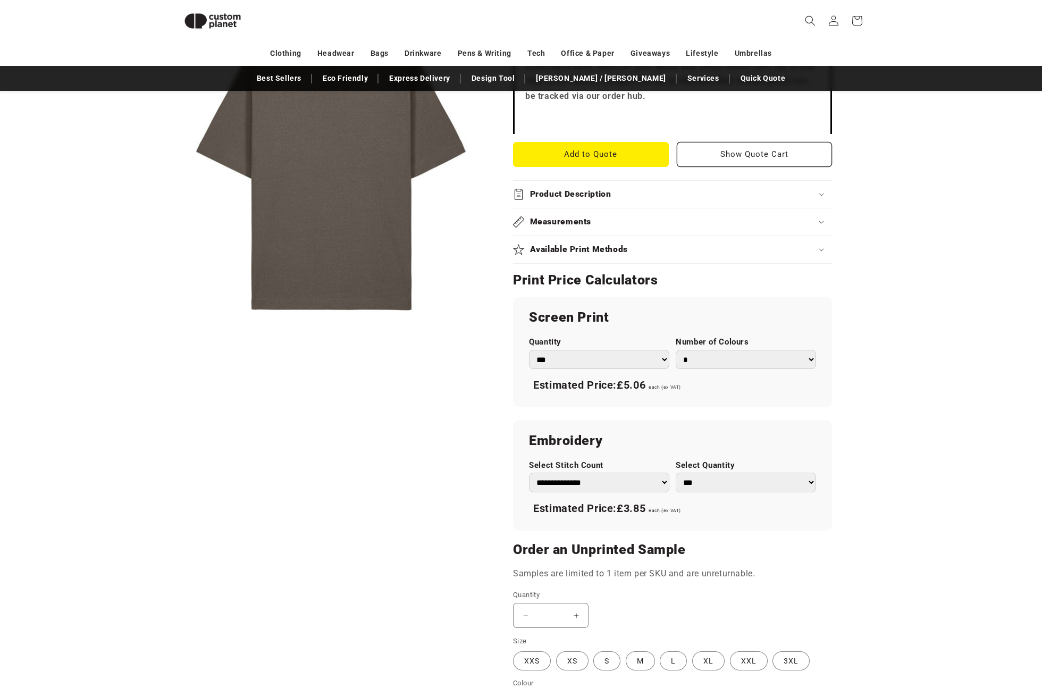
scroll to position [370, 0]
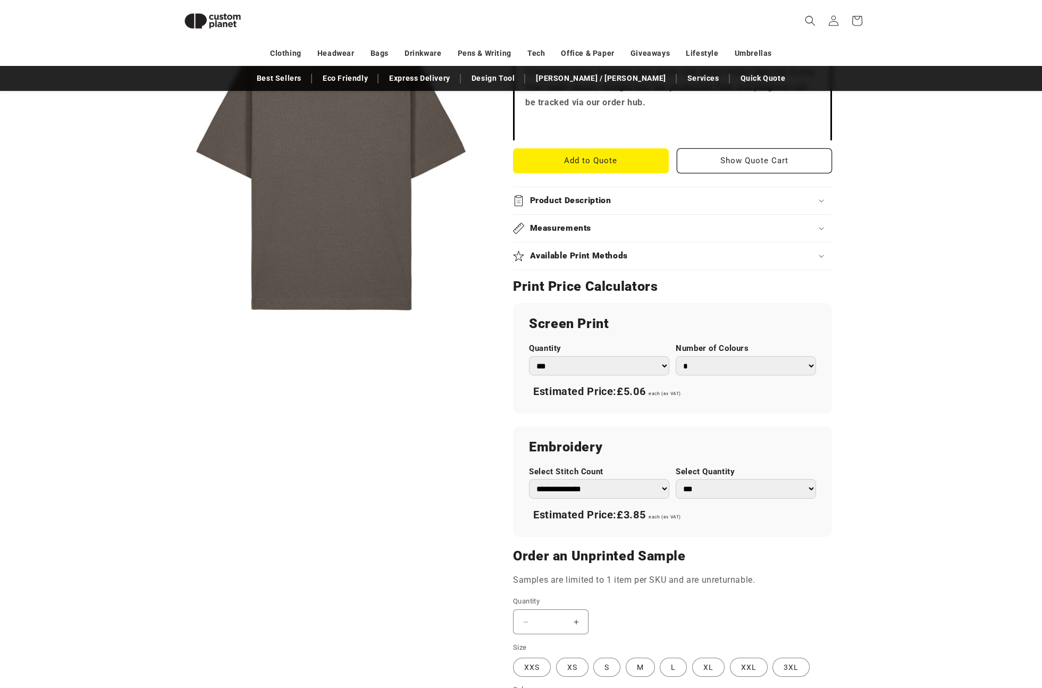
click at [648, 360] on select "*** *** *** **** **** **** ***** *****" at bounding box center [599, 366] width 140 height 20
click at [915, 348] on product-info "Skip to product information Open media 1 in modal 1 / of 1 Stanley/Stella Frees…" at bounding box center [521, 286] width 1042 height 1053
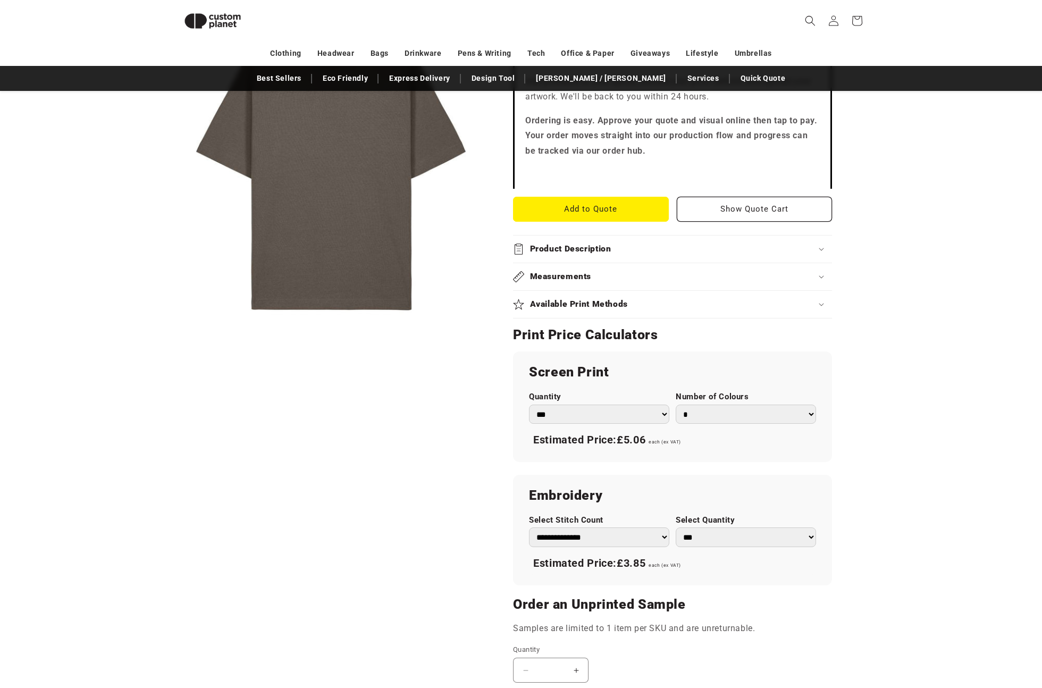
scroll to position [0, 0]
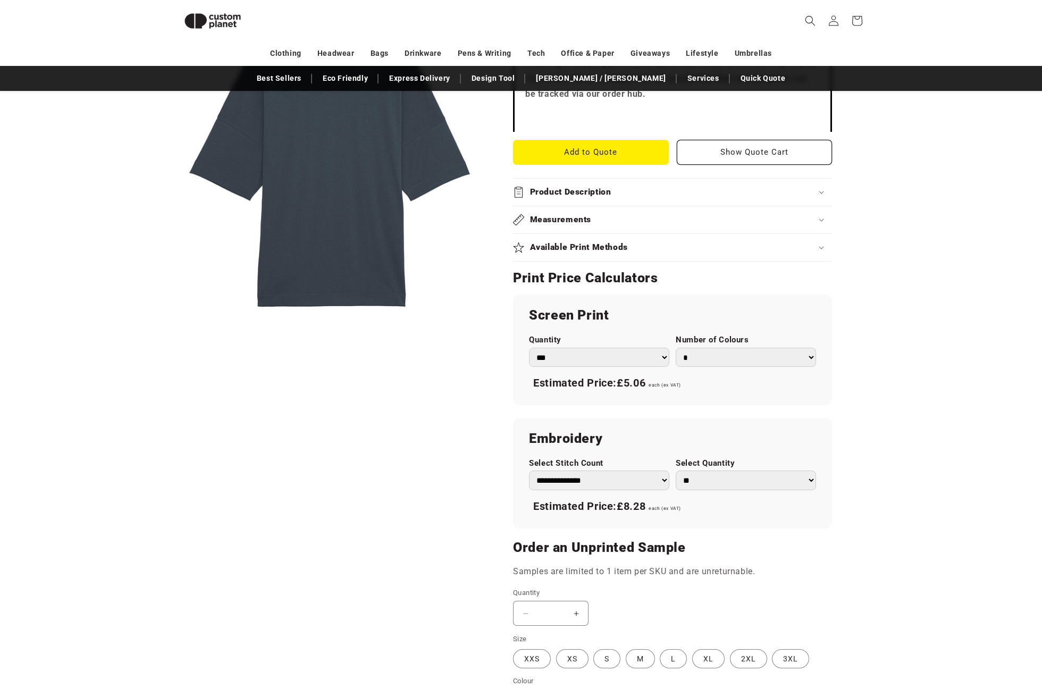
scroll to position [33, 0]
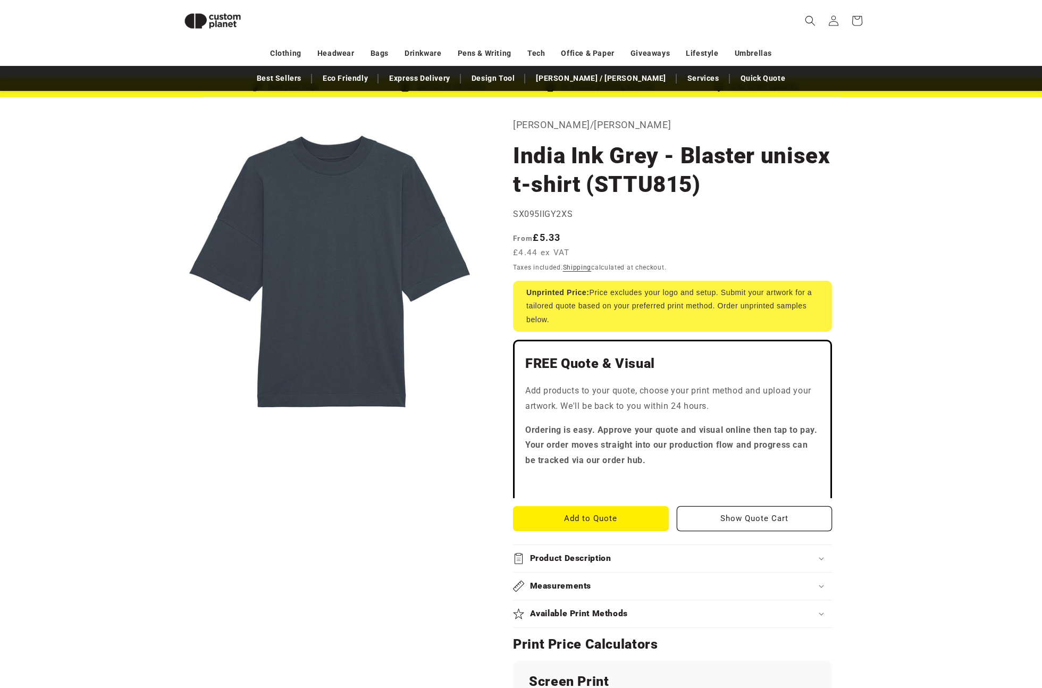
click at [941, 227] on product-info "Skip to product information Open media 1 in modal 1 / of 1 [PERSON_NAME]/[PERSO…" at bounding box center [521, 638] width 1042 height 1082
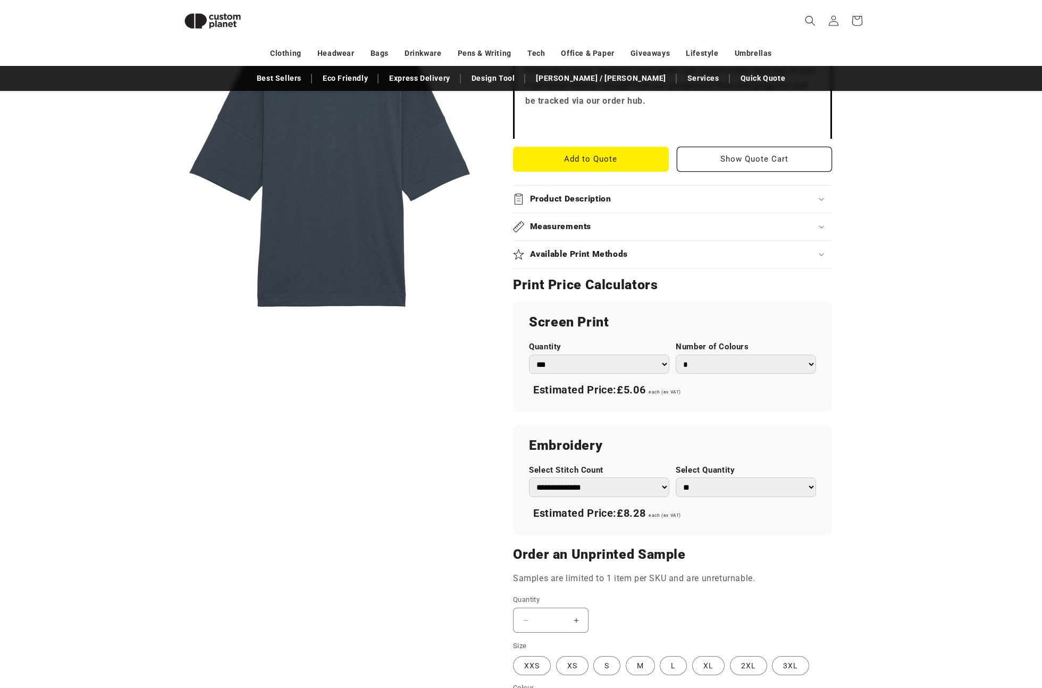
scroll to position [519, 0]
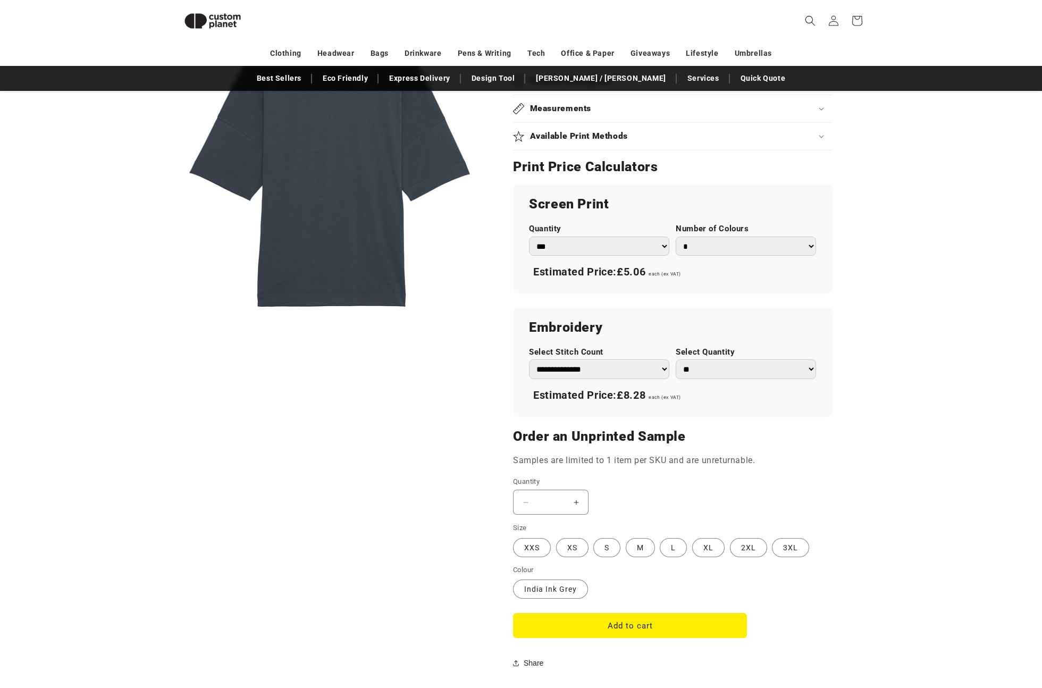
click at [700, 372] on select "** ** *** *** *** **** **** ****" at bounding box center [745, 369] width 140 height 20
select select "**"
click at [675, 359] on select "** ** *** *** *** **** **** ****" at bounding box center [745, 369] width 140 height 20
click at [866, 316] on div "Skip to product information Open media 1 in modal 1 / of 1 [PERSON_NAME]/[PERSO…" at bounding box center [521, 153] width 744 height 1044
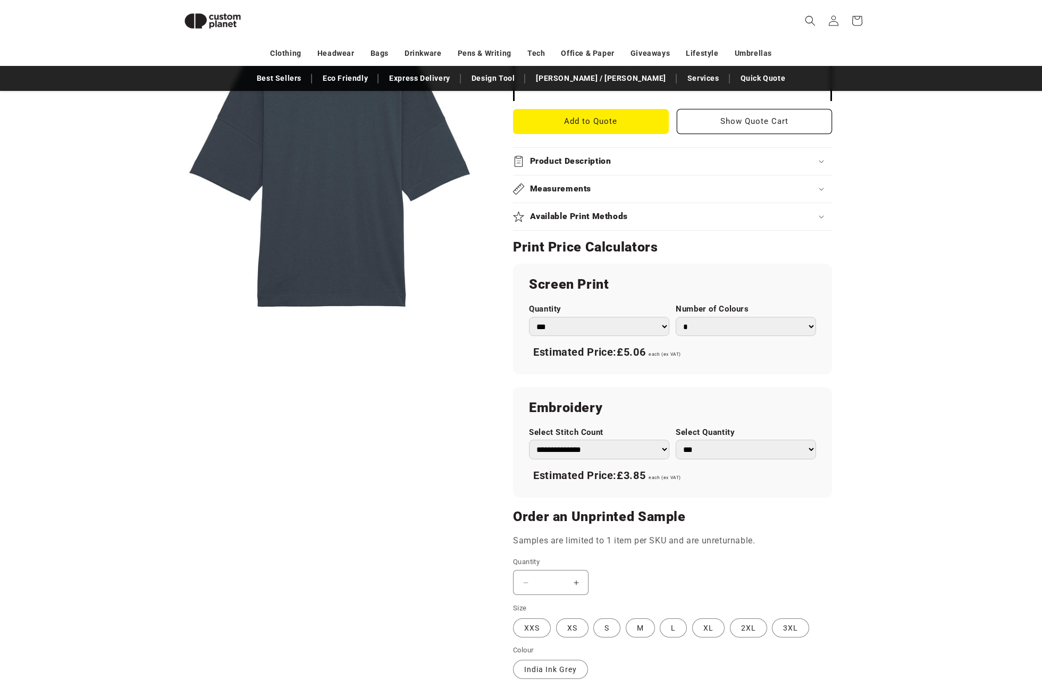
scroll to position [659, 0]
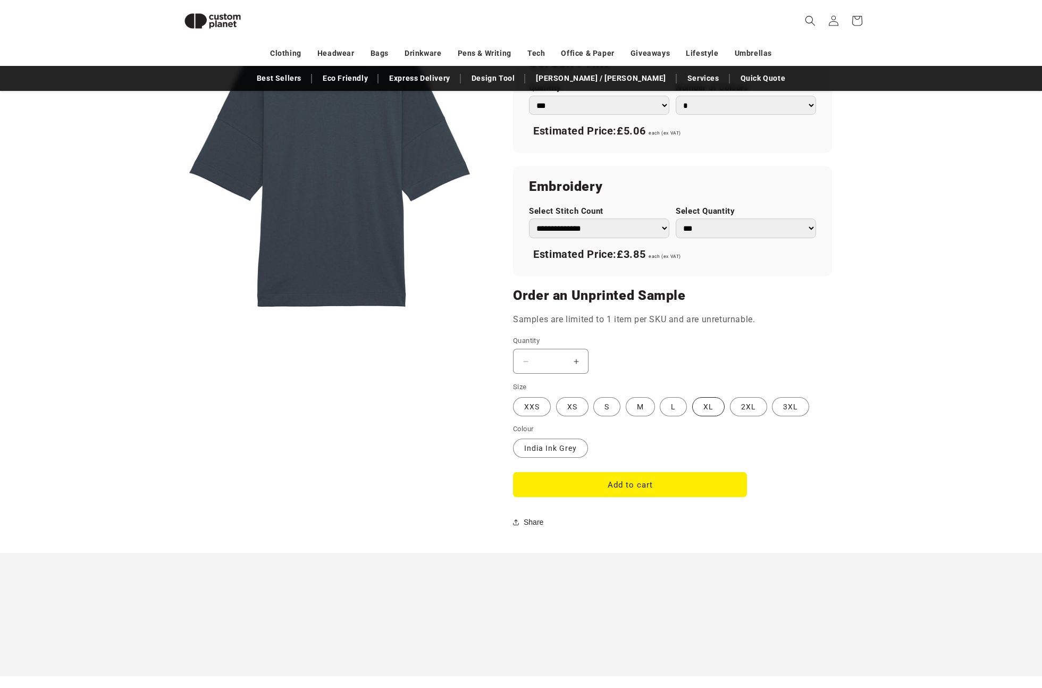
click at [704, 408] on label "XL Variant sold out or unavailable" at bounding box center [708, 406] width 32 height 19
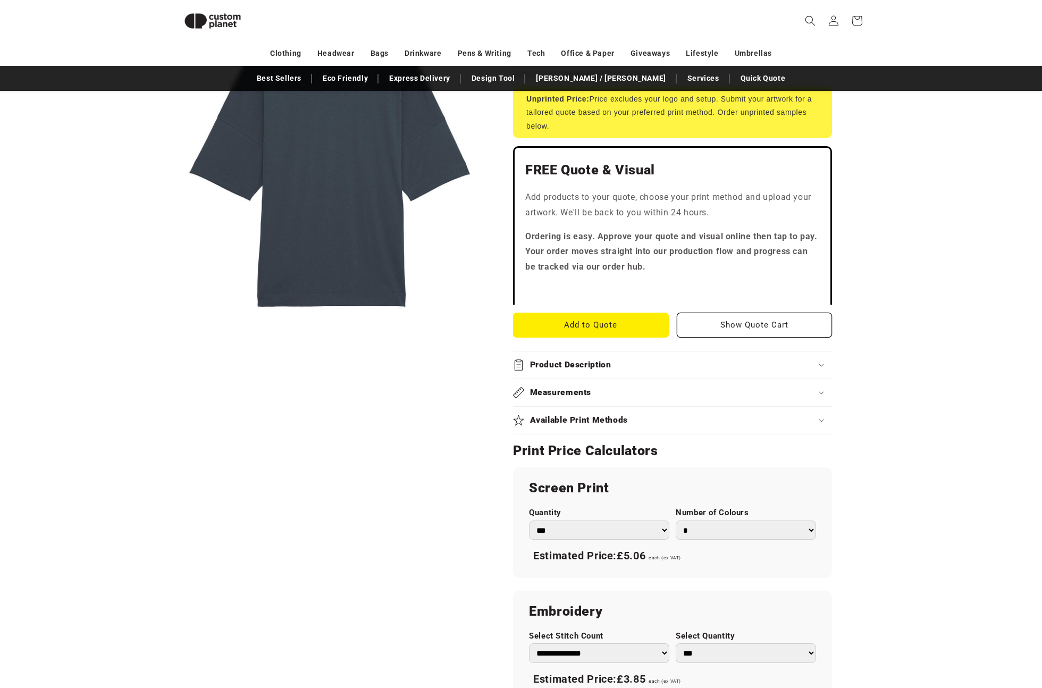
scroll to position [485, 0]
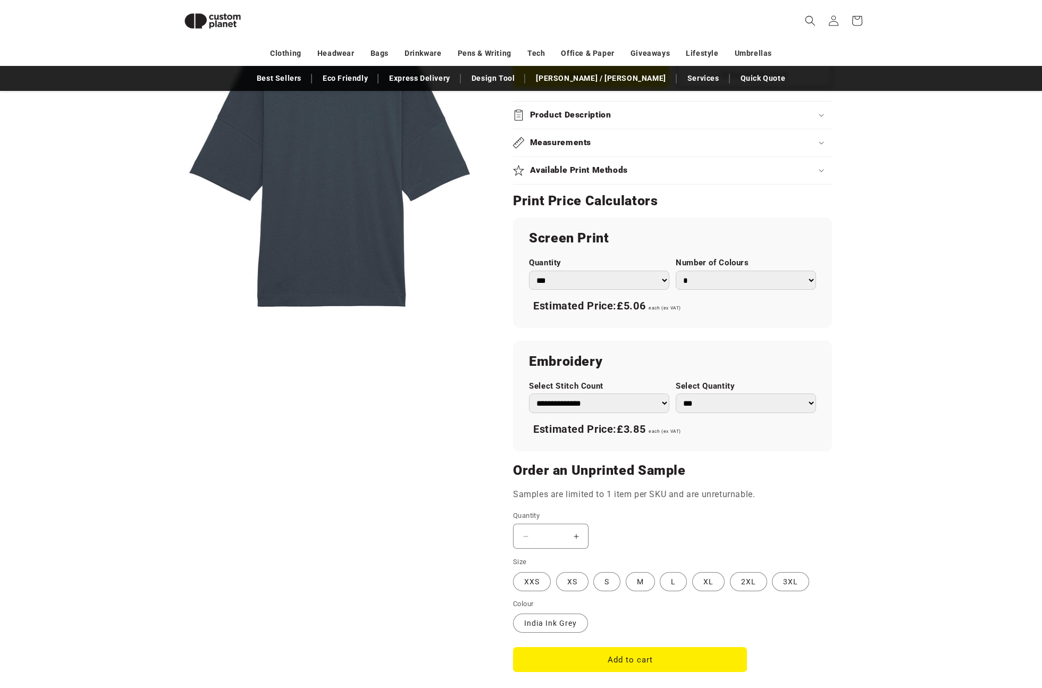
click at [899, 418] on product-info "Skip to product information Open media 1 in modal 1 / of 1 [PERSON_NAME]/[PERSO…" at bounding box center [521, 187] width 1042 height 1082
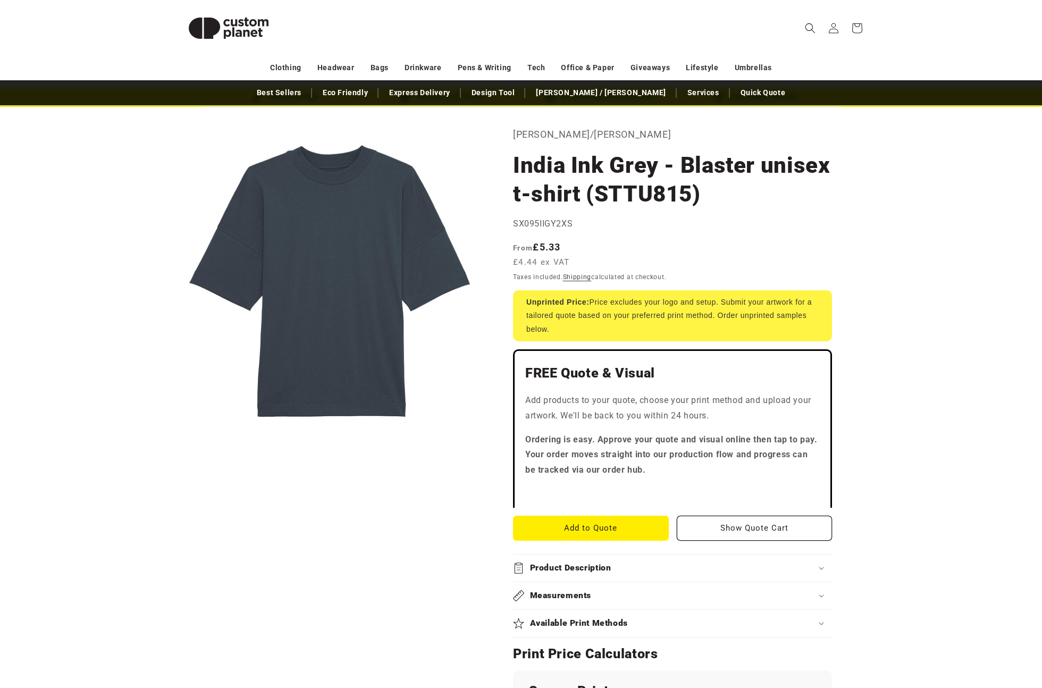
scroll to position [0, 0]
